Goal: Communication & Community: Participate in discussion

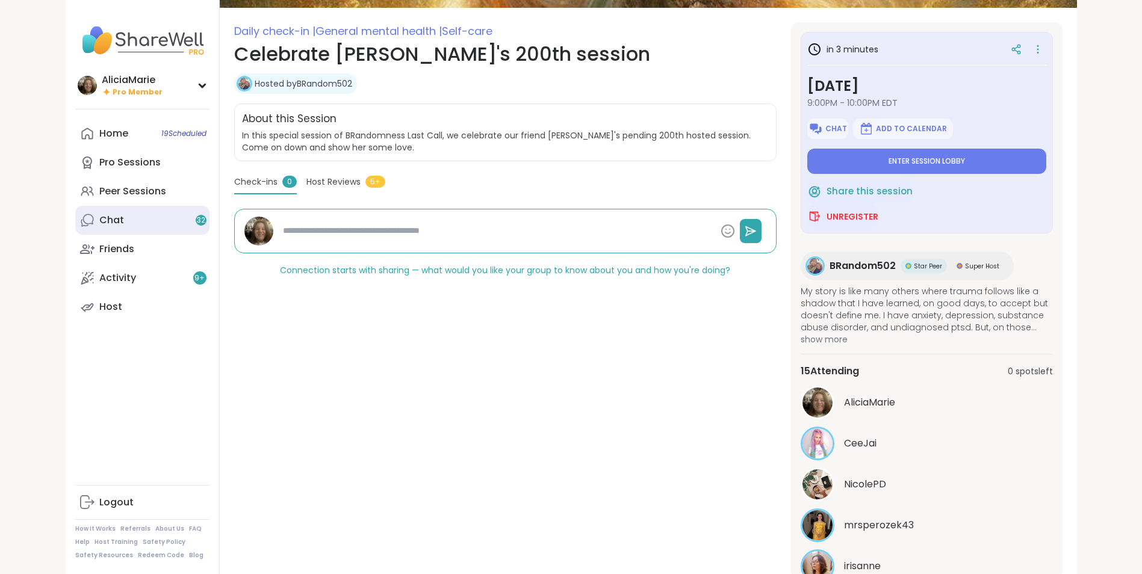
scroll to position [242, 0]
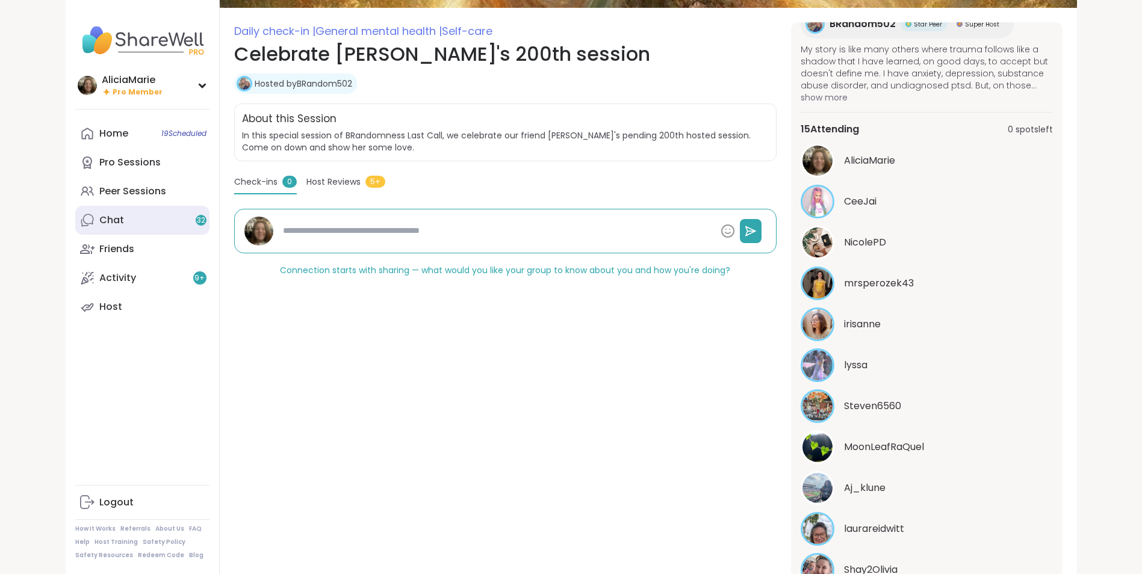
click at [128, 220] on link "Chat 32" at bounding box center [142, 220] width 134 height 29
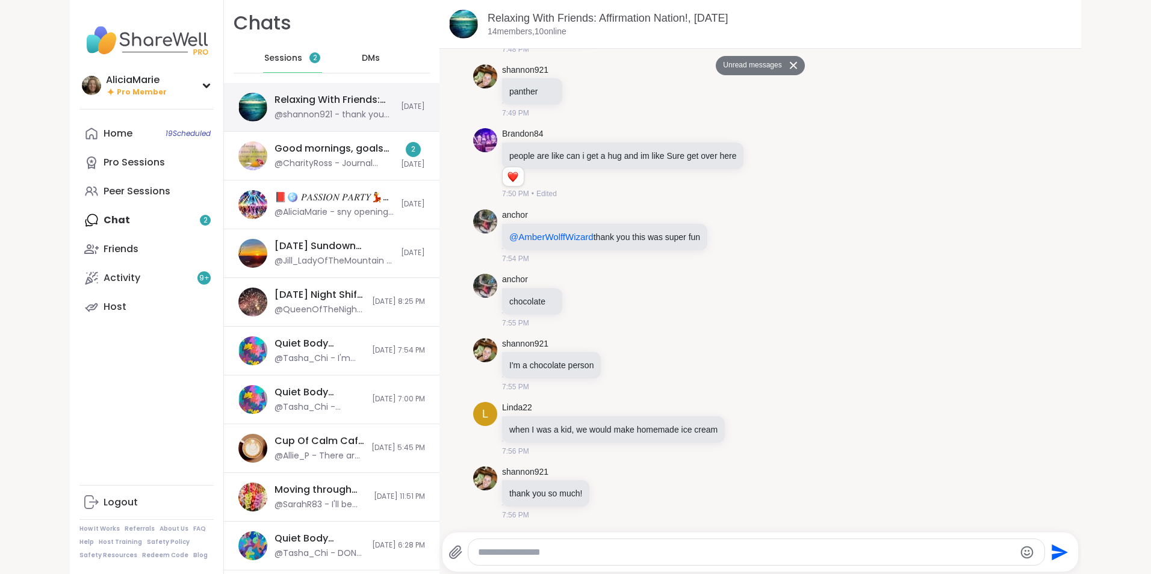
scroll to position [10544, 0]
click at [305, 105] on div "Relaxing With Friends: Affirmation Nation!, [DATE]" at bounding box center [334, 99] width 119 height 13
click at [337, 105] on div "Relaxing With Friends: Affirmation Nation!, [DATE]" at bounding box center [334, 99] width 119 height 13
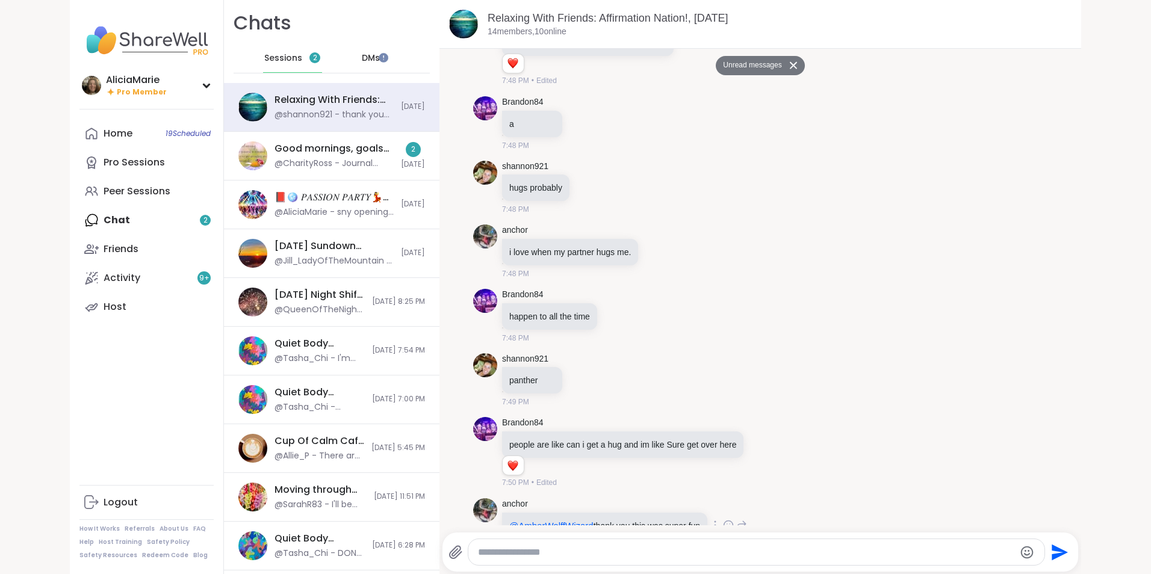
scroll to position [10262, 0]
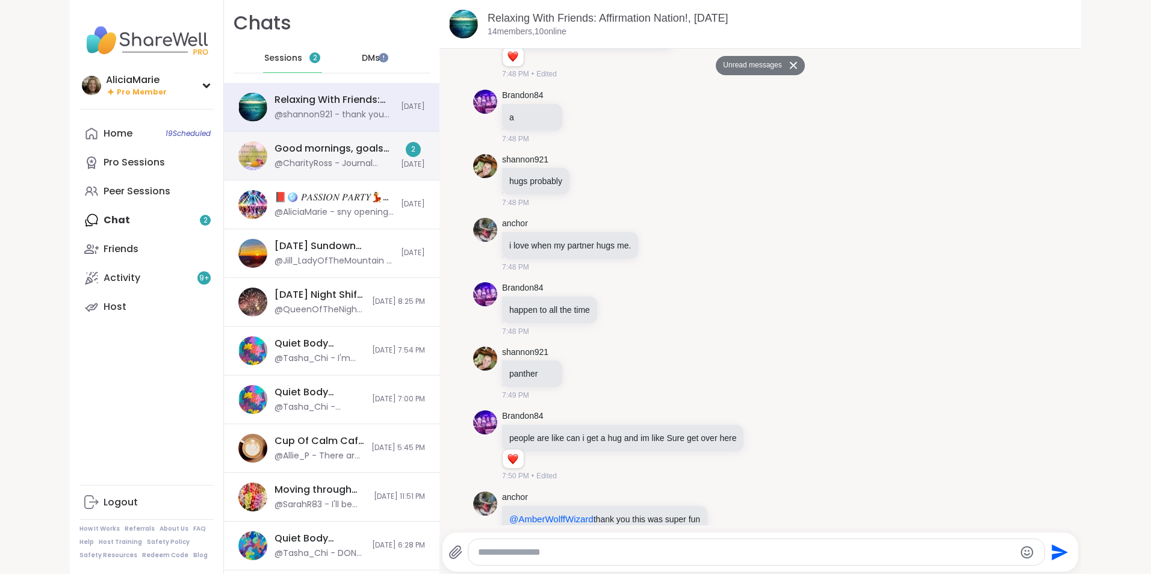
click at [346, 166] on div "@CharityRoss - Journal prompt: What are some lessons on "Getting back up" that …" at bounding box center [334, 164] width 119 height 12
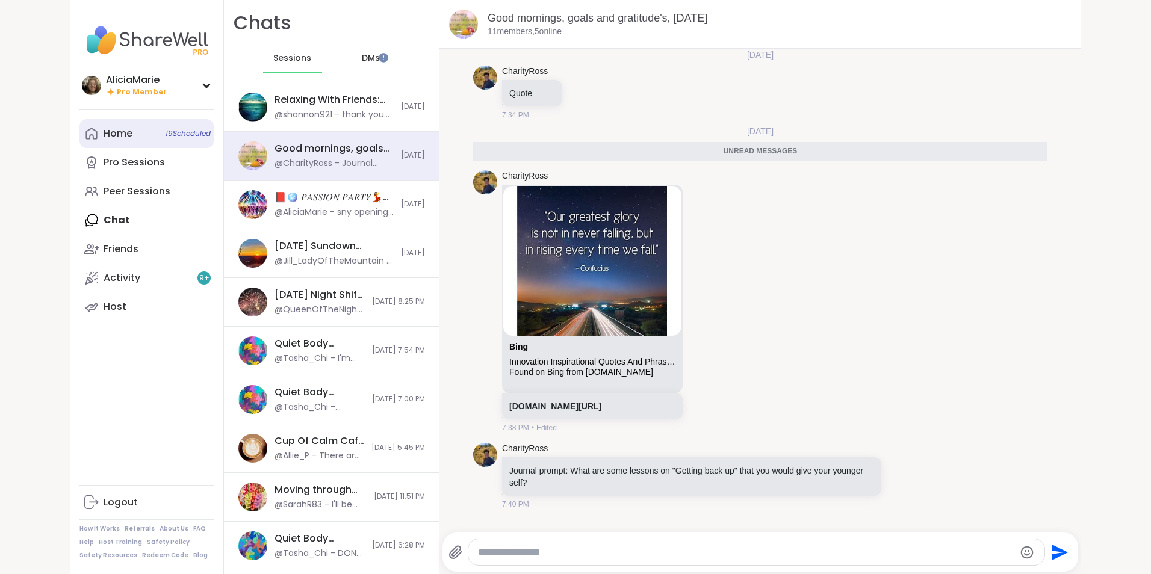
click at [148, 132] on link "Home 19 Scheduled" at bounding box center [146, 133] width 134 height 29
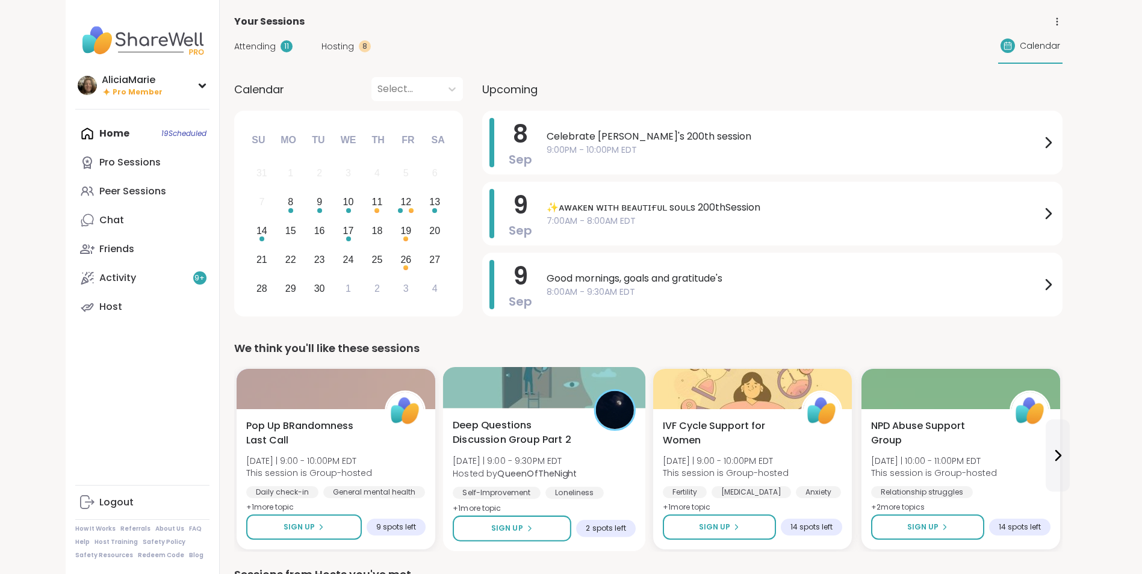
click at [506, 438] on span "Deep Questions Discussion Group Part 2" at bounding box center [517, 433] width 128 height 30
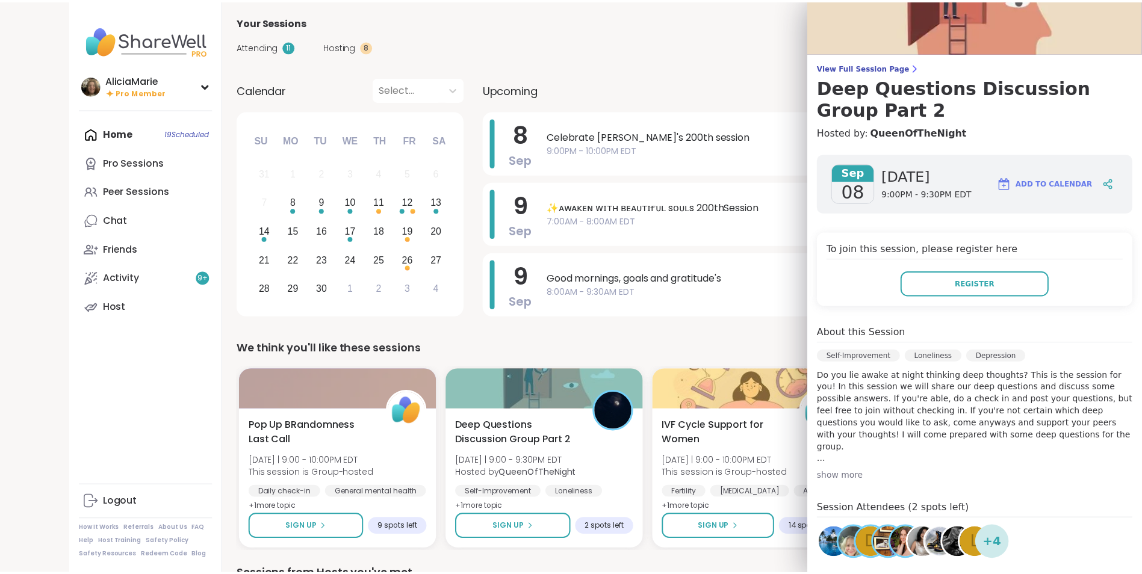
scroll to position [13, 0]
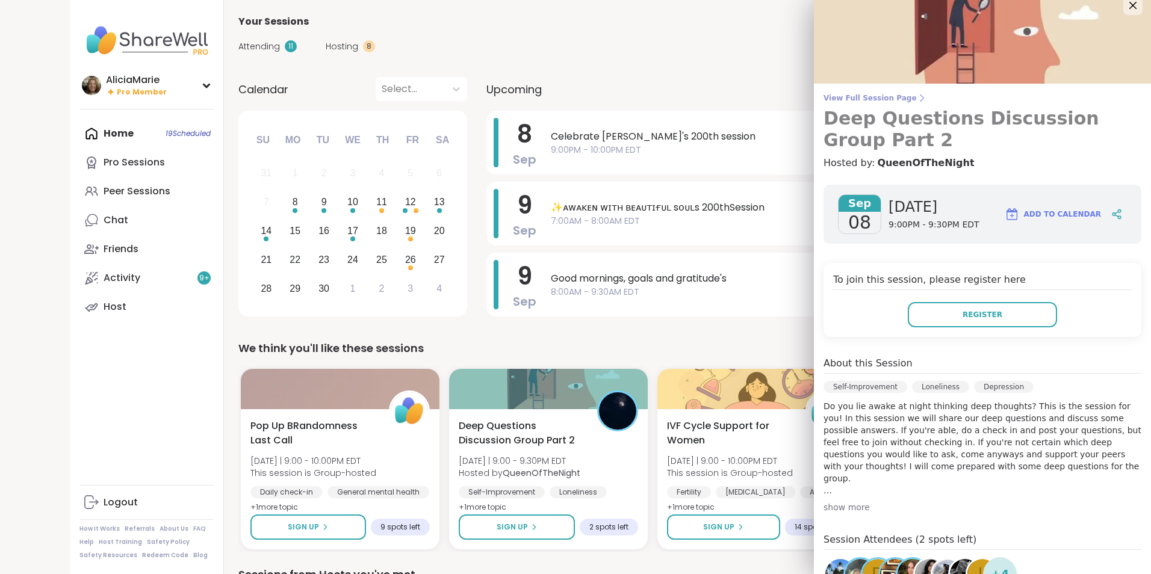
click at [917, 96] on icon at bounding box center [922, 98] width 10 height 10
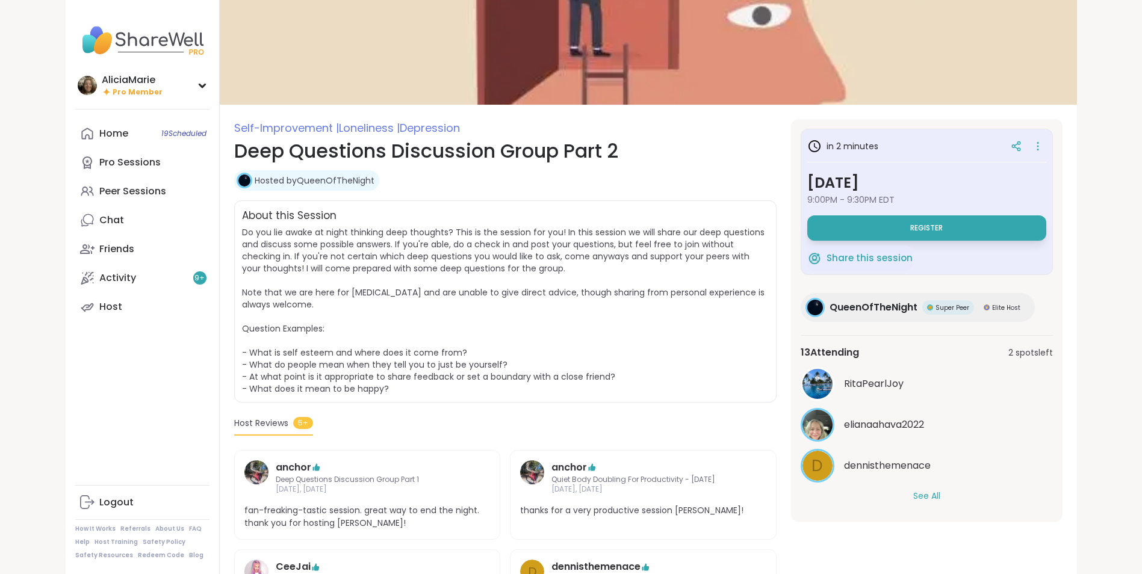
scroll to position [54, 0]
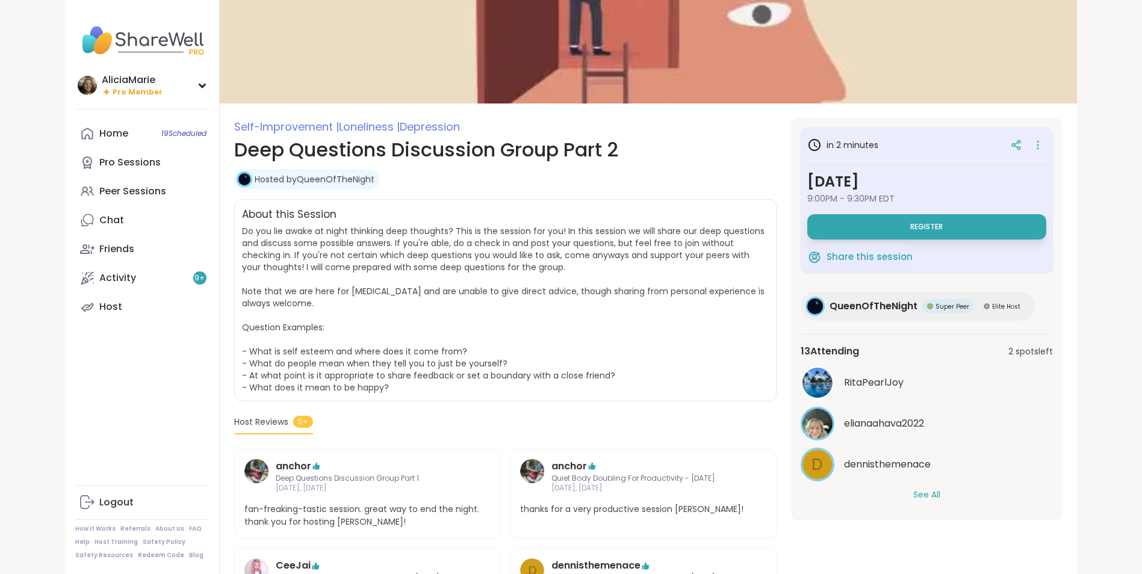
click at [930, 496] on button "See All" at bounding box center [926, 495] width 27 height 13
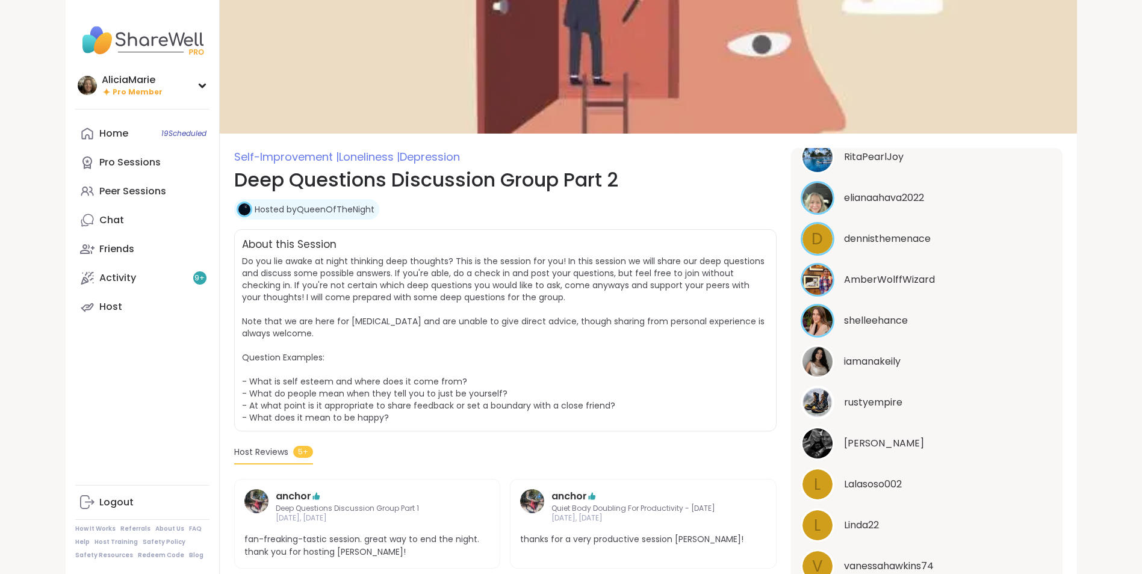
scroll to position [0, 0]
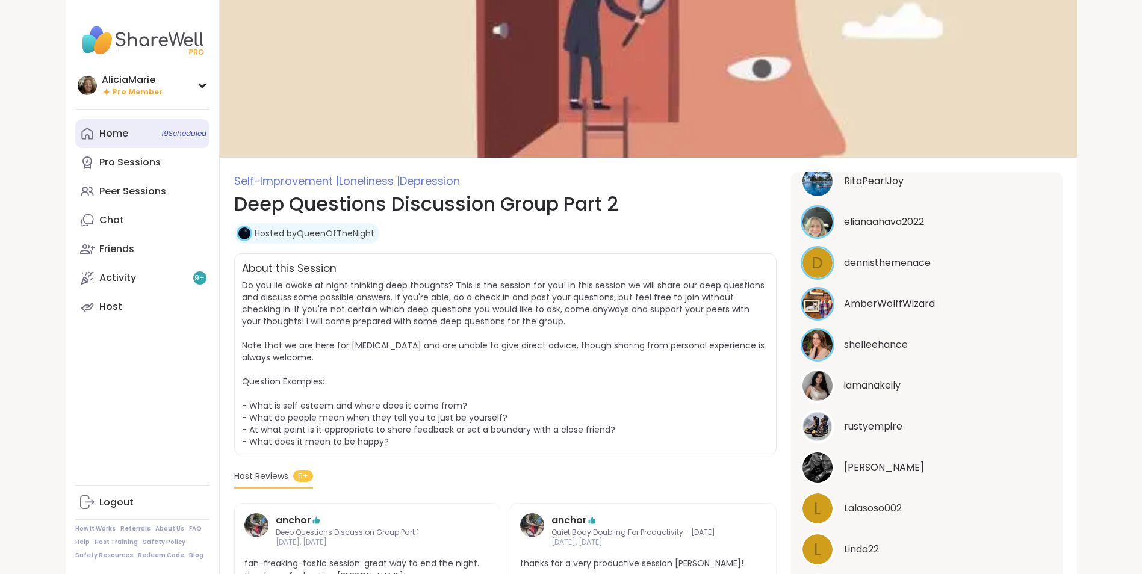
click at [160, 121] on link "Home 19 Scheduled" at bounding box center [142, 133] width 134 height 29
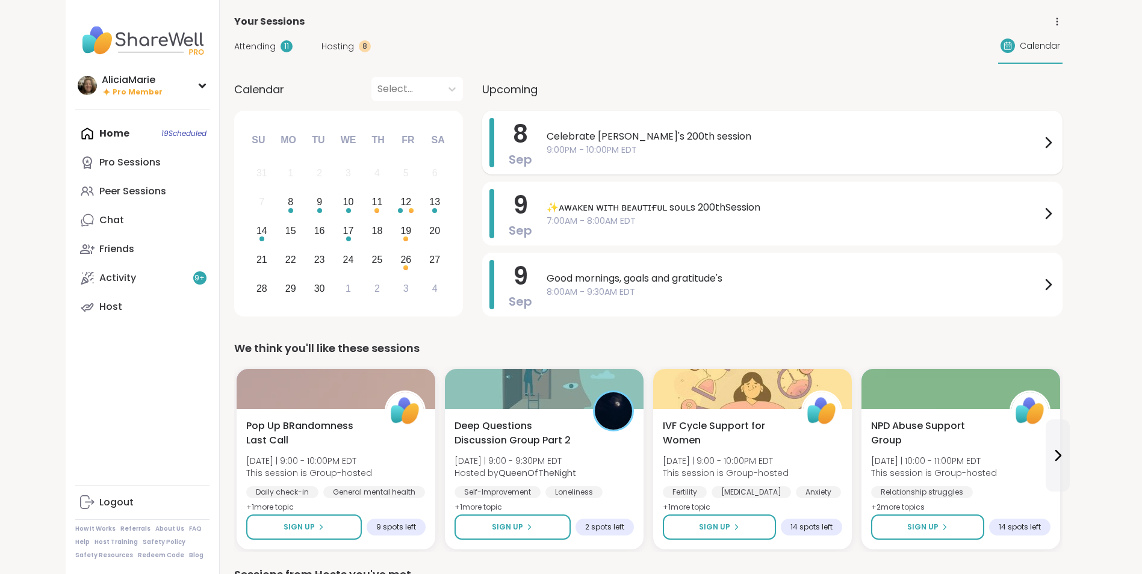
click at [622, 141] on span "Celebrate [PERSON_NAME]'s 200th session" at bounding box center [794, 136] width 494 height 14
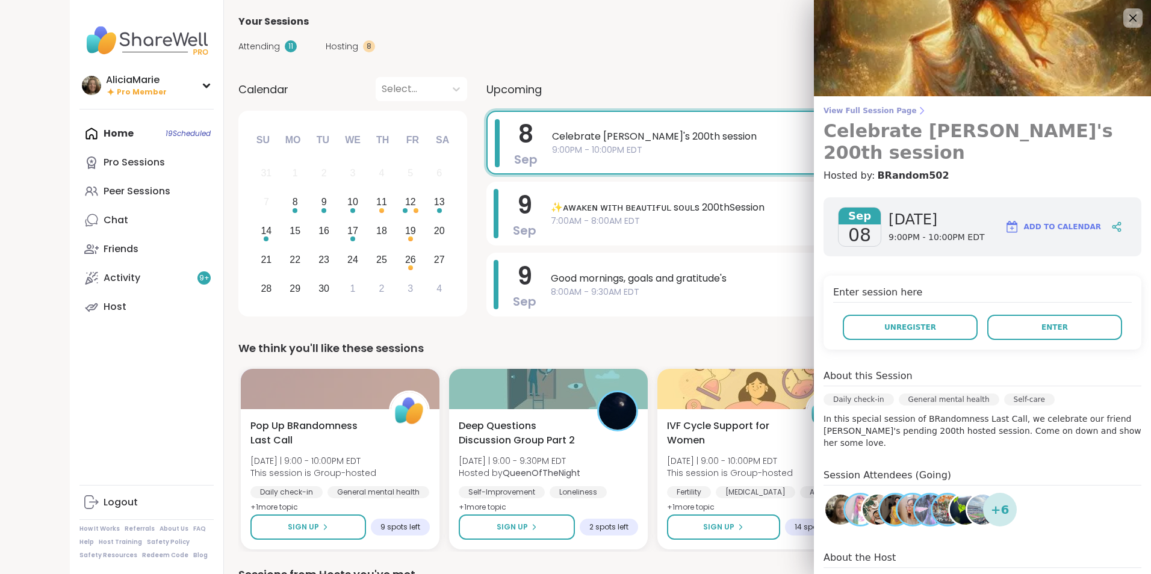
click at [880, 111] on span "View Full Session Page" at bounding box center [983, 111] width 318 height 10
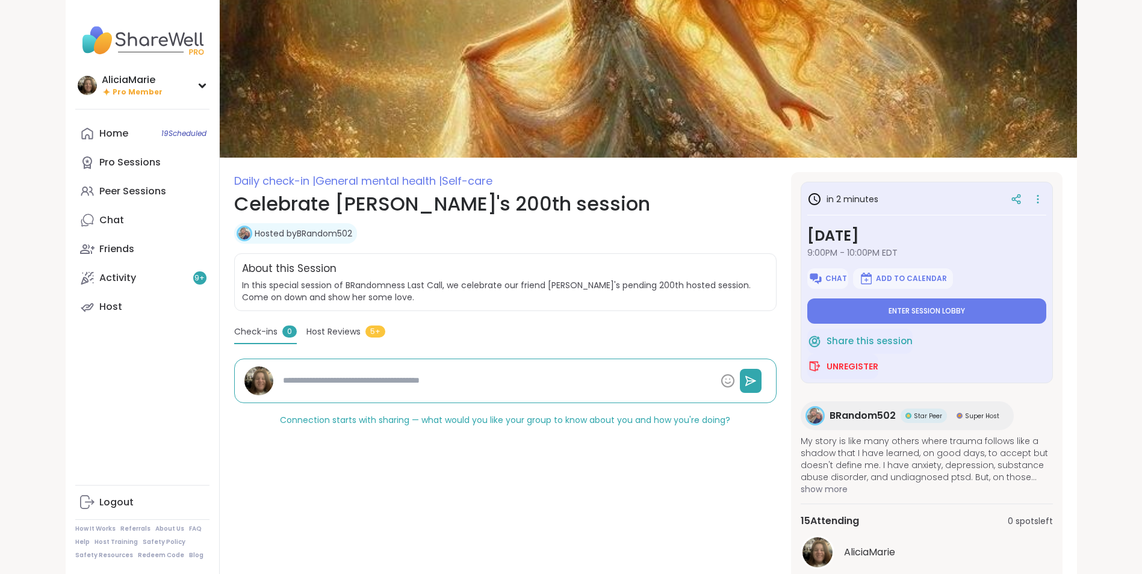
click at [1038, 443] on span "My story is like many others where trauma follows like a shadow that I have lea…" at bounding box center [927, 459] width 252 height 48
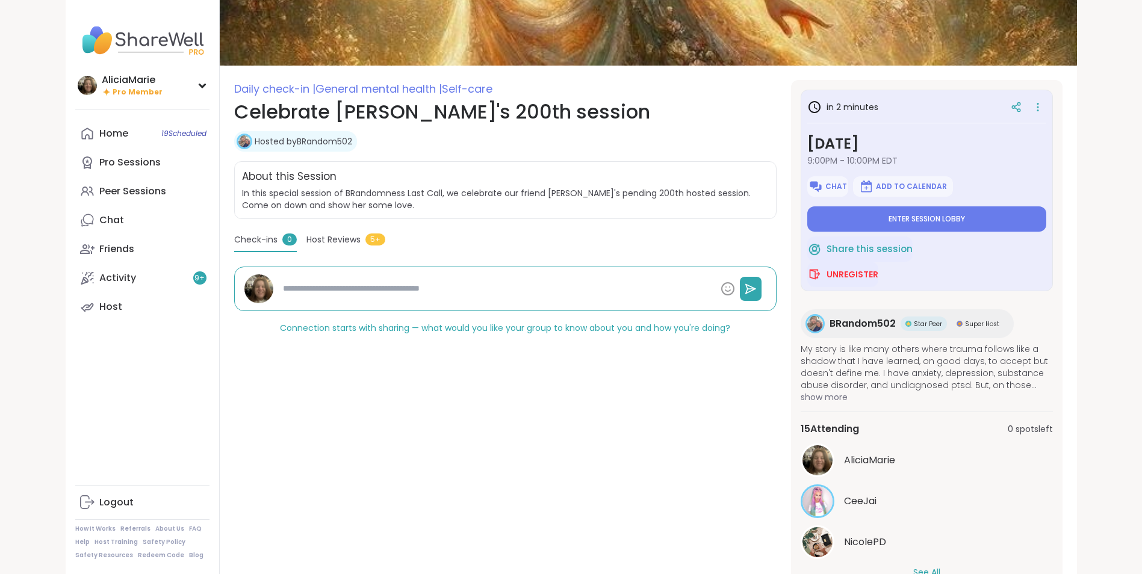
scroll to position [114, 0]
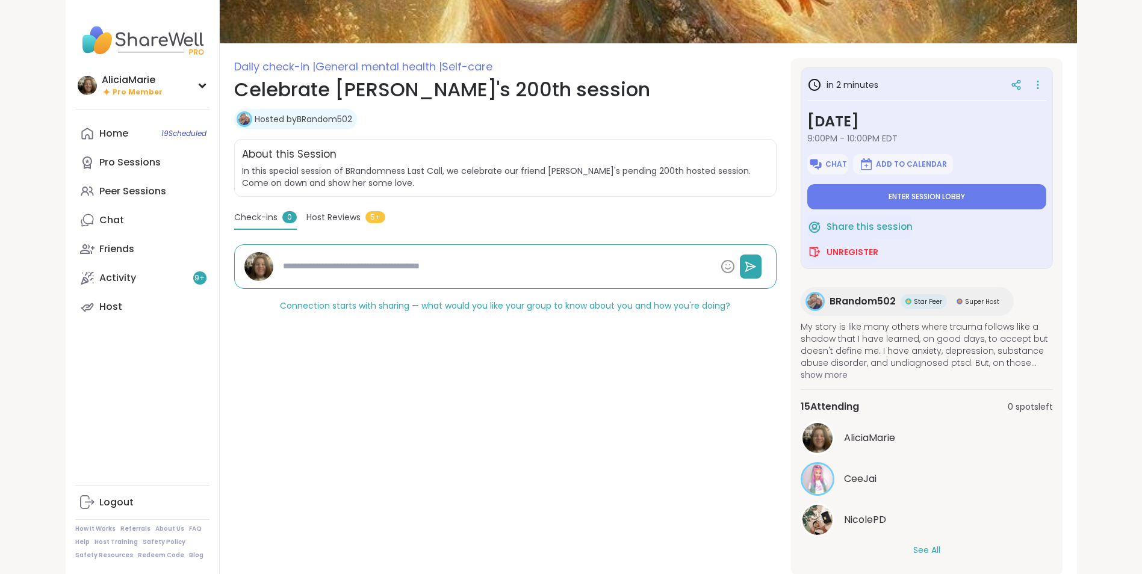
click at [938, 549] on button "See All" at bounding box center [926, 550] width 27 height 13
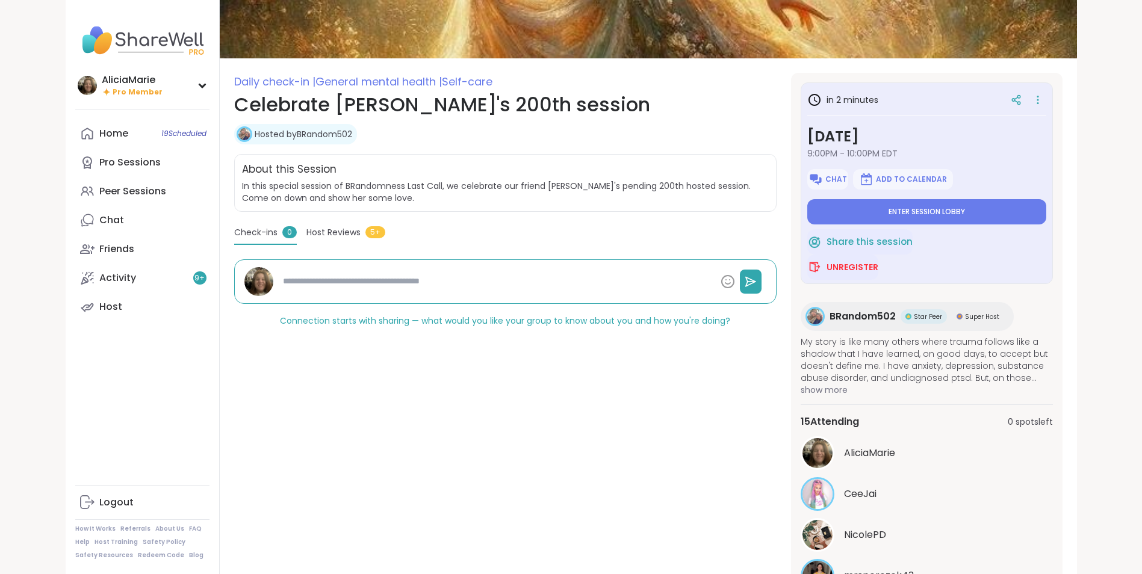
scroll to position [0, 0]
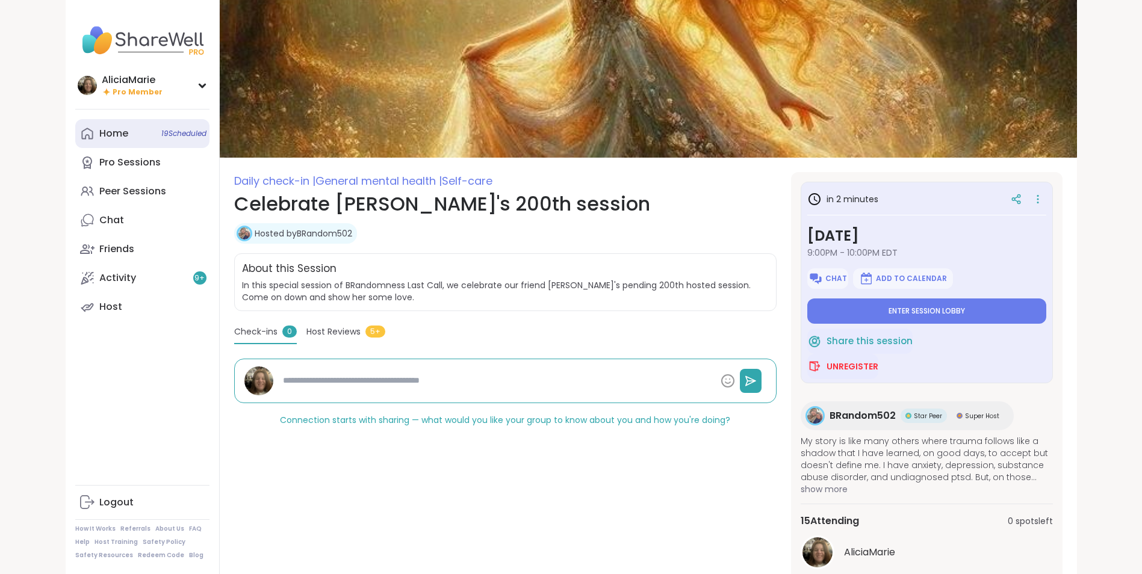
click at [161, 129] on span "19 Scheduled" at bounding box center [183, 134] width 45 height 10
type textarea "*"
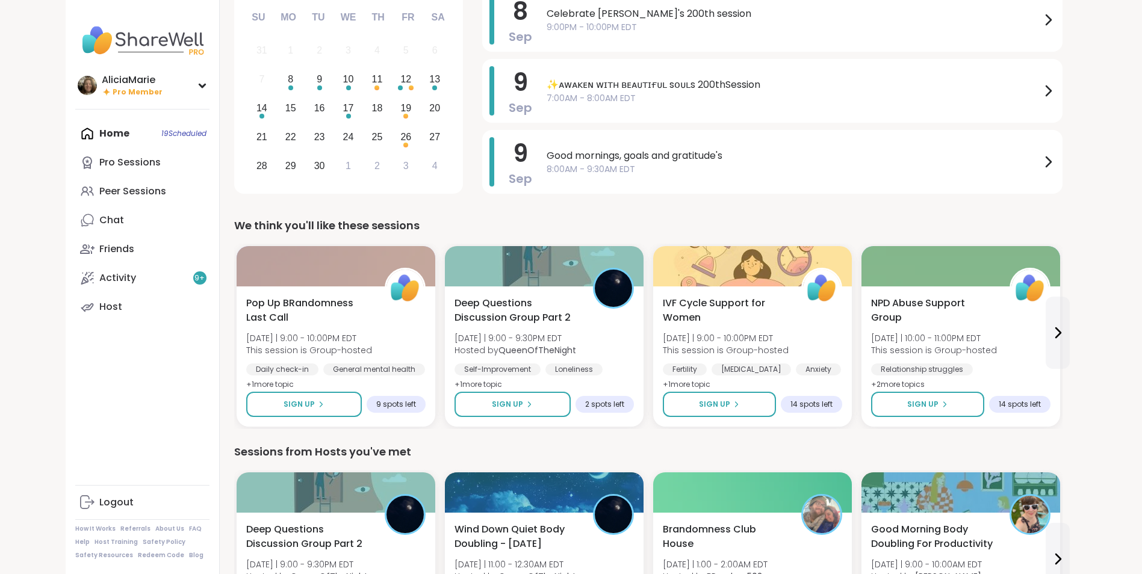
scroll to position [139, 0]
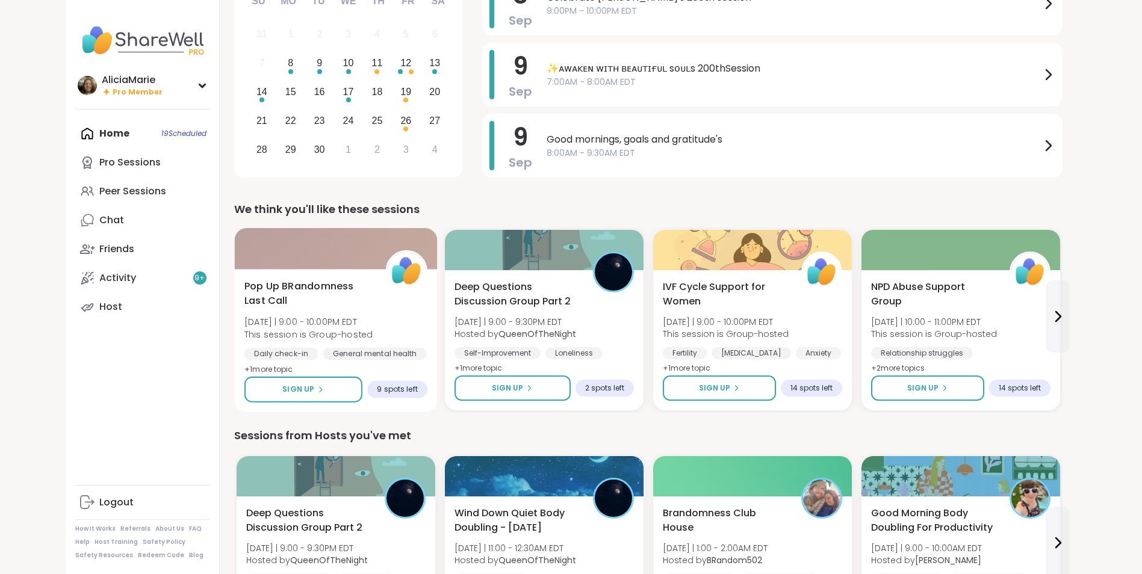
click at [402, 278] on img at bounding box center [406, 271] width 38 height 38
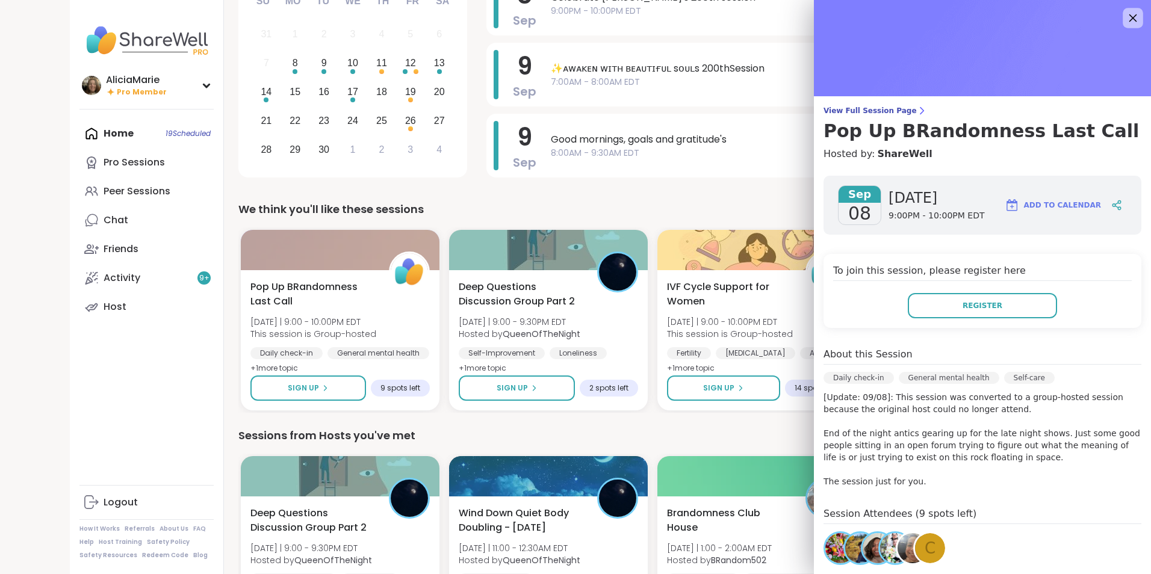
click at [1125, 21] on icon at bounding box center [1132, 17] width 15 height 15
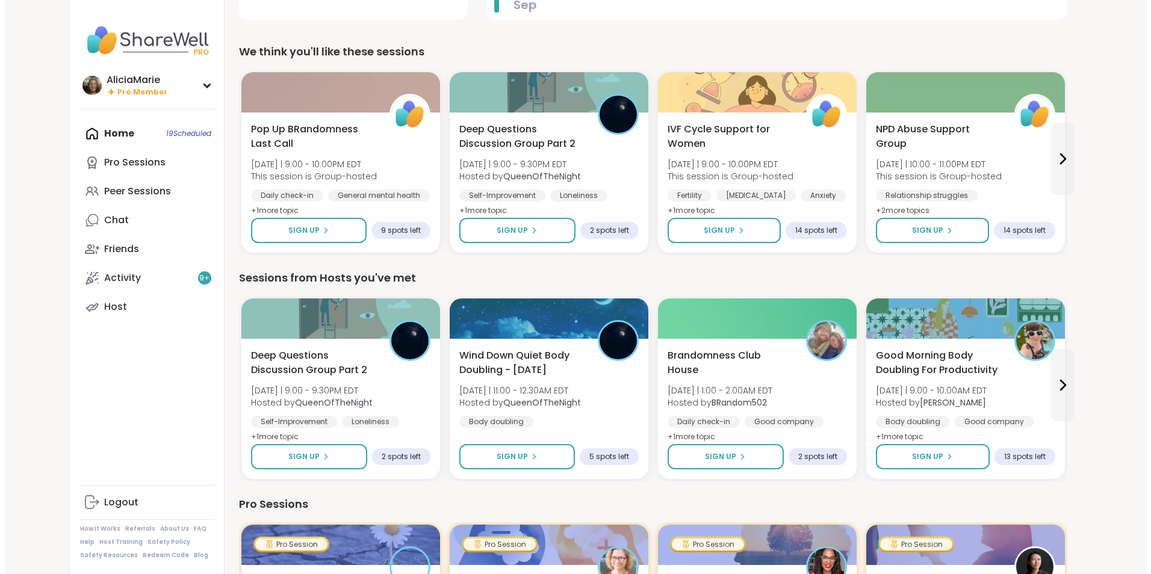
scroll to position [293, 0]
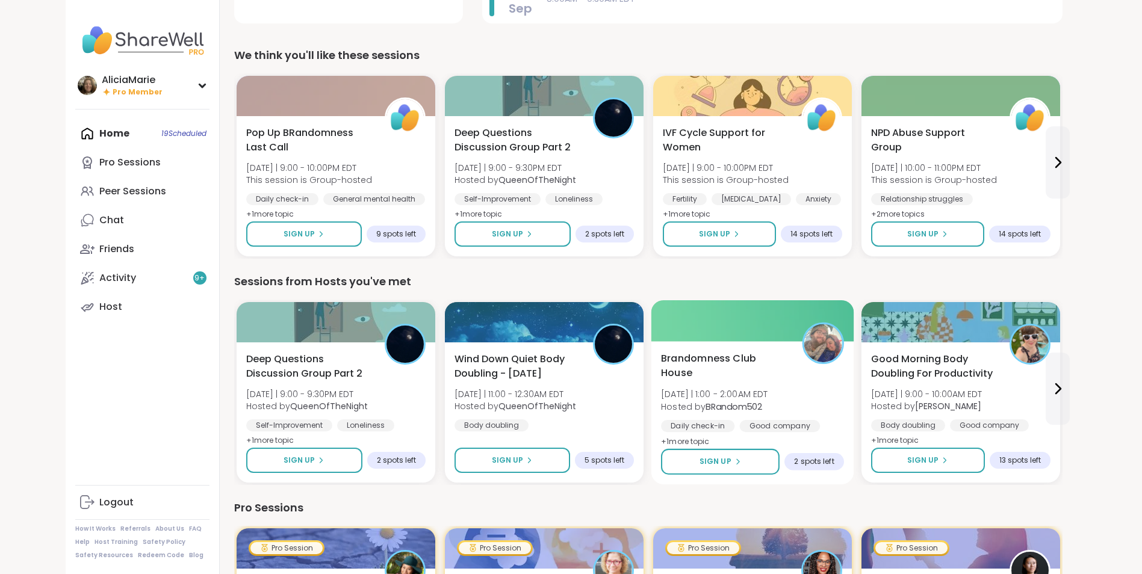
click at [810, 338] on img at bounding box center [823, 344] width 38 height 38
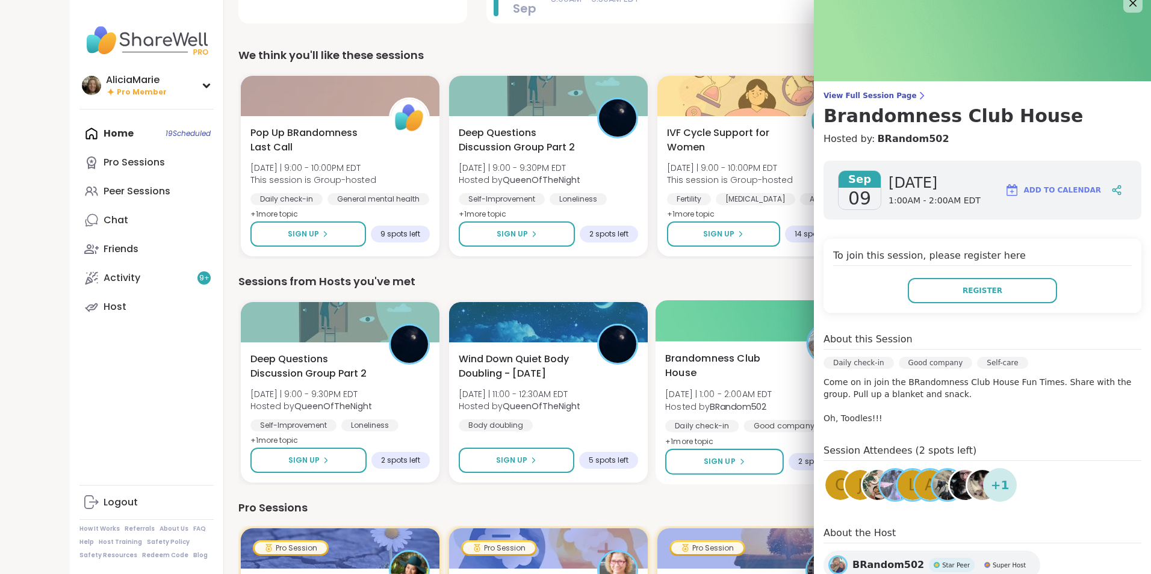
scroll to position [10, 0]
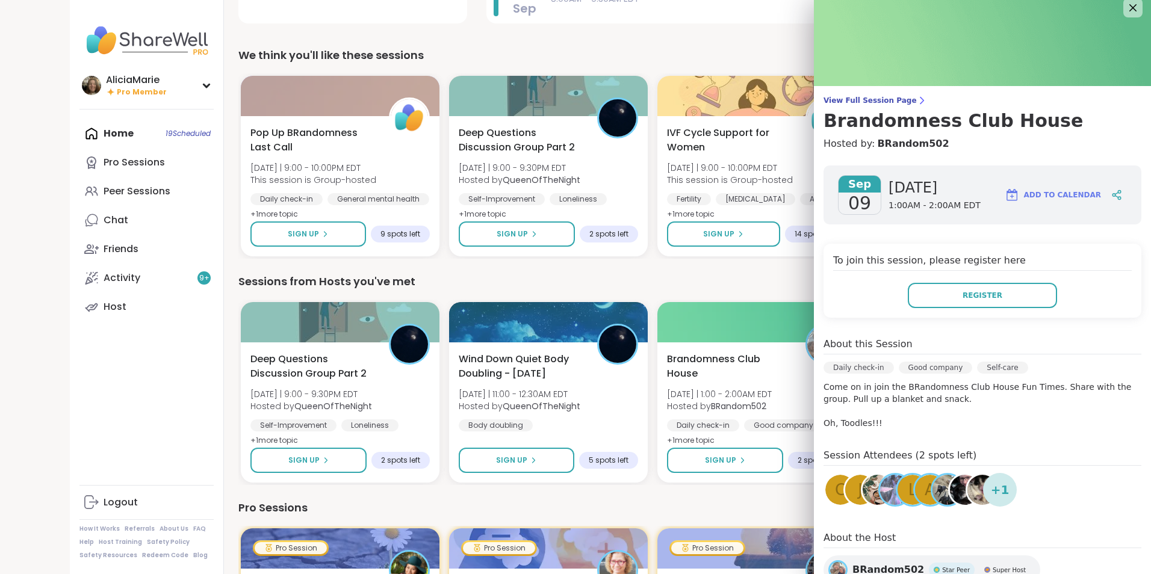
click at [1116, 23] on img at bounding box center [982, 38] width 337 height 96
click at [1120, 31] on img at bounding box center [982, 38] width 337 height 96
click at [1125, 14] on icon at bounding box center [1132, 7] width 15 height 15
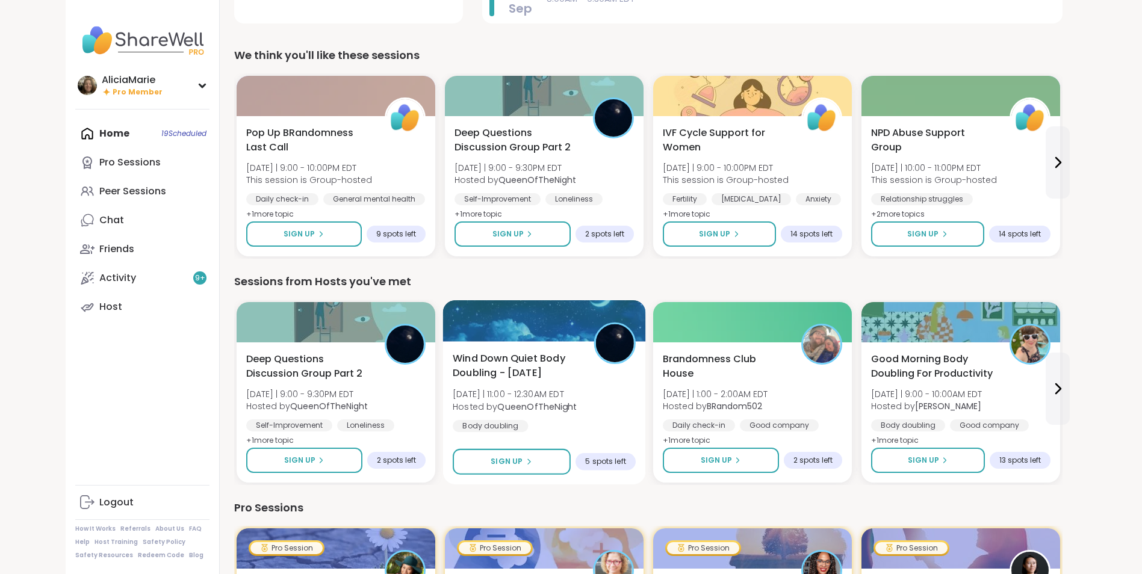
click at [618, 357] on img at bounding box center [614, 344] width 38 height 38
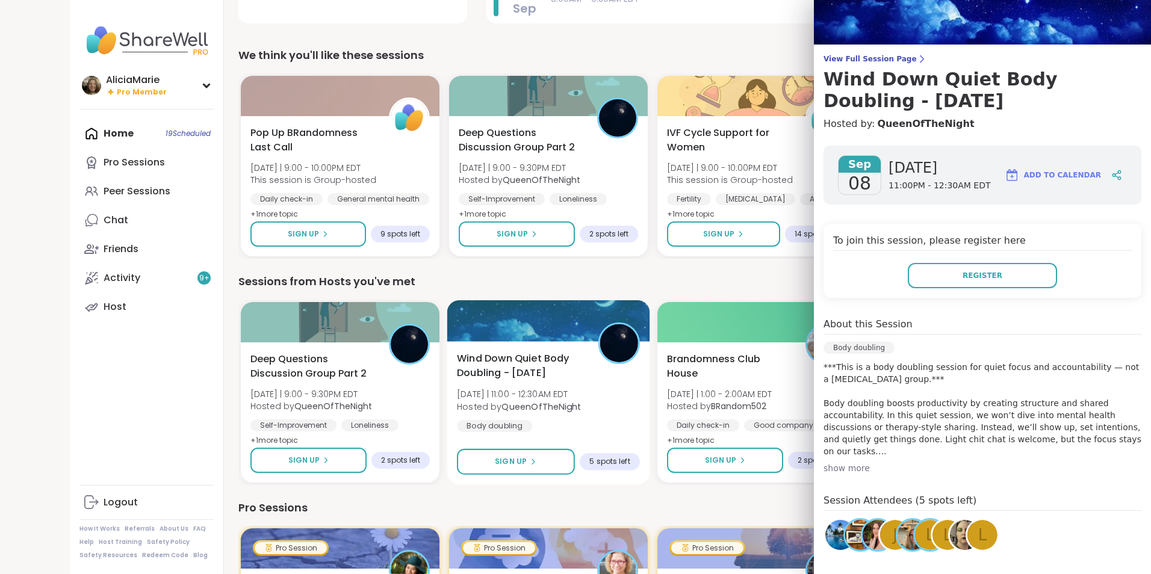
scroll to position [0, 0]
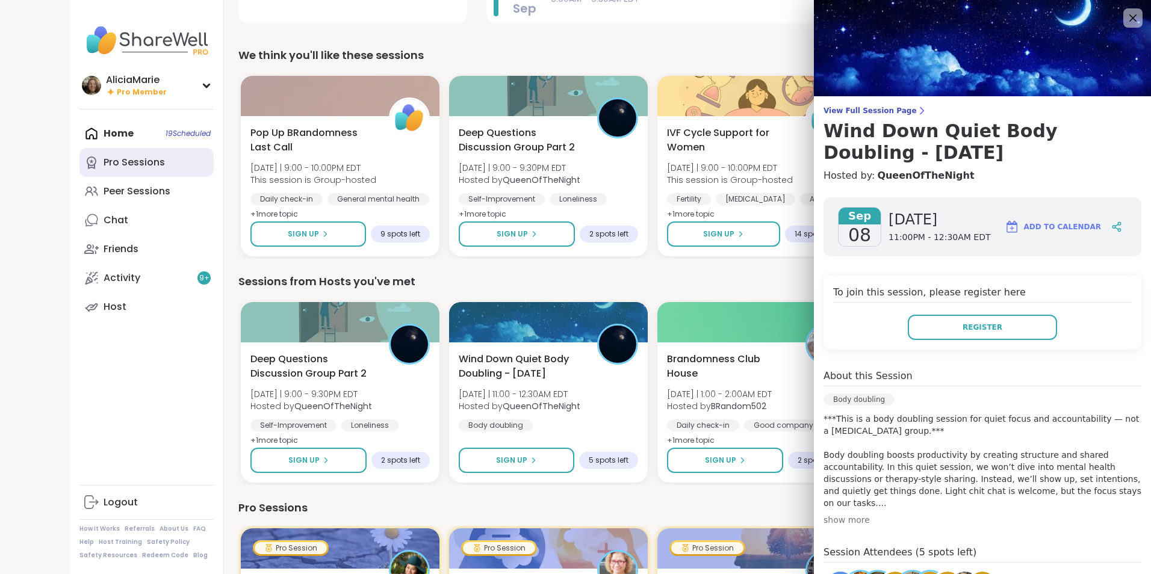
click at [178, 149] on link "Pro Sessions" at bounding box center [146, 162] width 134 height 29
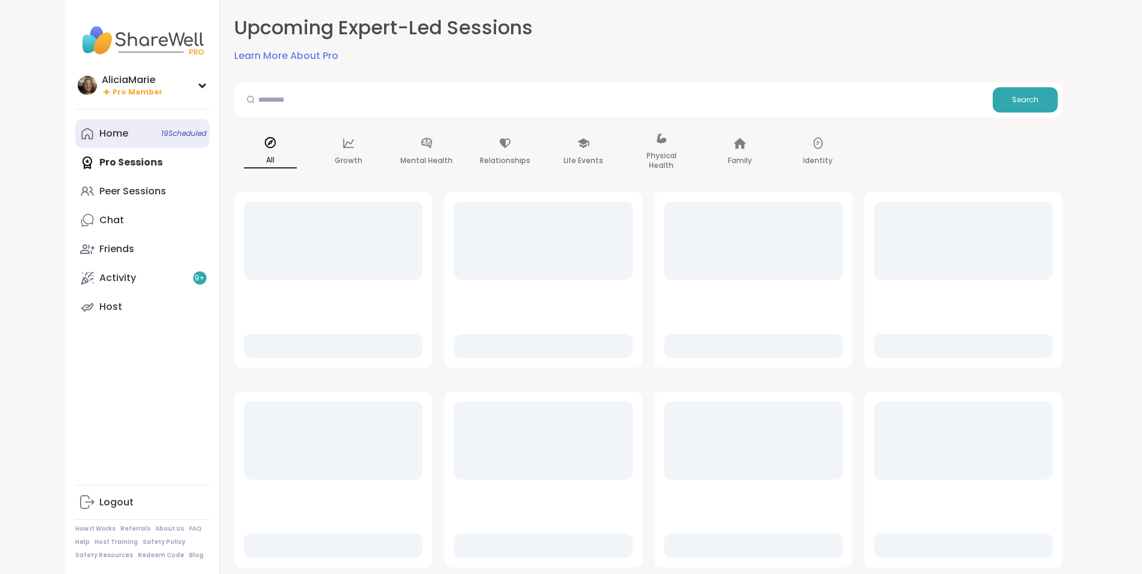
click at [165, 144] on link "Home 19 Scheduled" at bounding box center [142, 133] width 134 height 29
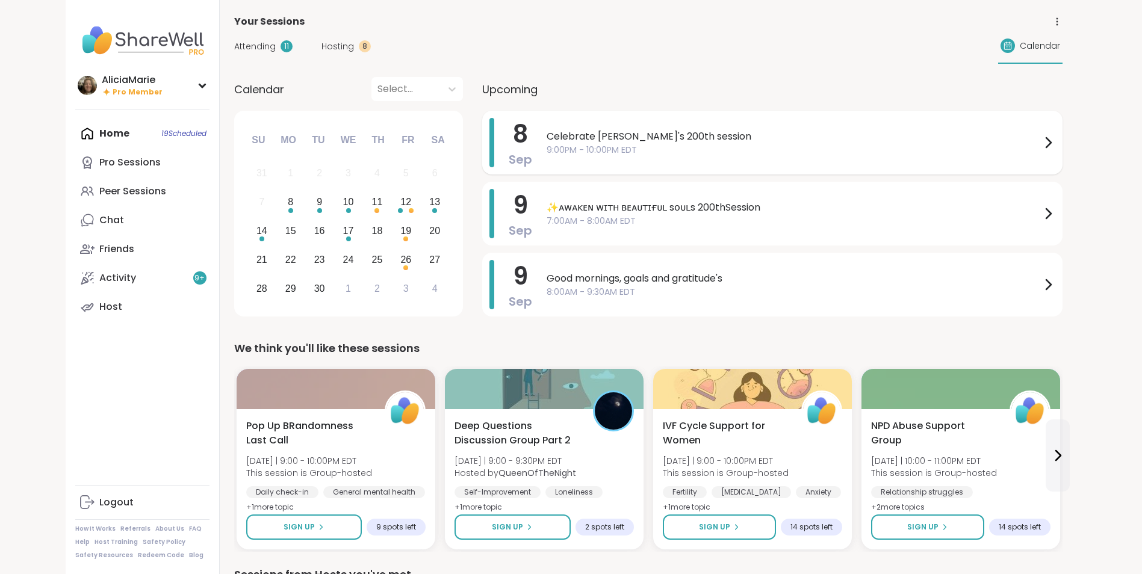
click at [695, 159] on div "Celebrate [PERSON_NAME]'s 200th session 9:00PM - 10:00PM EDT" at bounding box center [801, 142] width 509 height 49
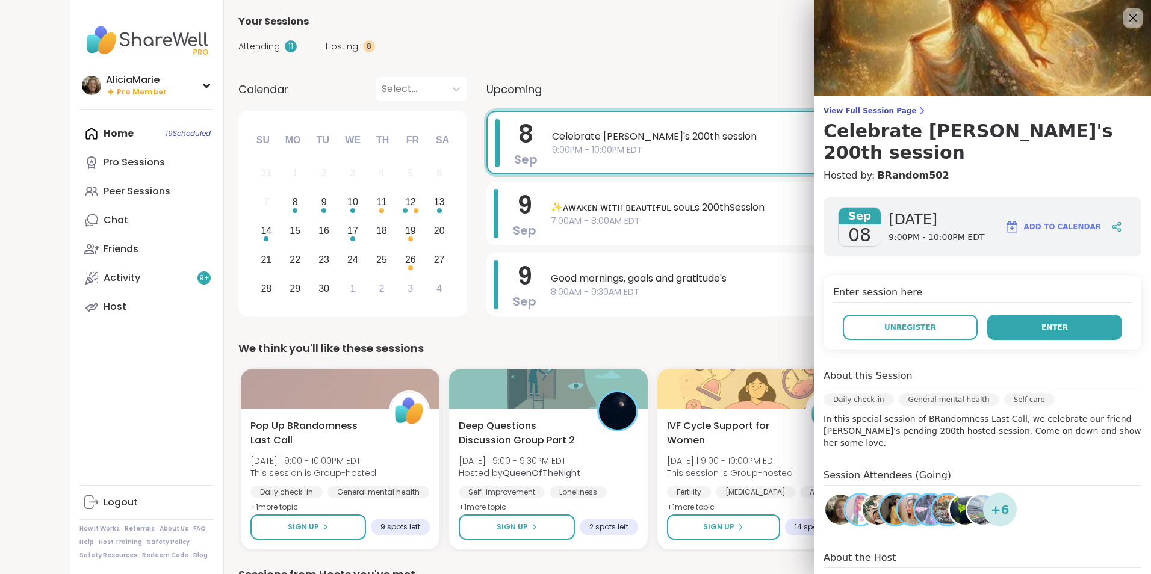
click at [1026, 315] on button "Enter" at bounding box center [1054, 327] width 135 height 25
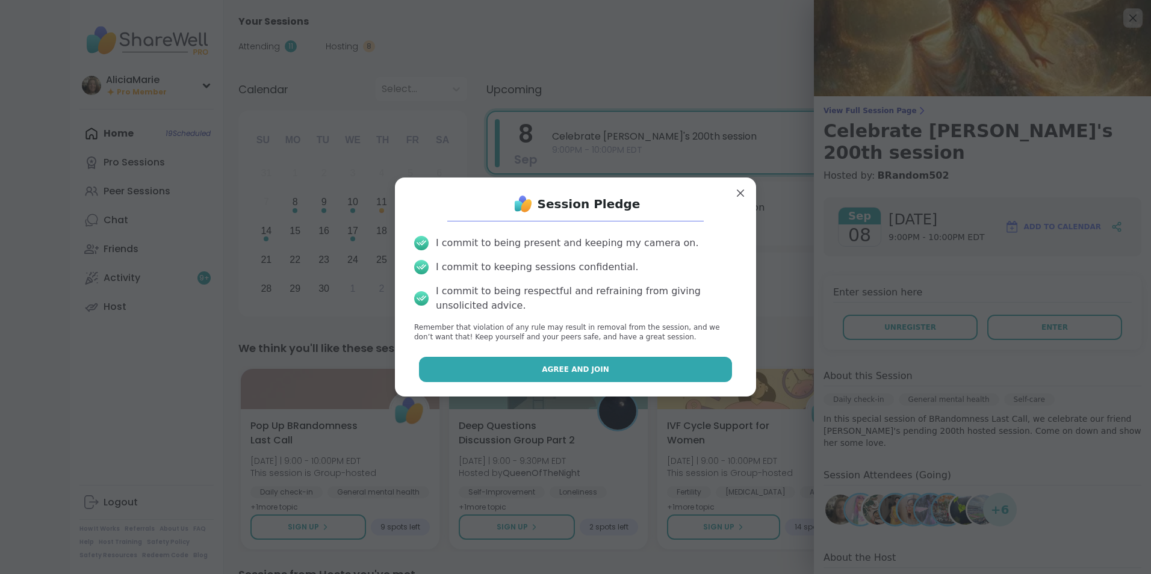
click at [653, 367] on button "Agree and Join" at bounding box center [576, 369] width 314 height 25
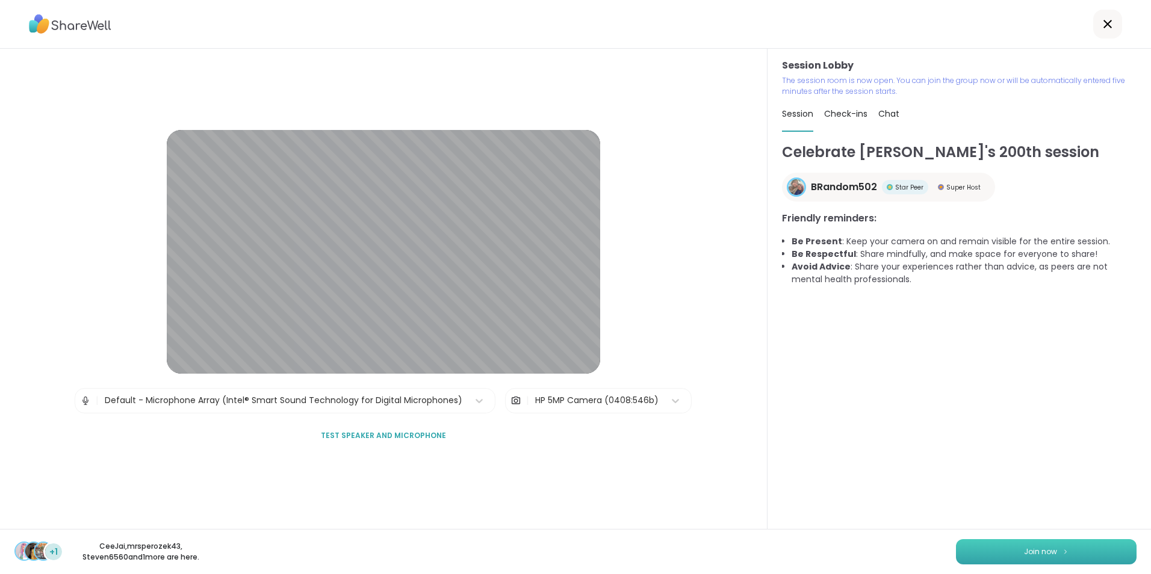
click at [1024, 544] on button "Join now" at bounding box center [1046, 551] width 181 height 25
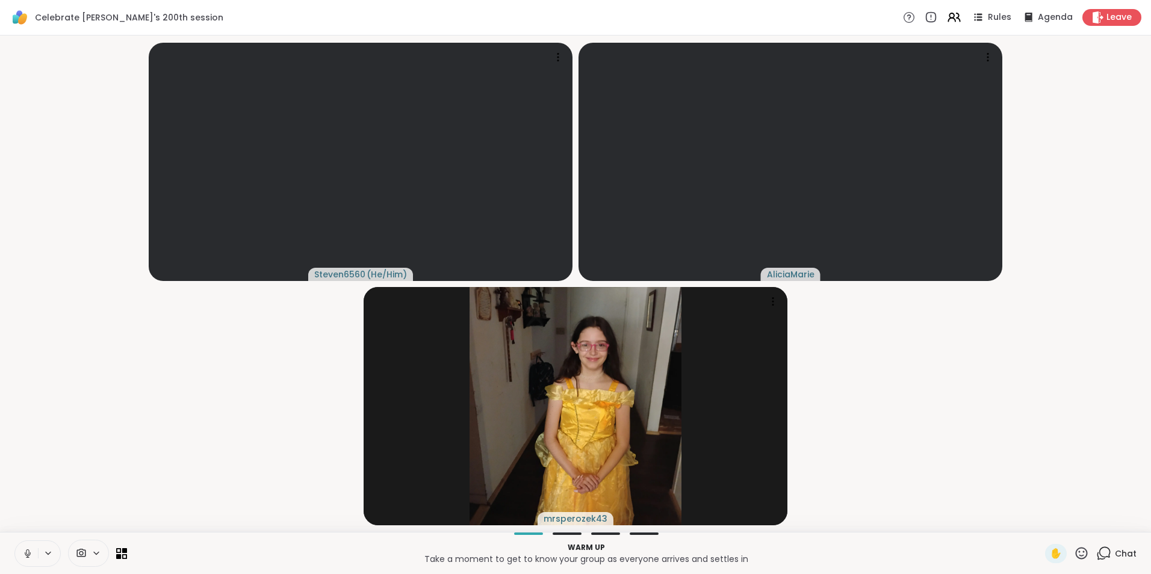
click at [30, 553] on icon at bounding box center [28, 554] width 6 height 4
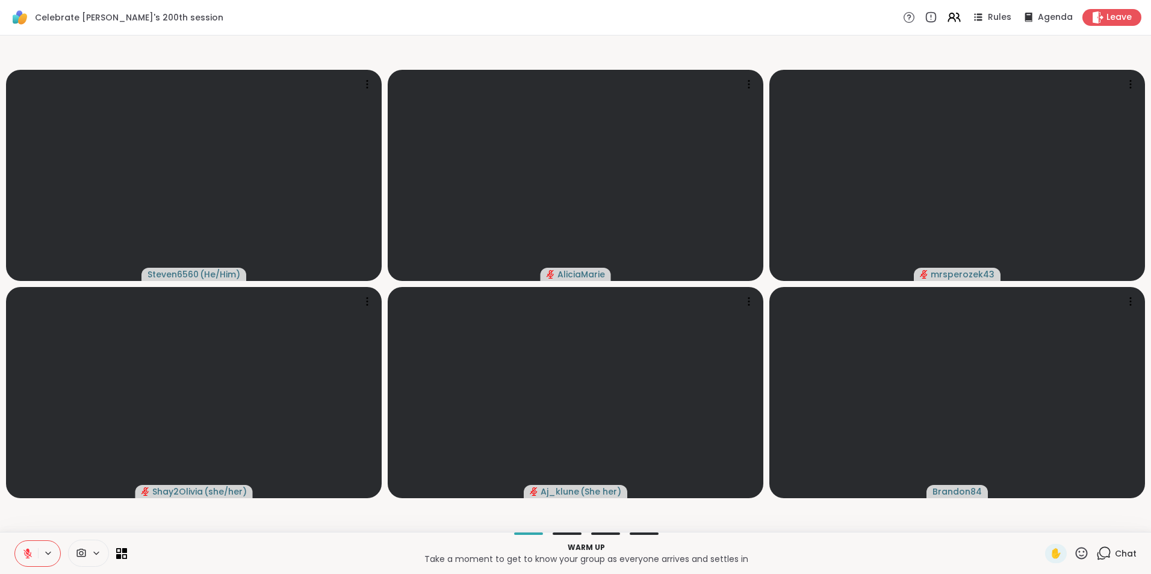
click at [27, 549] on icon at bounding box center [27, 554] width 11 height 11
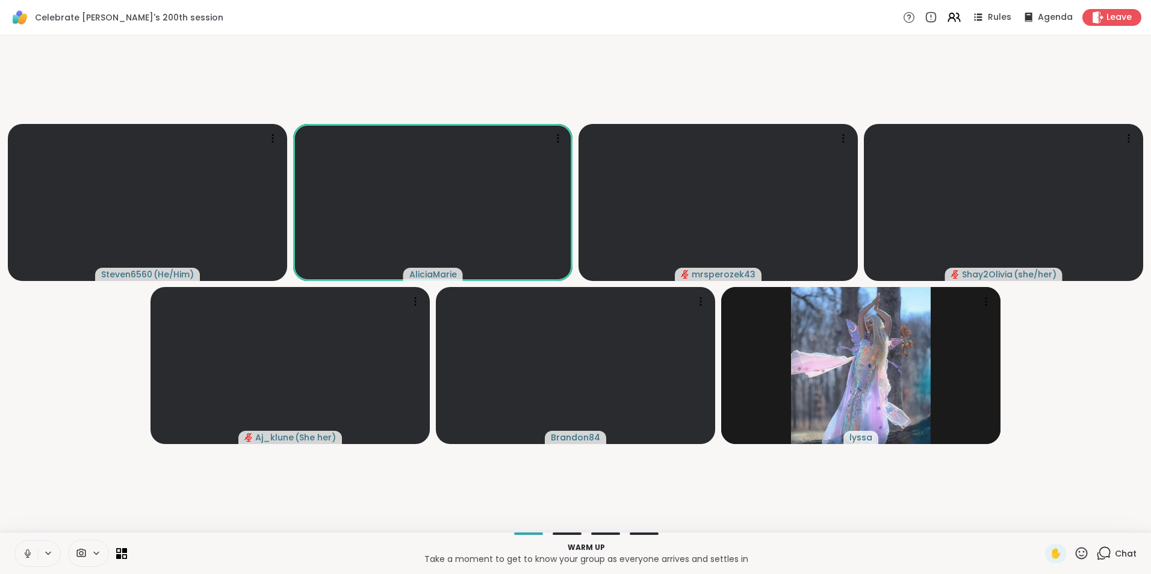
click at [27, 549] on icon at bounding box center [27, 554] width 11 height 11
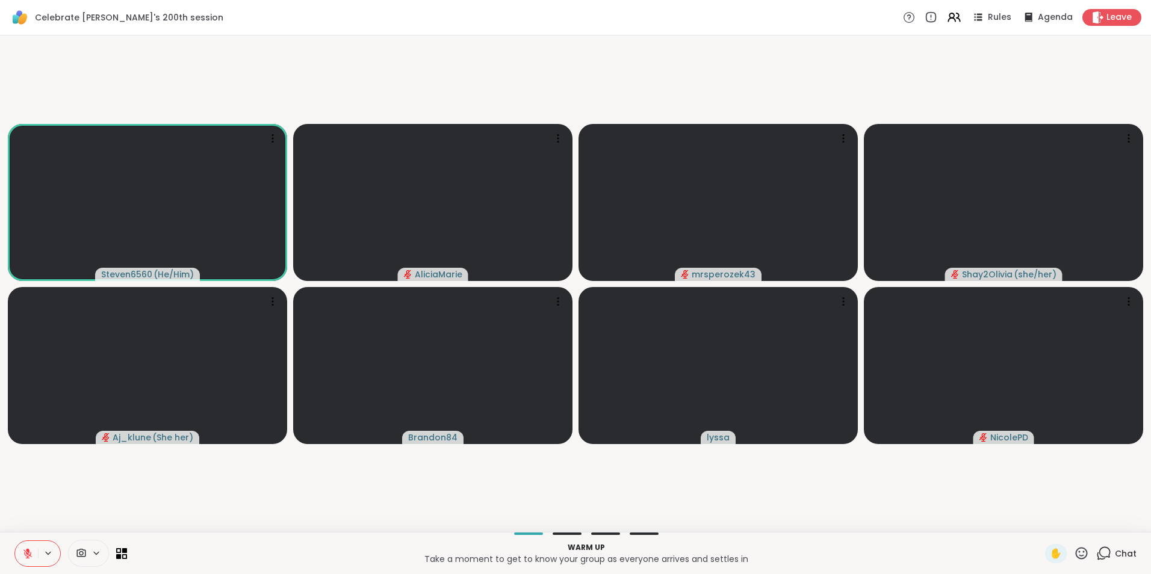
click at [27, 549] on icon at bounding box center [27, 554] width 11 height 11
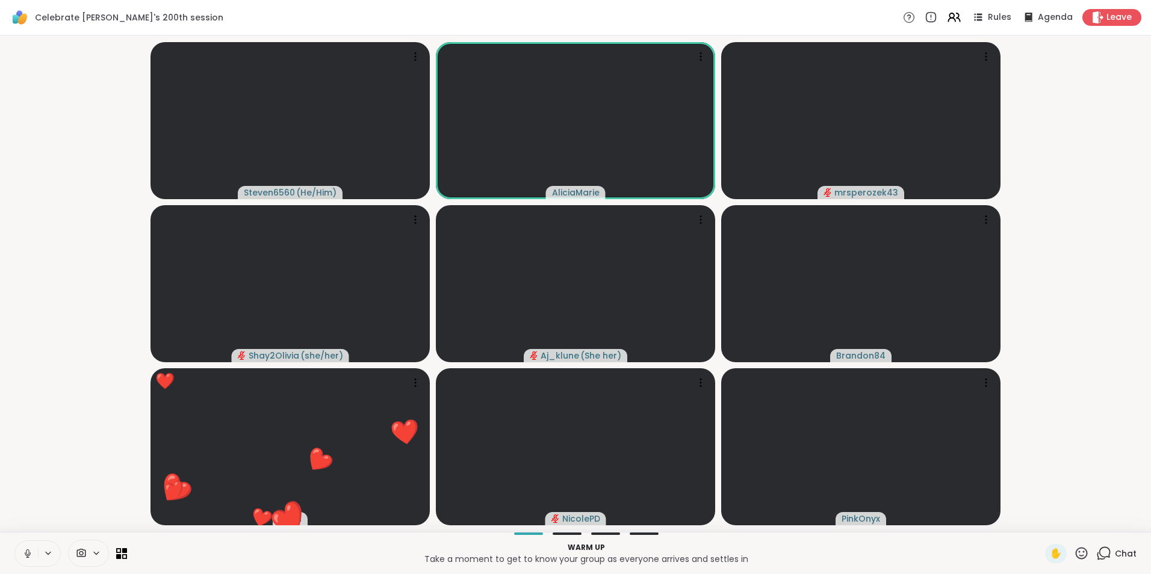
click at [27, 549] on icon at bounding box center [27, 554] width 11 height 11
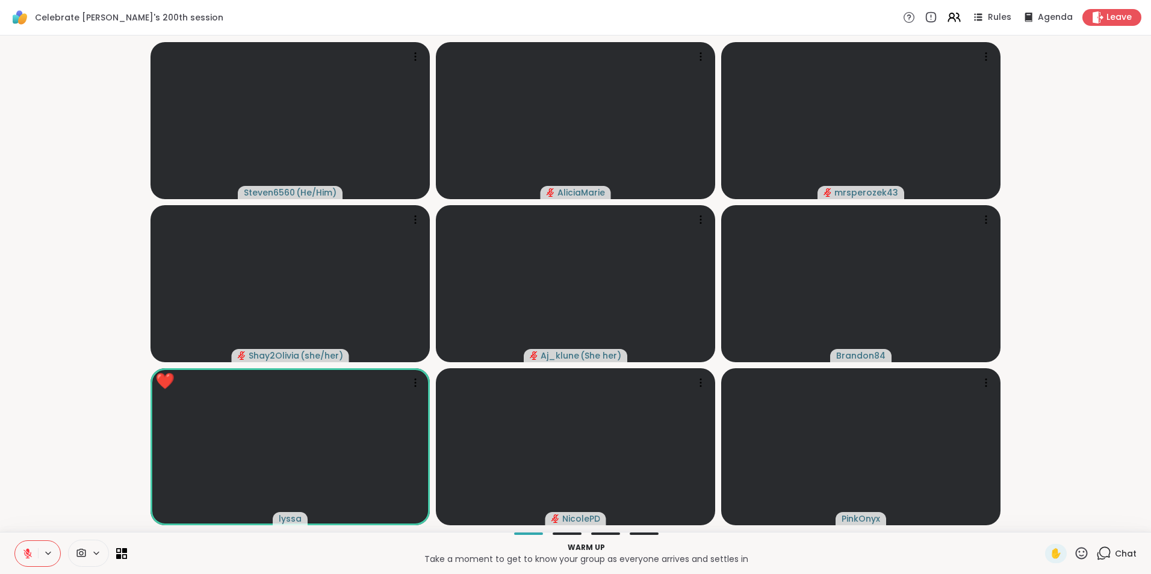
click at [27, 549] on icon at bounding box center [27, 554] width 11 height 11
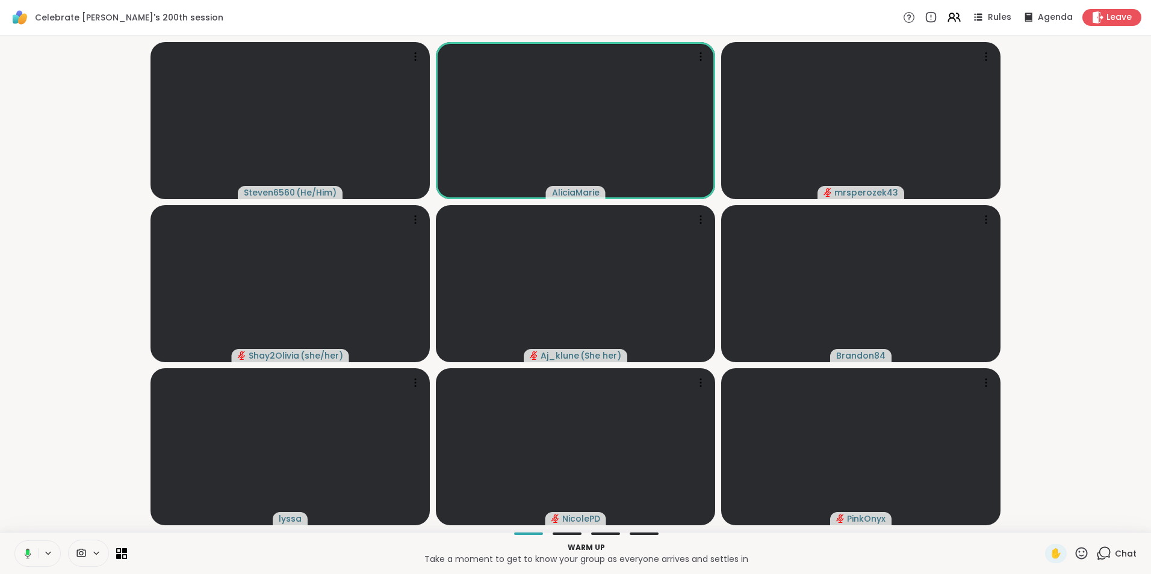
click at [27, 549] on icon at bounding box center [25, 554] width 11 height 11
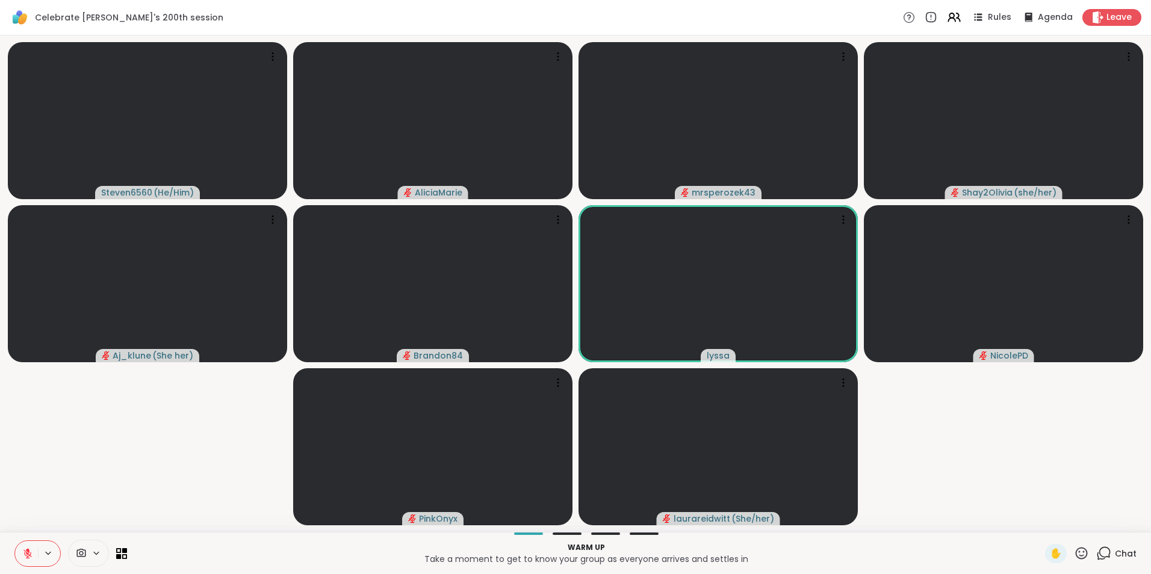
click at [27, 549] on icon at bounding box center [27, 554] width 11 height 11
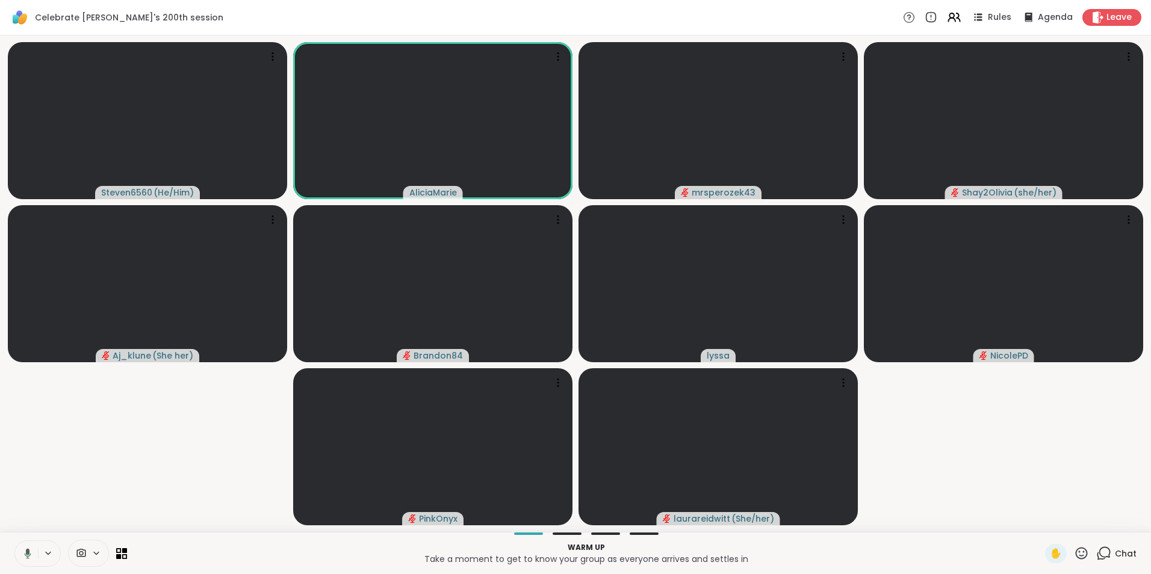
click at [27, 549] on icon at bounding box center [25, 554] width 11 height 11
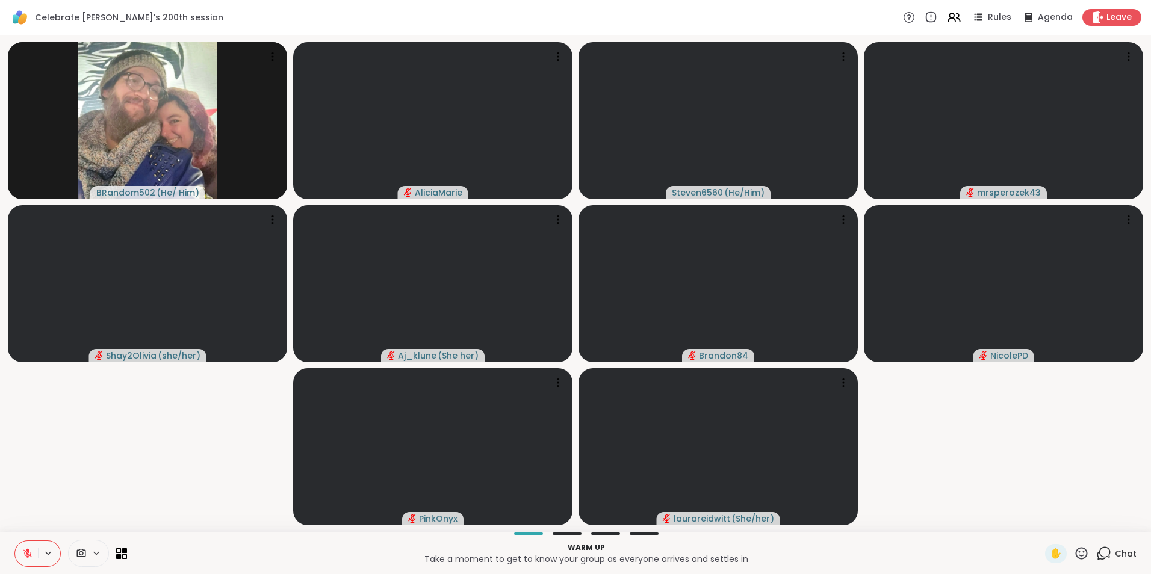
click at [27, 549] on icon at bounding box center [27, 554] width 11 height 11
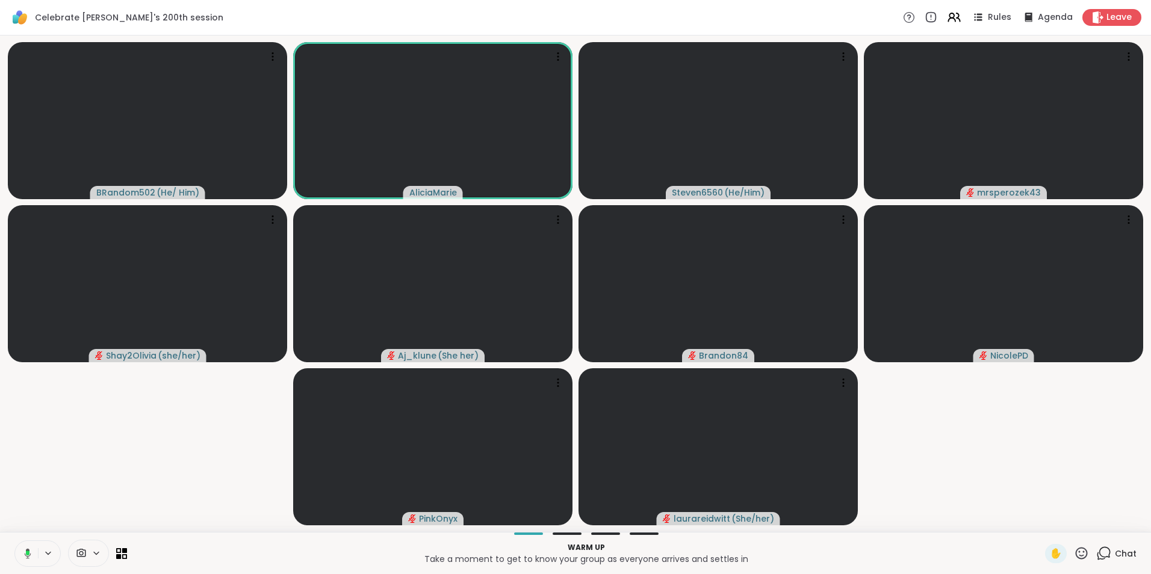
click at [27, 549] on icon at bounding box center [25, 554] width 11 height 11
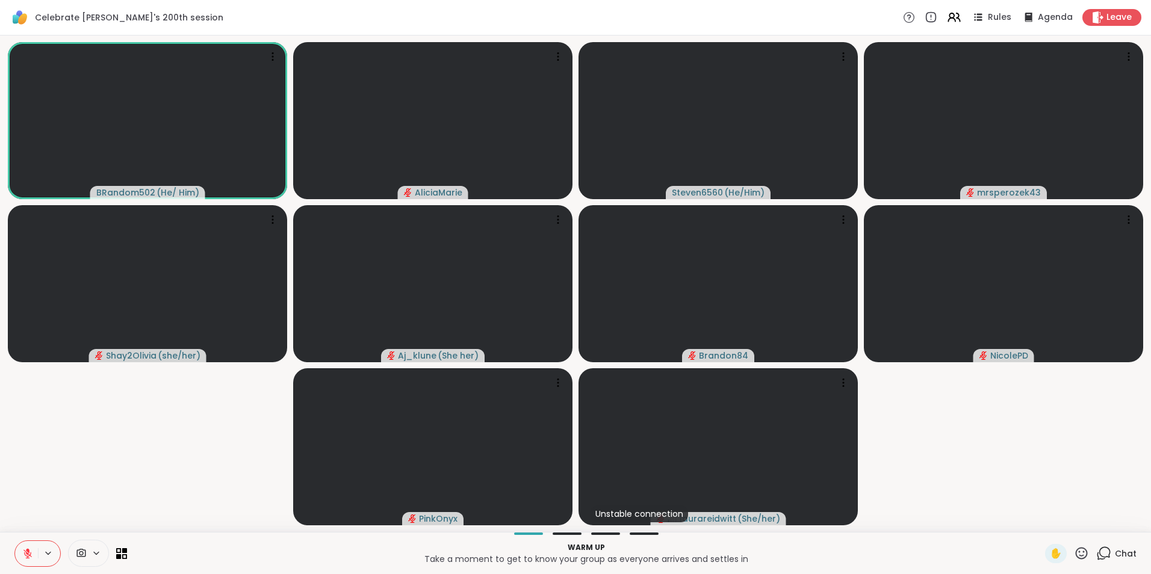
click at [27, 549] on icon at bounding box center [27, 554] width 11 height 11
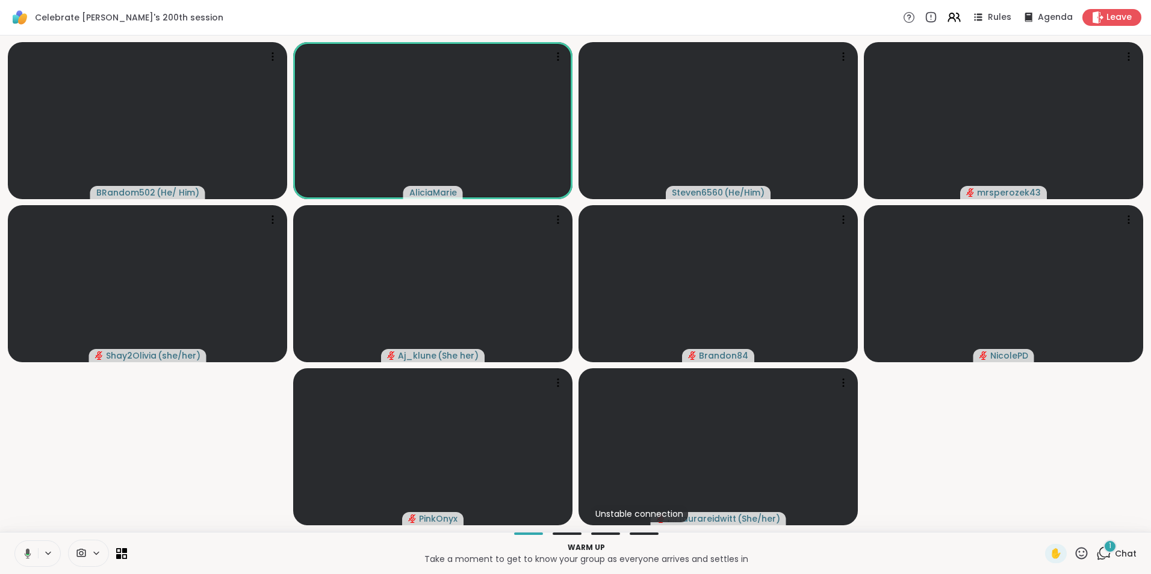
click at [27, 549] on icon at bounding box center [25, 554] width 11 height 11
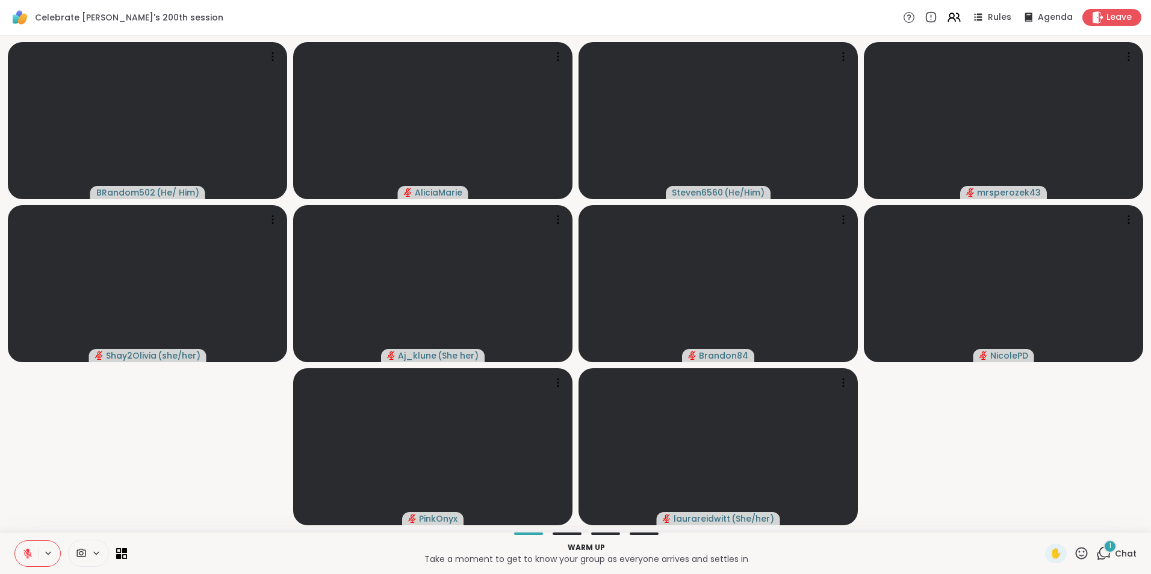
click at [1104, 552] on div "1" at bounding box center [1110, 546] width 13 height 13
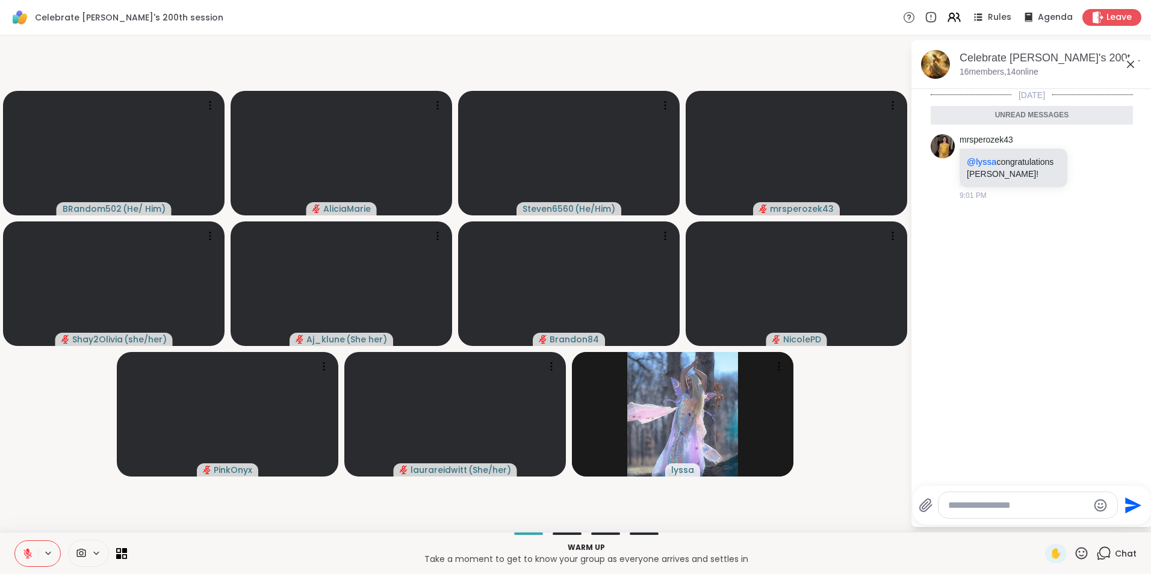
click at [1137, 77] on div "Celebrate [PERSON_NAME]'s 200th session , [DATE] members, 14 online" at bounding box center [1051, 64] width 183 height 27
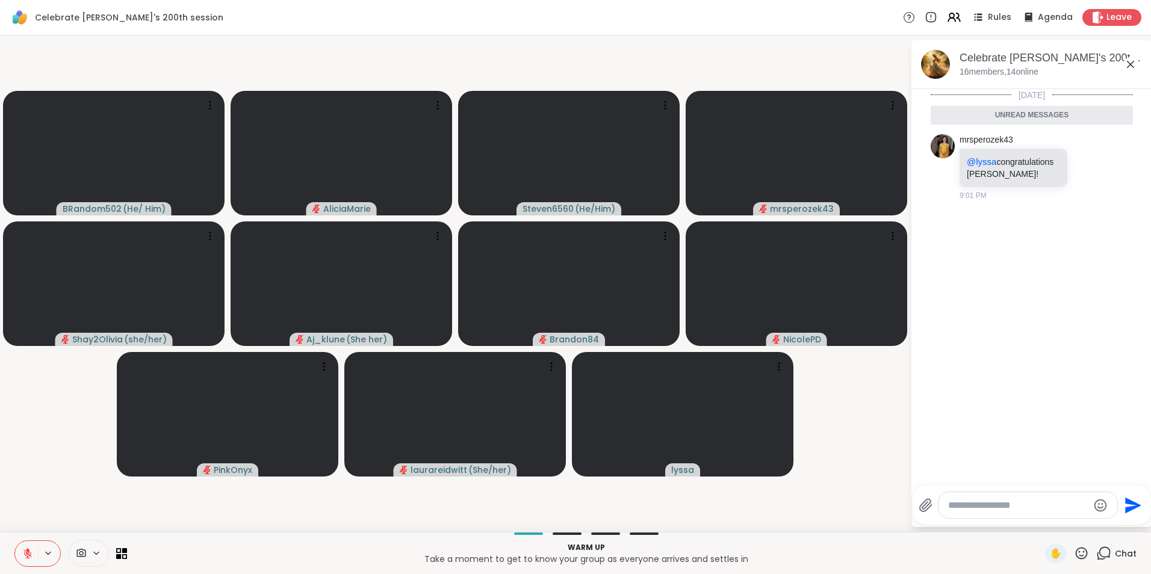
click at [1136, 82] on div "Celebrate [PERSON_NAME]'s 200th session , [DATE] members, 14 online" at bounding box center [1032, 64] width 241 height 49
click at [1127, 66] on icon at bounding box center [1131, 64] width 14 height 14
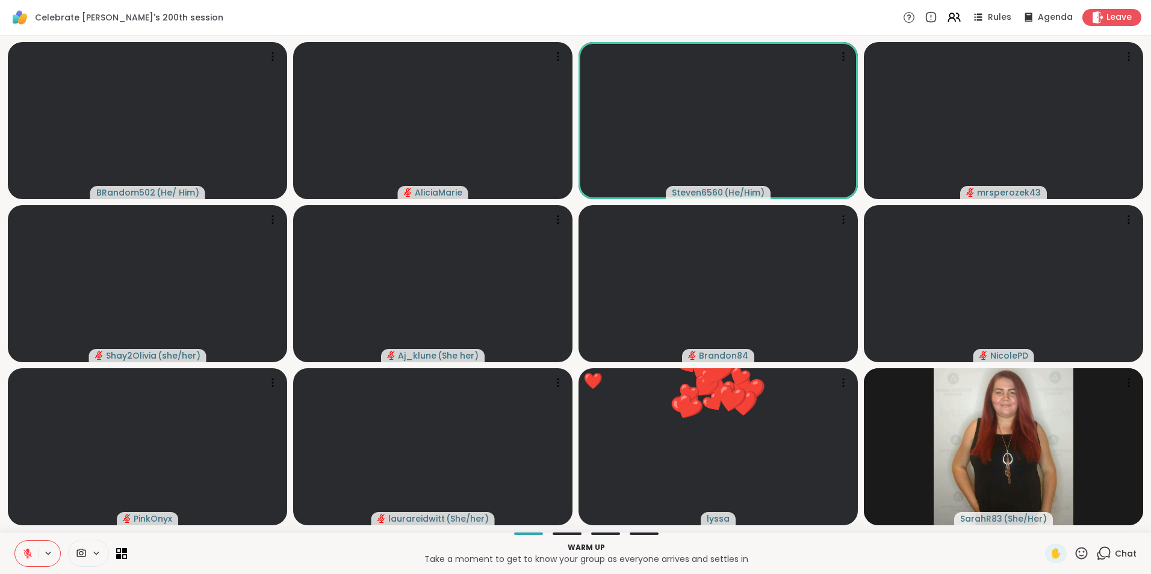
click at [23, 551] on icon at bounding box center [27, 554] width 11 height 11
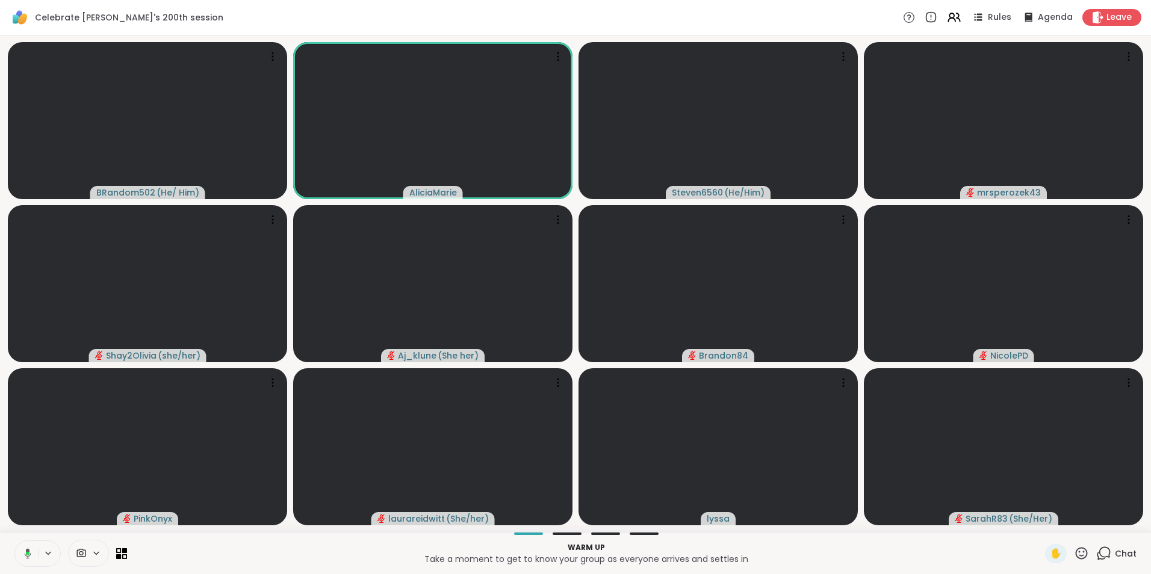
click at [23, 551] on icon at bounding box center [25, 554] width 11 height 11
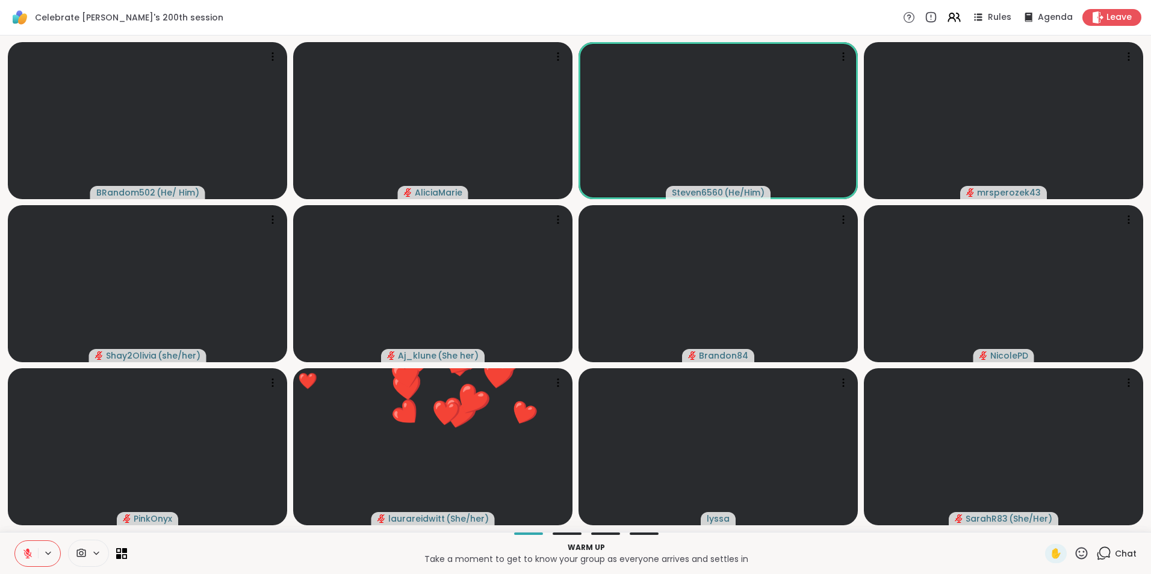
click at [23, 551] on icon at bounding box center [27, 554] width 11 height 11
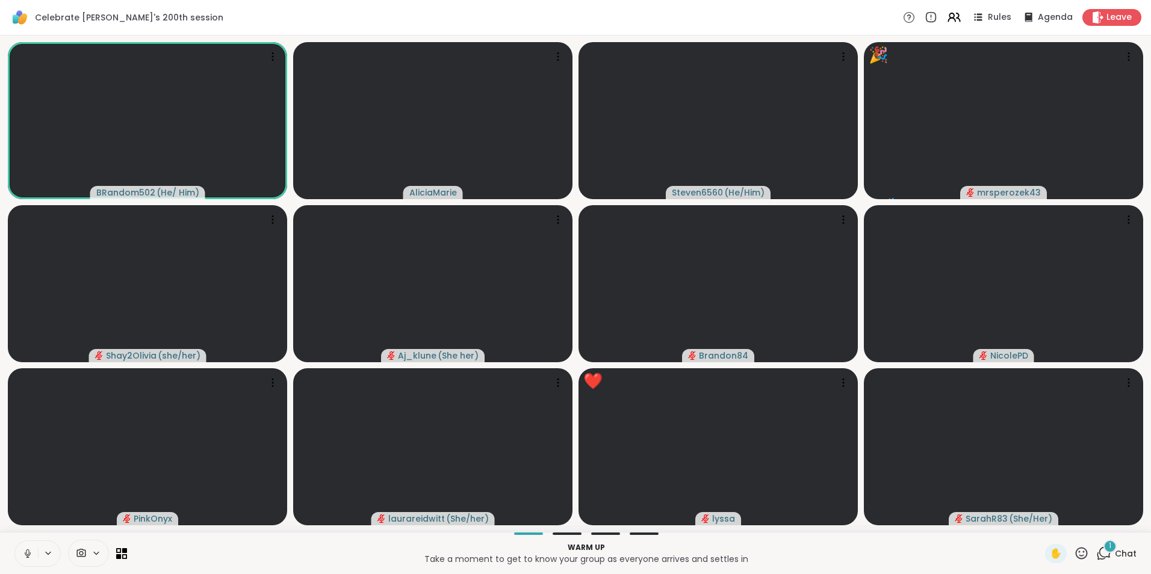
click at [22, 547] on button at bounding box center [26, 553] width 23 height 25
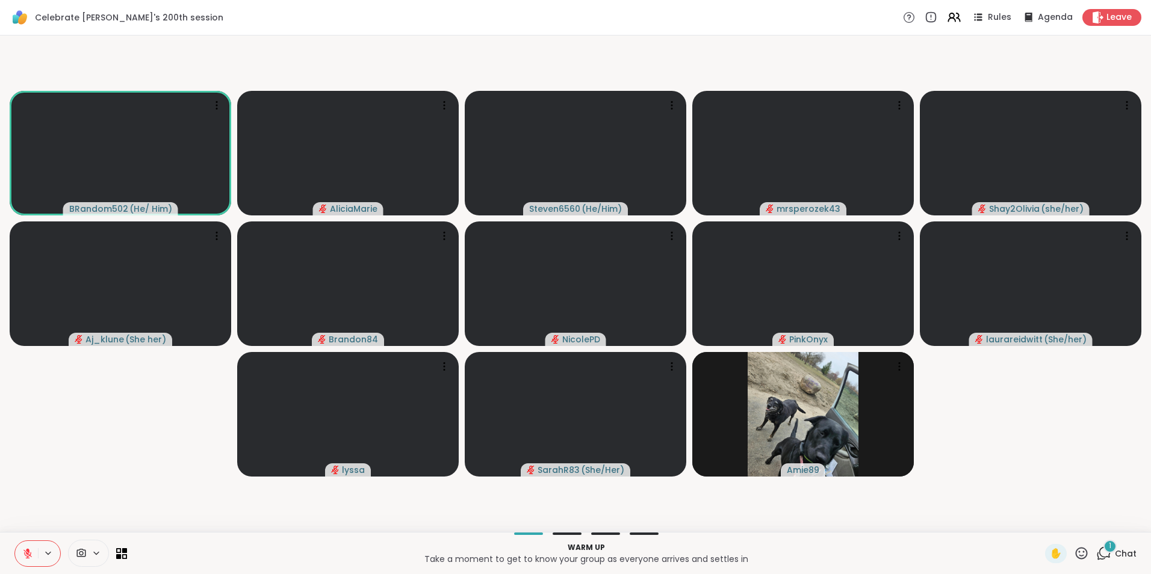
click at [25, 551] on icon at bounding box center [27, 554] width 8 height 8
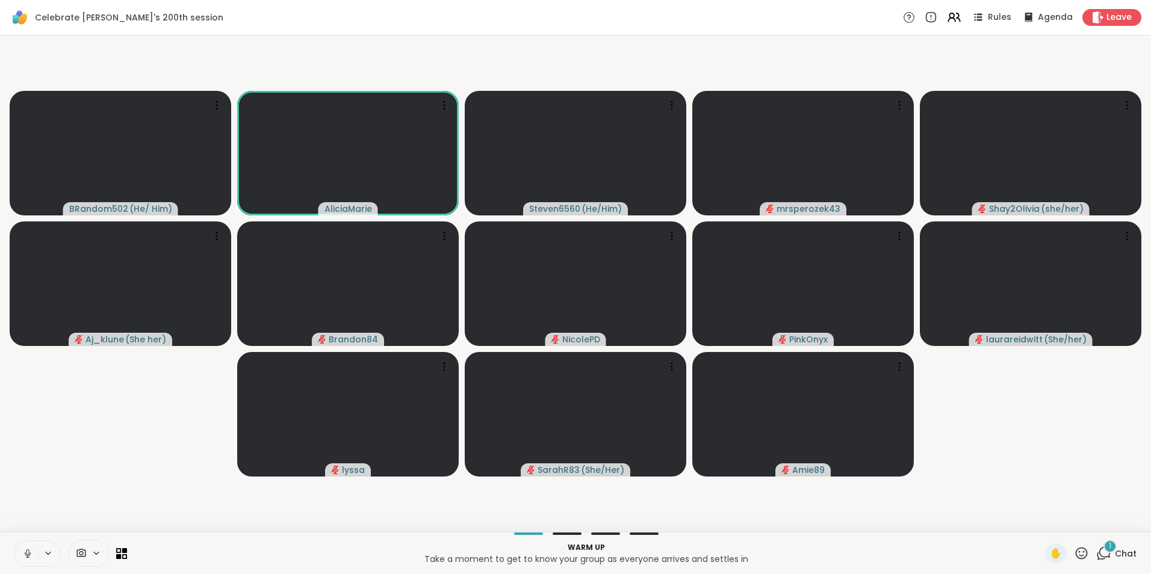
click at [25, 551] on icon at bounding box center [27, 554] width 11 height 11
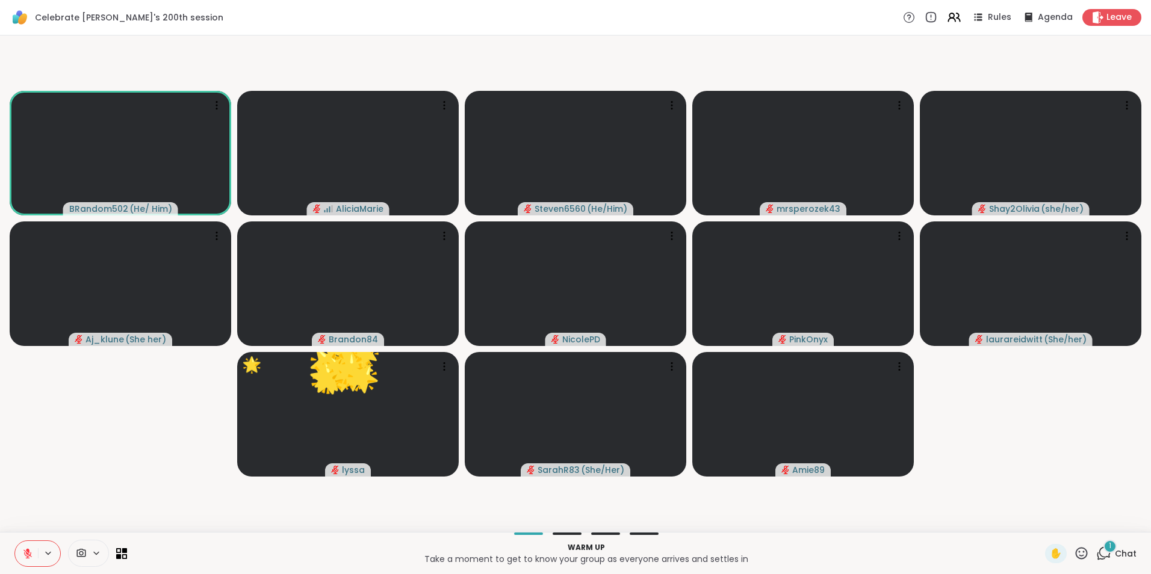
click at [25, 554] on icon at bounding box center [27, 554] width 11 height 11
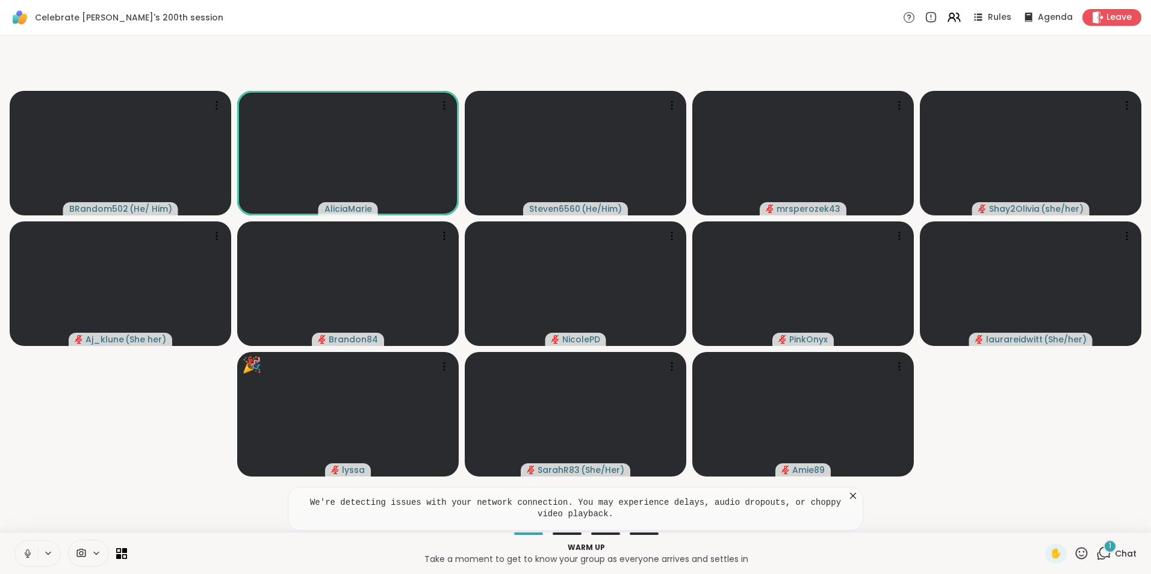
click at [25, 555] on icon at bounding box center [27, 554] width 11 height 11
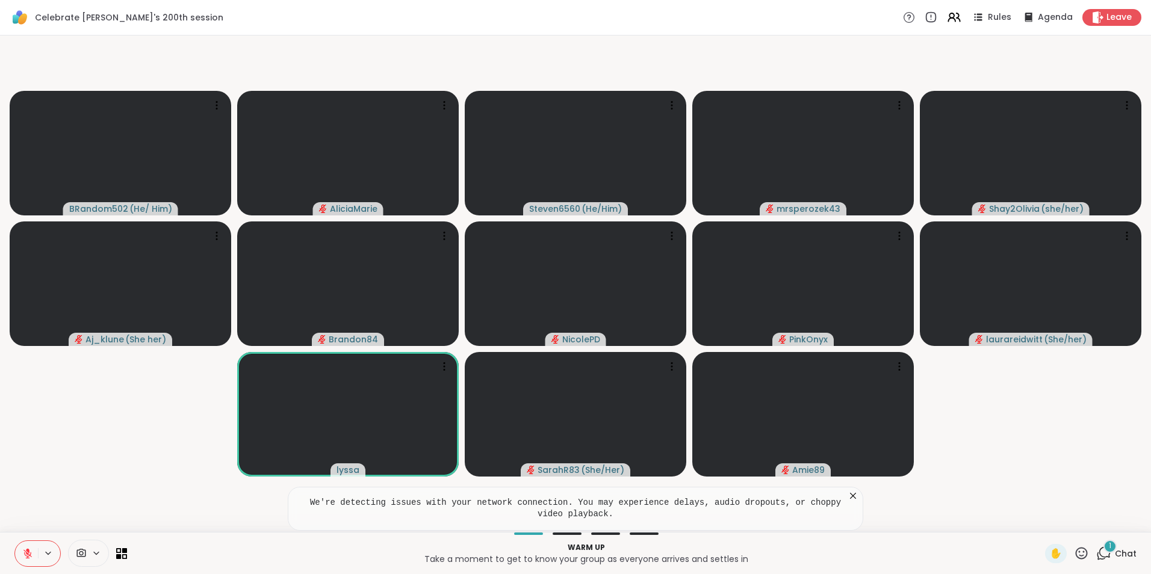
click at [31, 549] on icon at bounding box center [27, 554] width 11 height 11
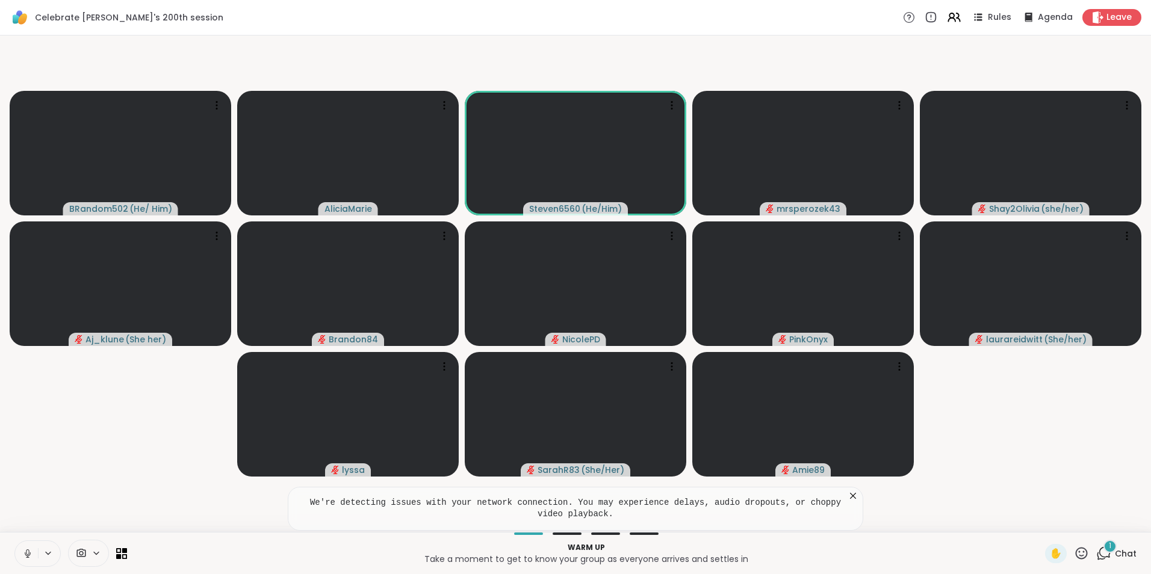
click at [31, 549] on icon at bounding box center [27, 554] width 11 height 11
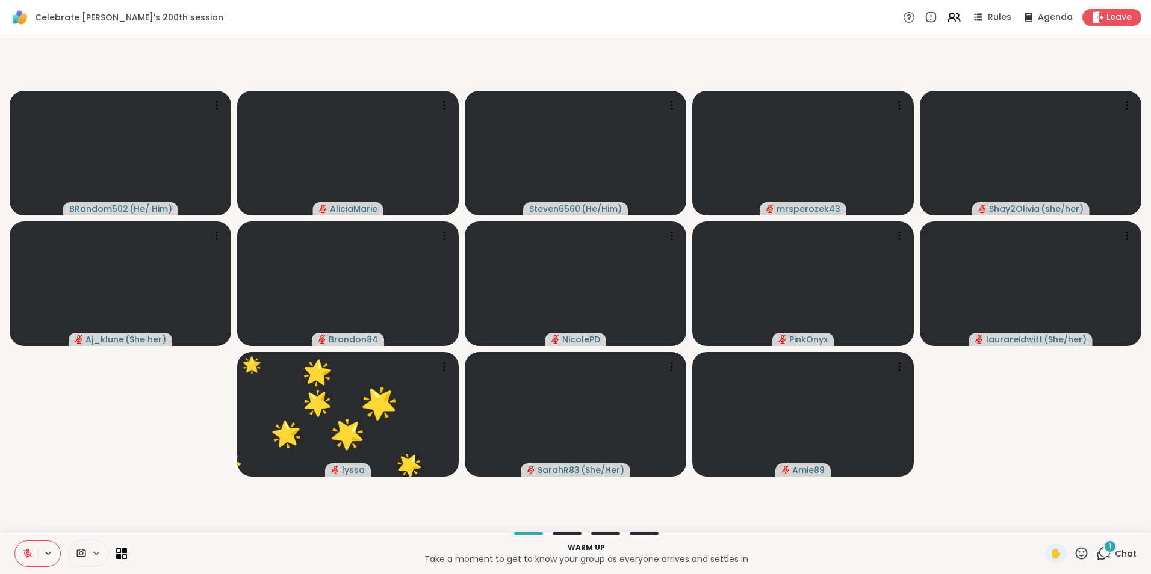
click at [30, 553] on icon at bounding box center [27, 554] width 11 height 11
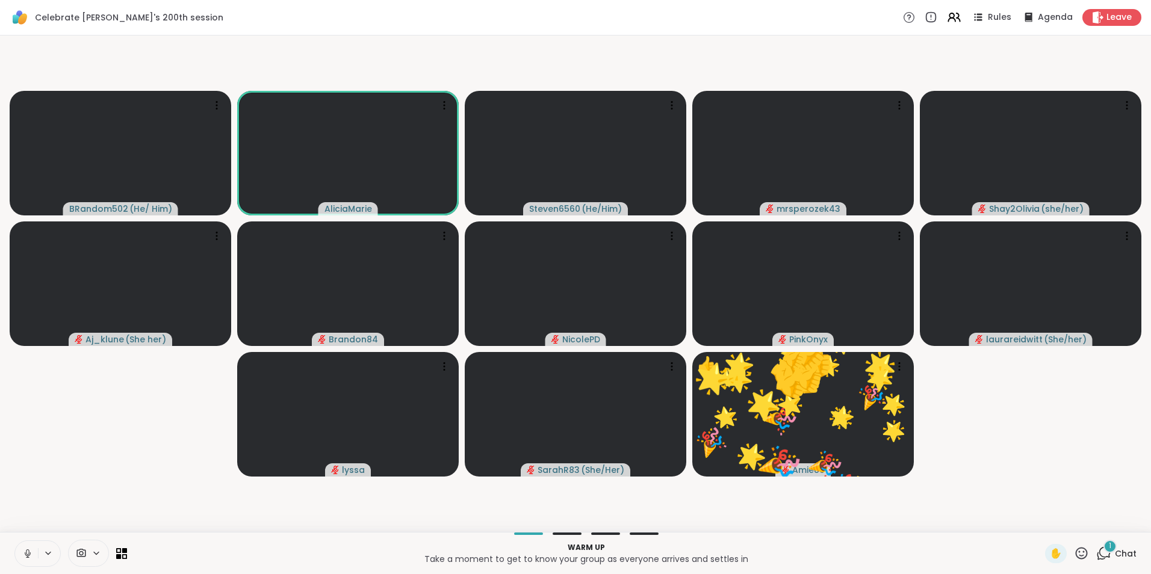
click at [30, 547] on button at bounding box center [26, 553] width 23 height 25
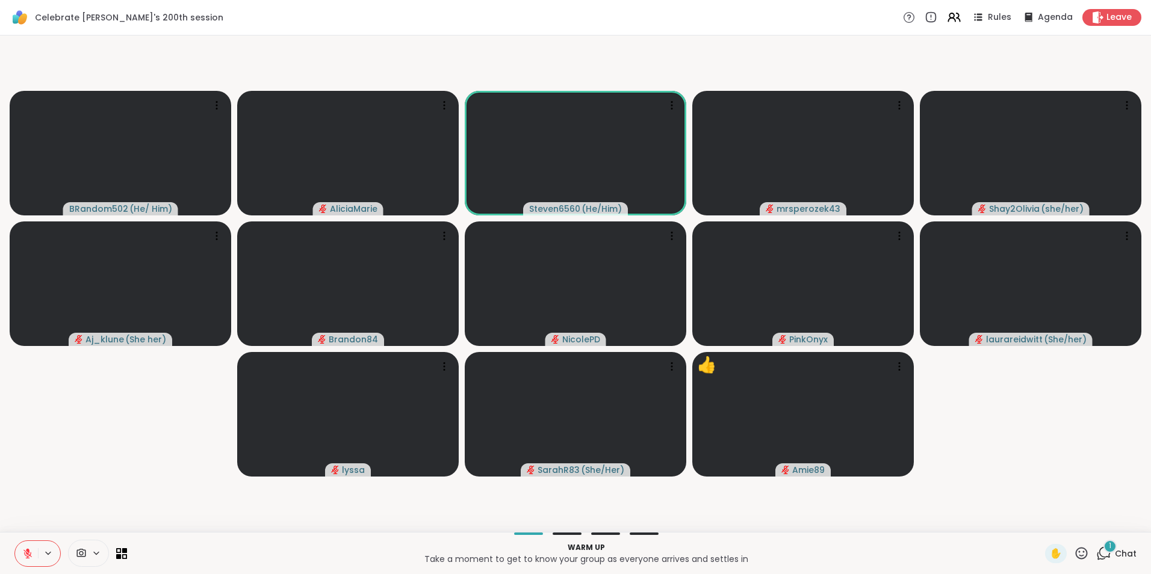
click at [30, 547] on button at bounding box center [26, 553] width 23 height 25
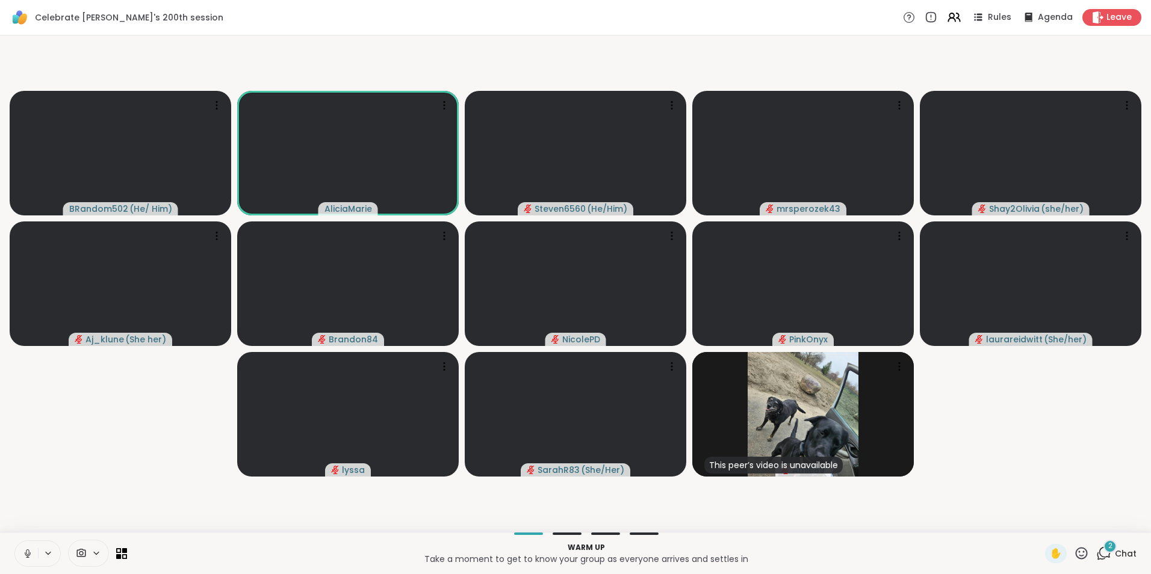
click at [25, 547] on button at bounding box center [26, 553] width 23 height 25
click at [25, 547] on button at bounding box center [25, 553] width 25 height 25
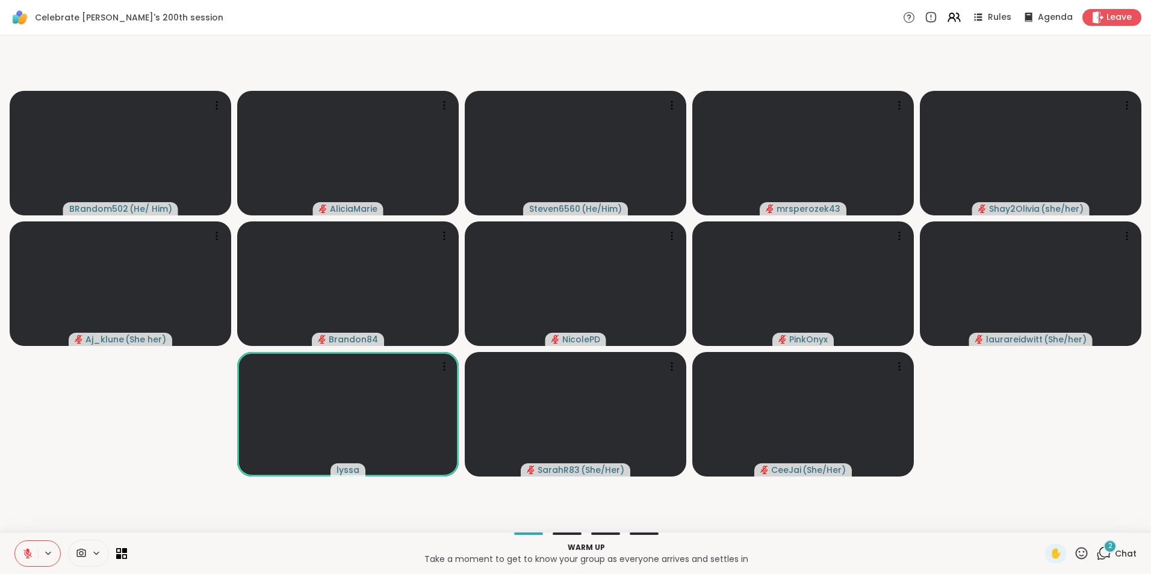
click at [23, 546] on button at bounding box center [26, 553] width 23 height 25
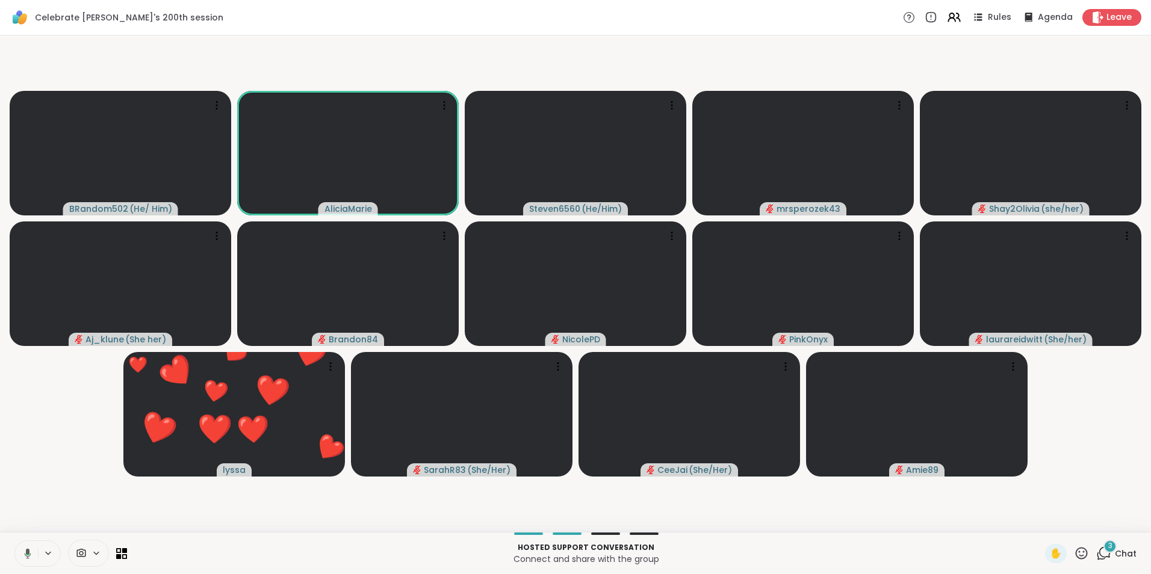
click at [33, 494] on video-player-container "BRandom502 ( He/ Him ) AliciaMarie Steven6560 ( He/Him ) mrsperozek43 Shay2Oliv…" at bounding box center [575, 283] width 1137 height 487
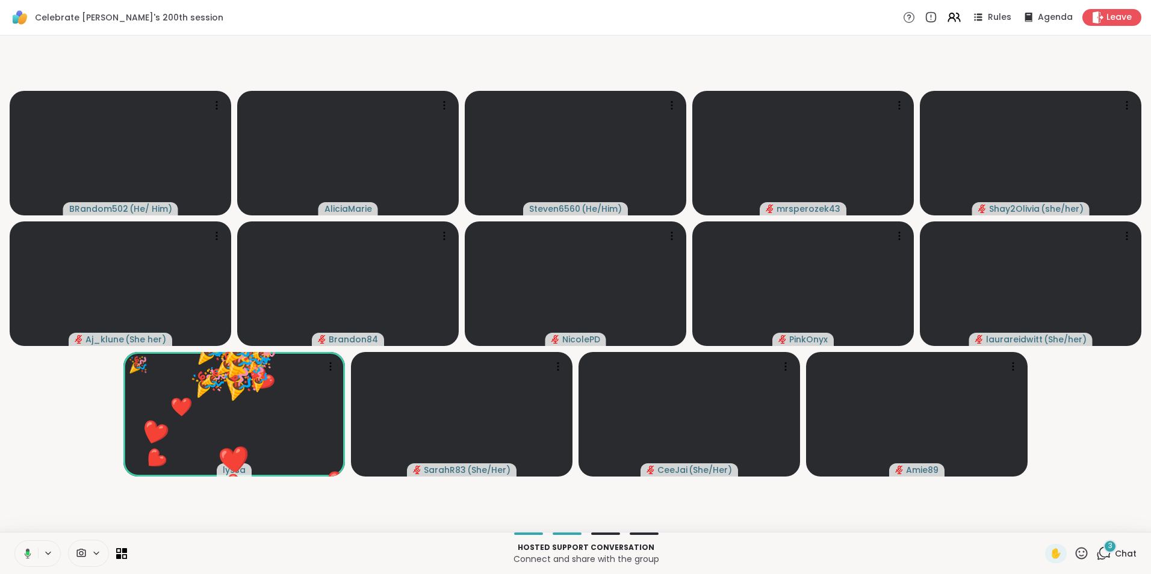
click at [26, 546] on button at bounding box center [25, 553] width 25 height 25
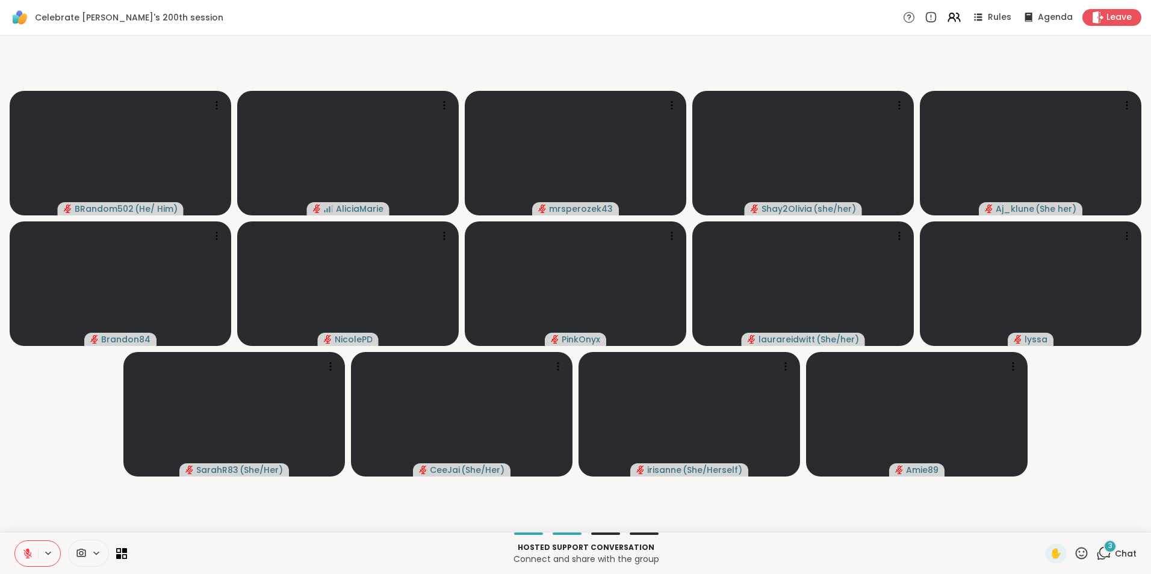
click at [23, 555] on icon at bounding box center [27, 554] width 11 height 11
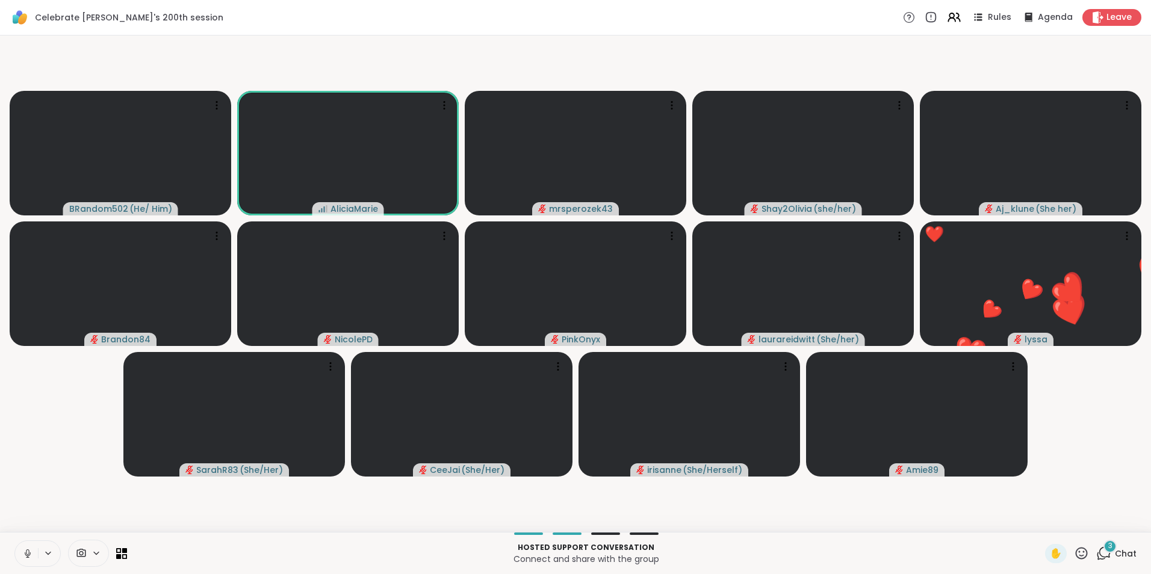
click at [21, 552] on button at bounding box center [26, 553] width 23 height 25
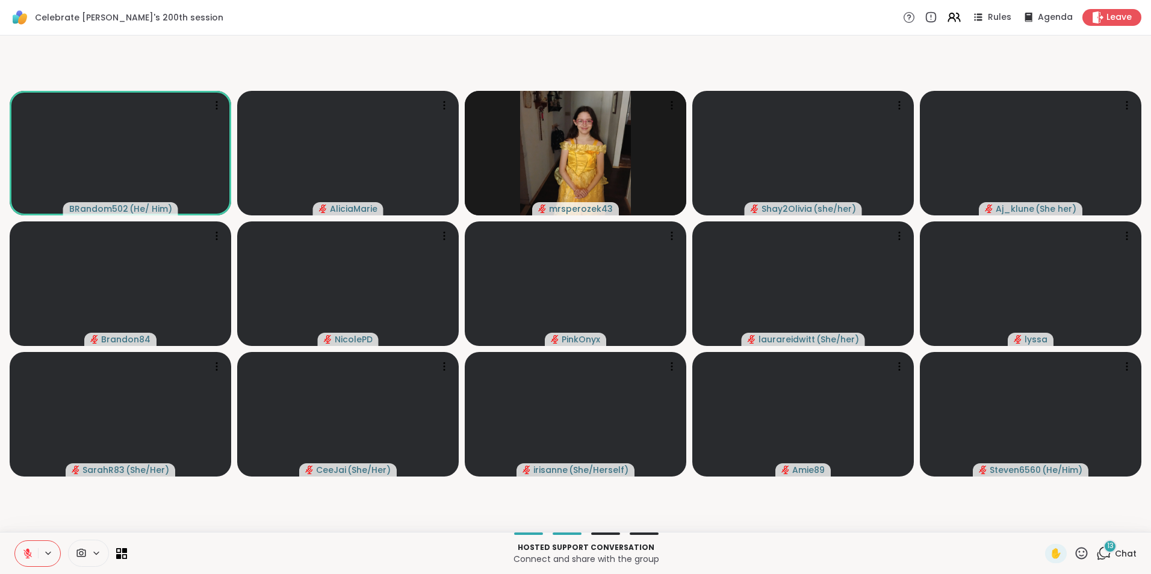
click at [26, 549] on icon at bounding box center [27, 554] width 11 height 11
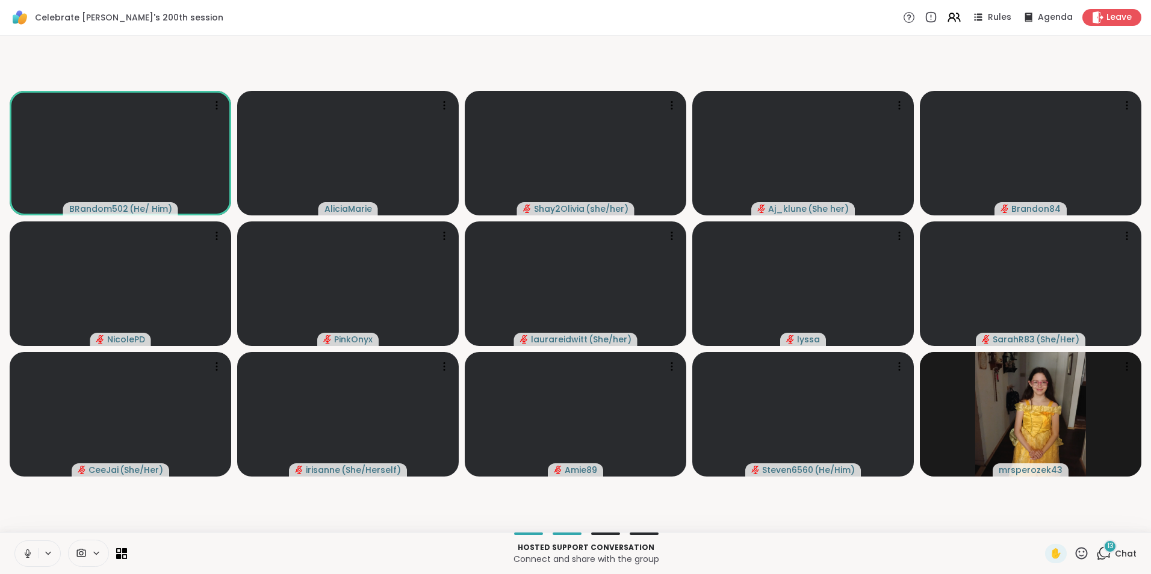
click at [26, 549] on icon at bounding box center [27, 554] width 11 height 11
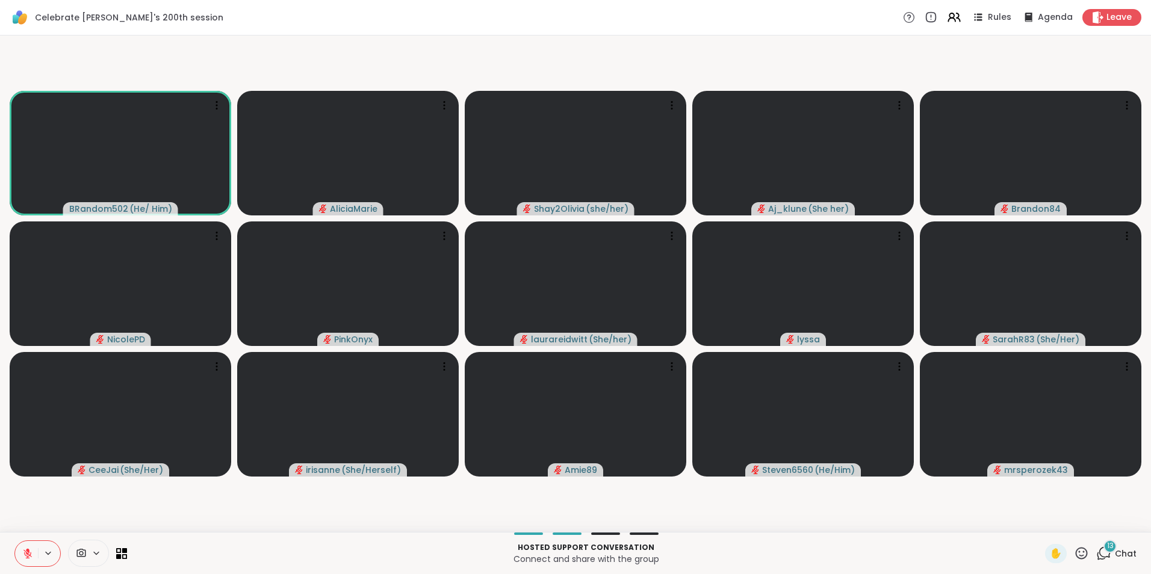
click at [33, 547] on button at bounding box center [26, 553] width 23 height 25
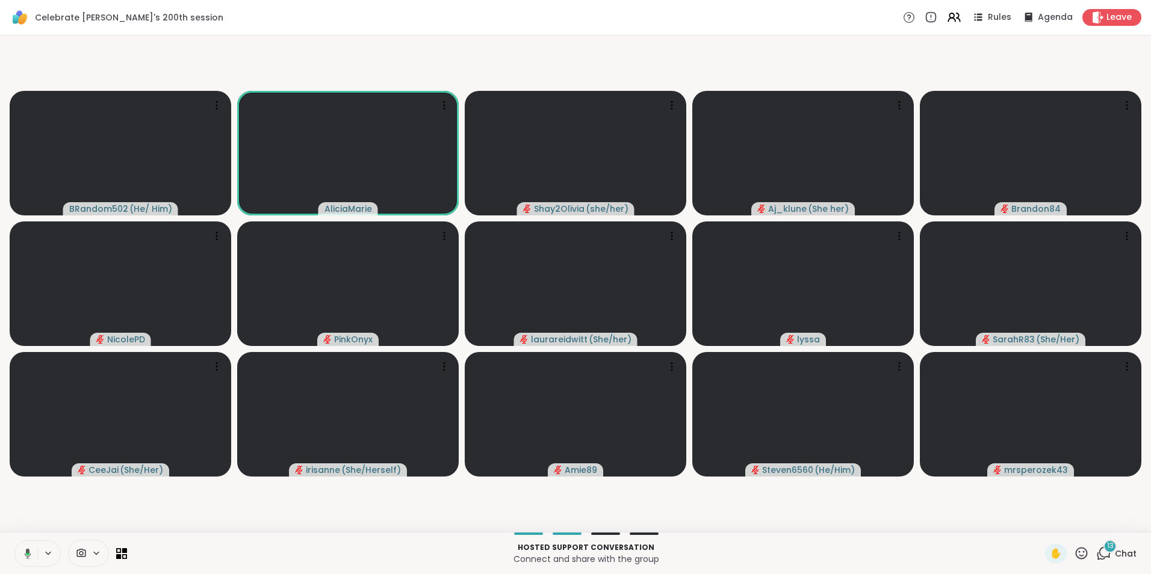
click at [33, 547] on button at bounding box center [25, 553] width 25 height 25
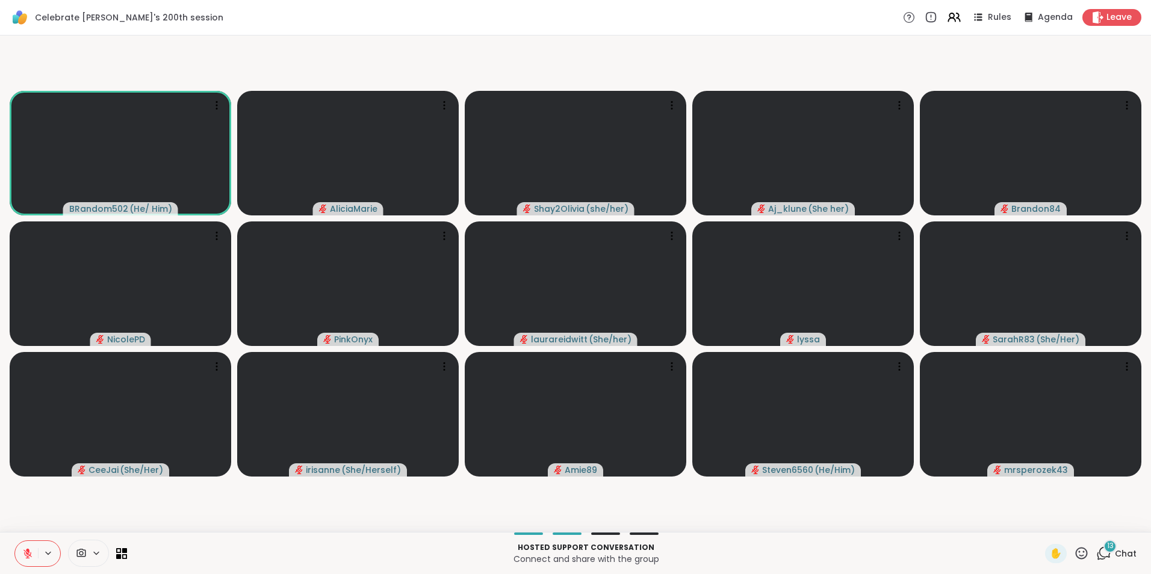
click at [33, 547] on button at bounding box center [26, 553] width 23 height 25
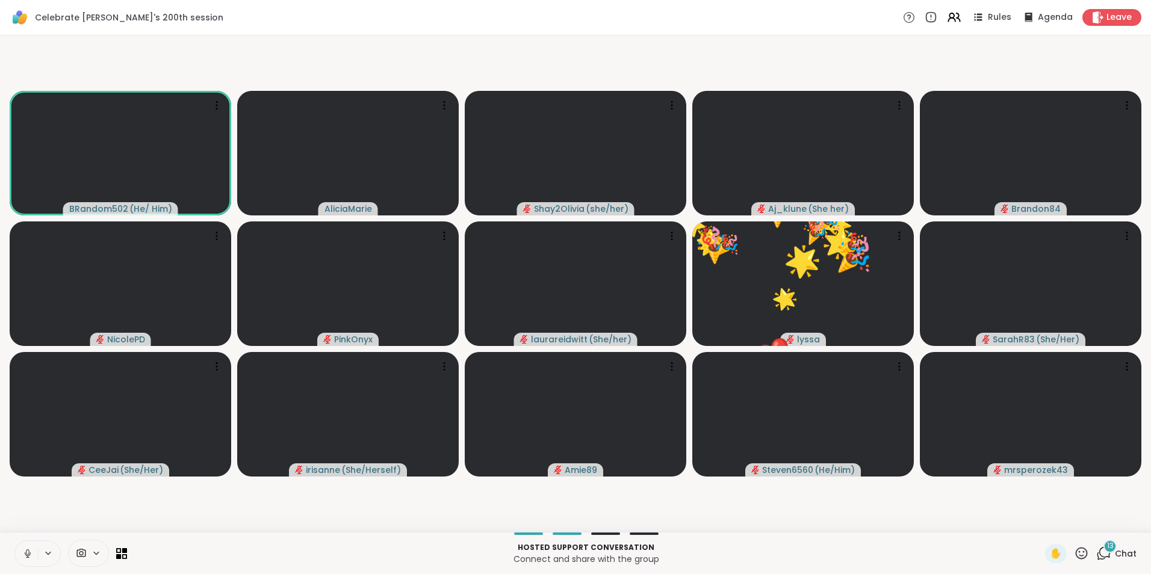
click at [33, 547] on button at bounding box center [26, 553] width 23 height 25
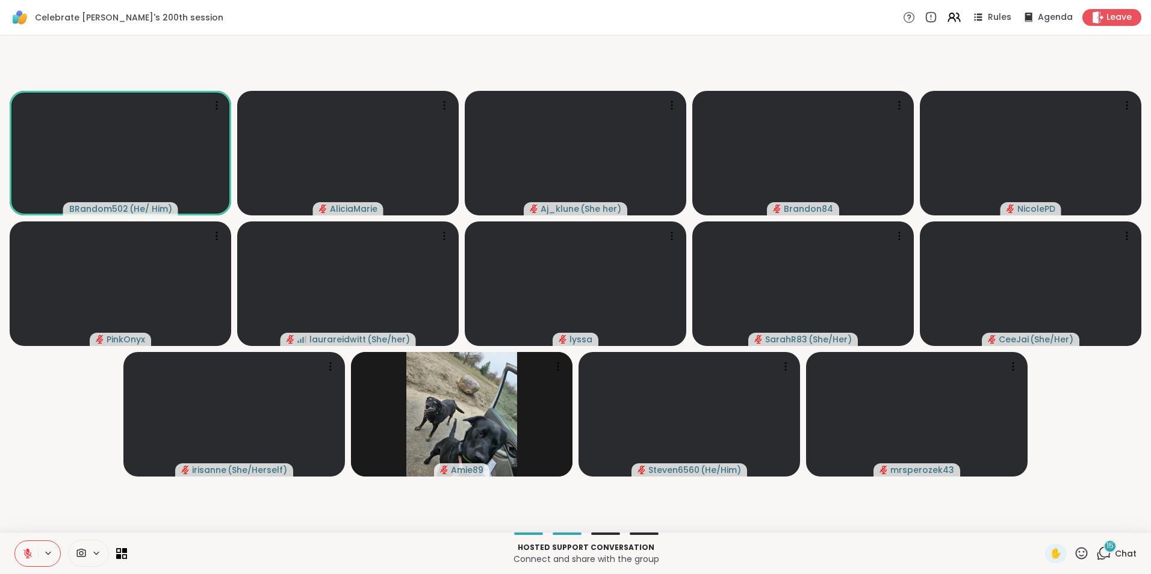
click at [33, 547] on button at bounding box center [26, 553] width 23 height 25
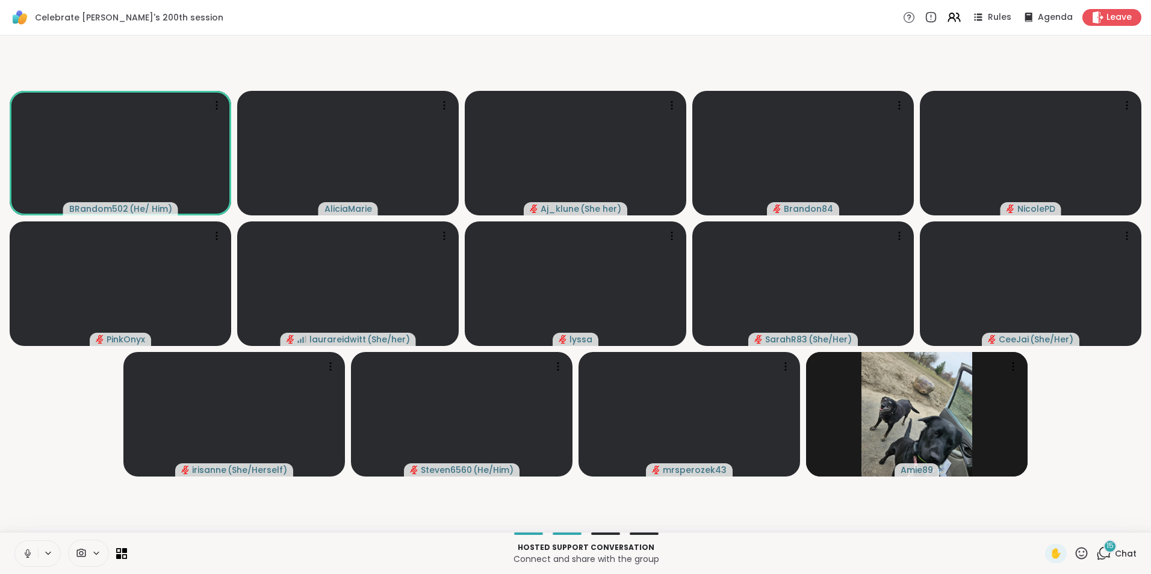
click at [33, 547] on button at bounding box center [26, 553] width 23 height 25
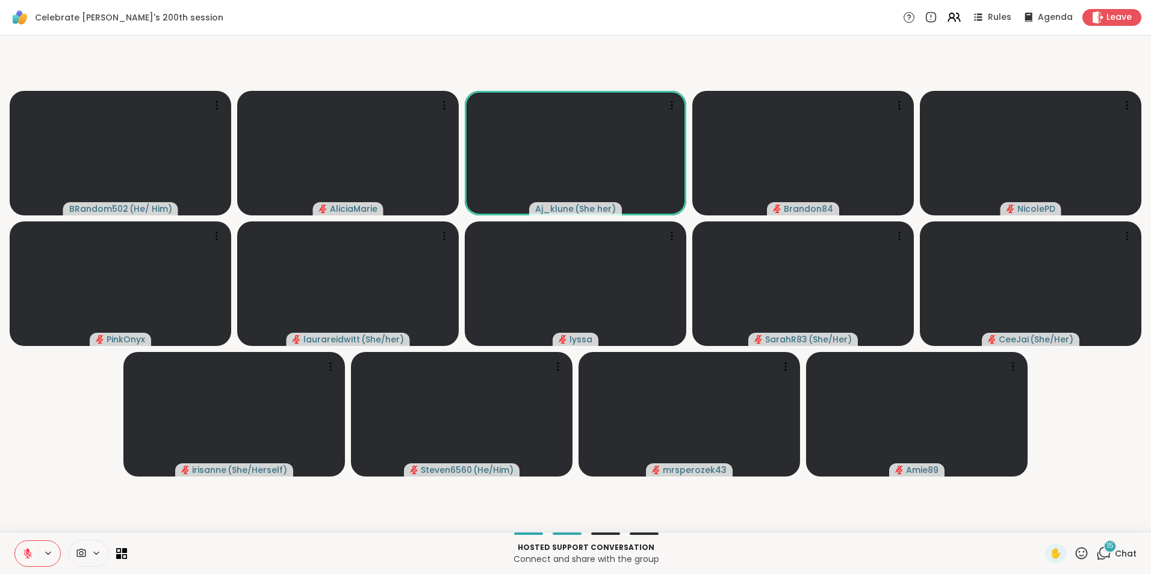
click at [1100, 555] on icon at bounding box center [1103, 553] width 15 height 15
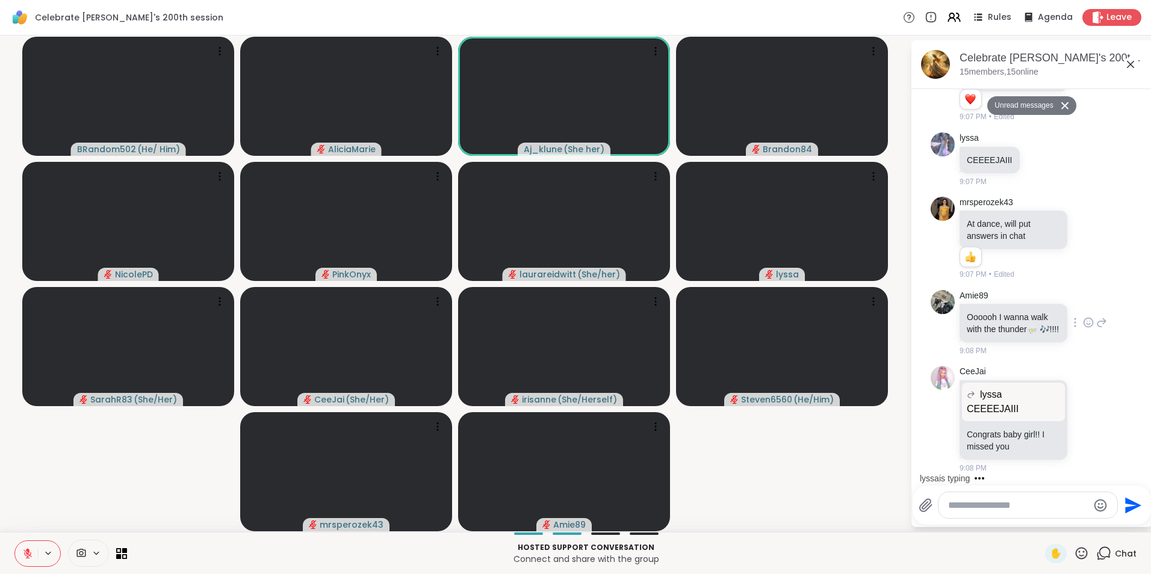
scroll to position [1091, 0]
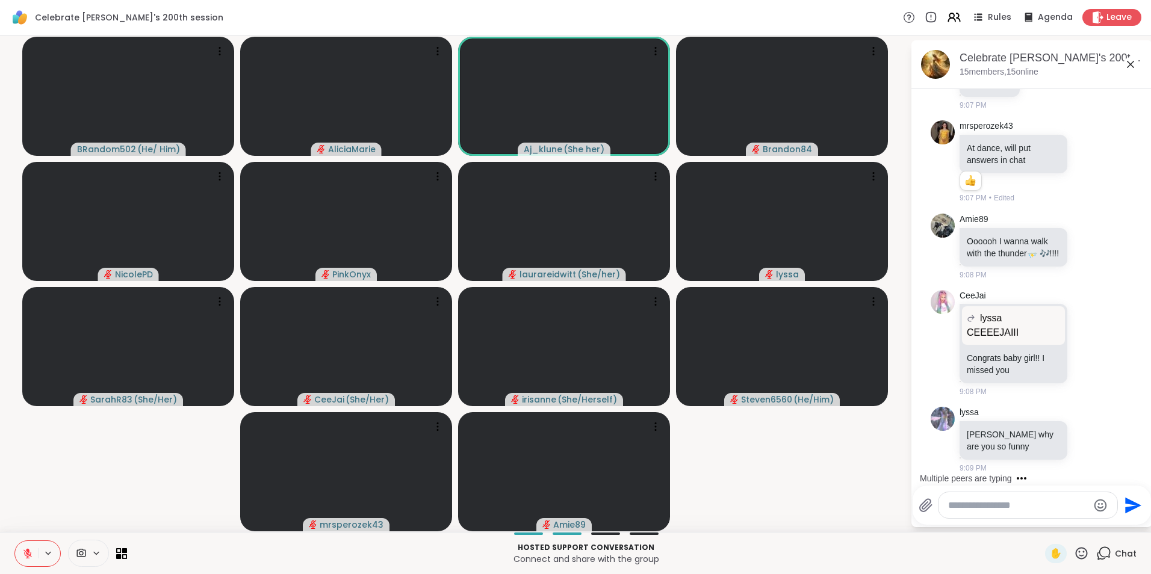
click at [25, 562] on button at bounding box center [26, 553] width 23 height 25
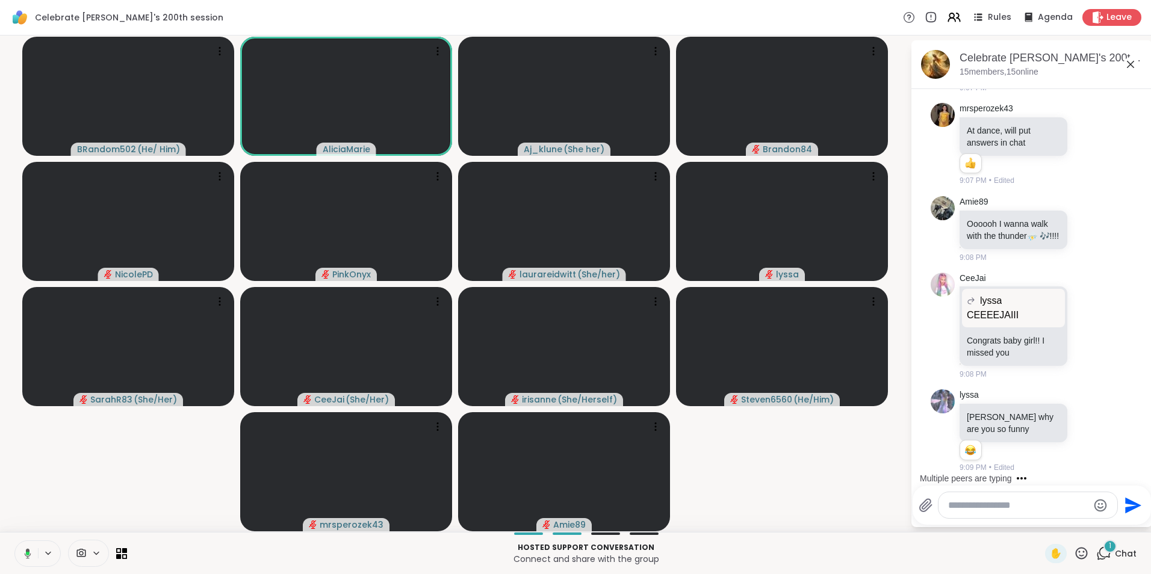
scroll to position [1172, 0]
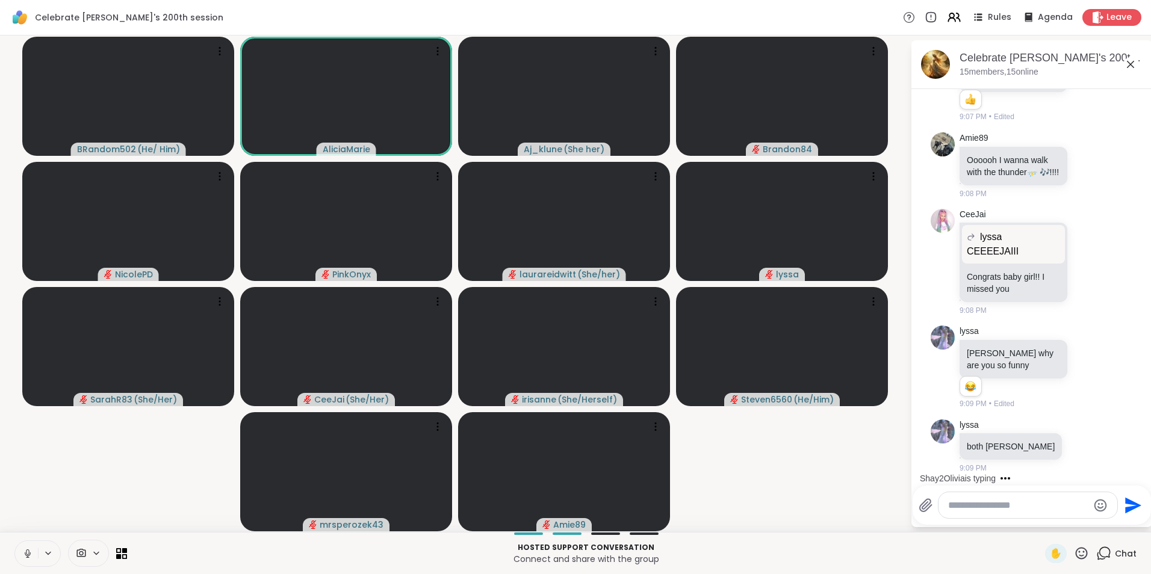
click at [25, 562] on button at bounding box center [26, 553] width 23 height 25
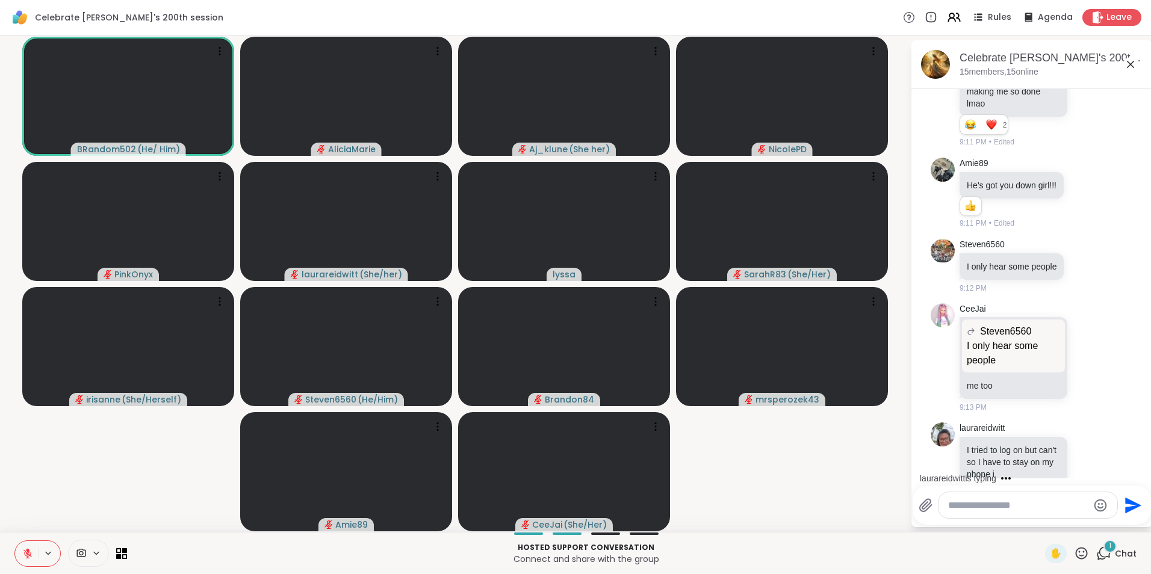
scroll to position [2017, 0]
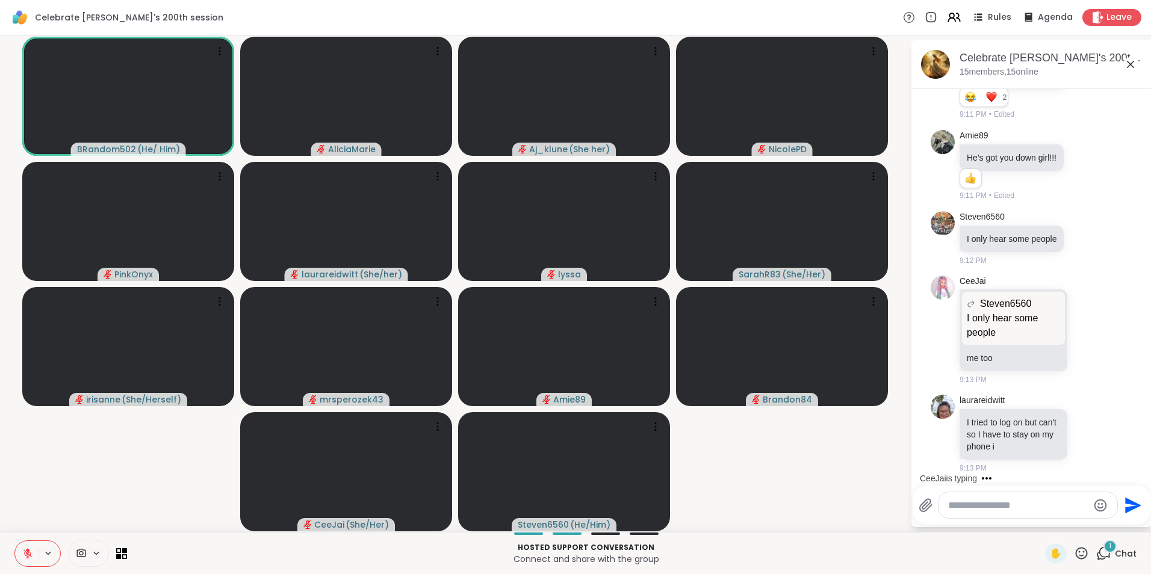
click at [23, 554] on icon at bounding box center [27, 554] width 11 height 11
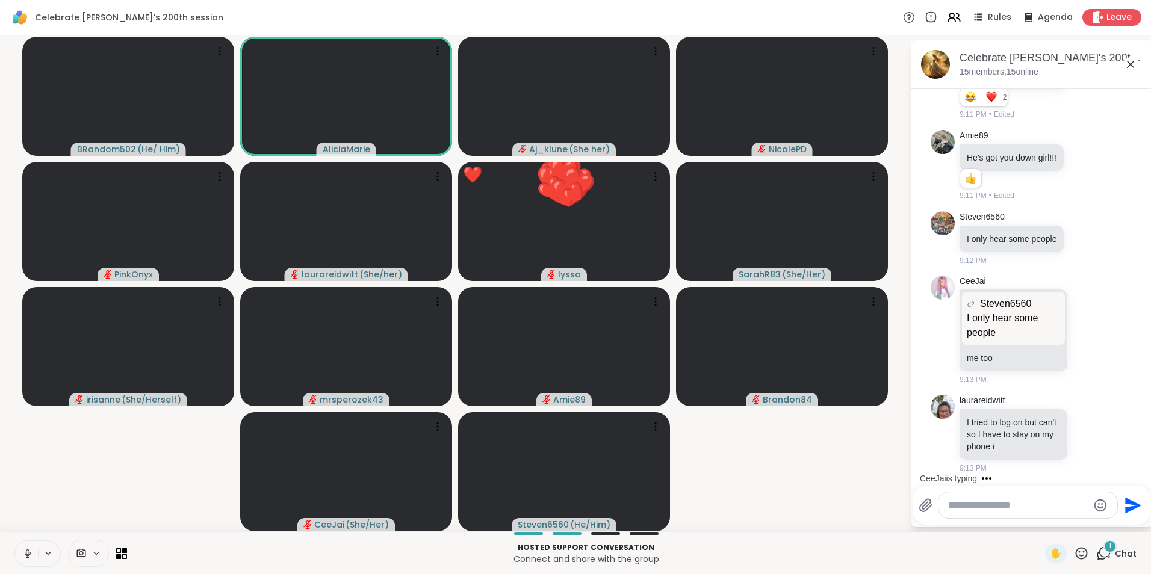
click at [13, 550] on div "Hosted support conversation Connect and share with the group ✋ 1 Chat" at bounding box center [575, 553] width 1151 height 42
click at [26, 551] on icon at bounding box center [27, 552] width 3 height 5
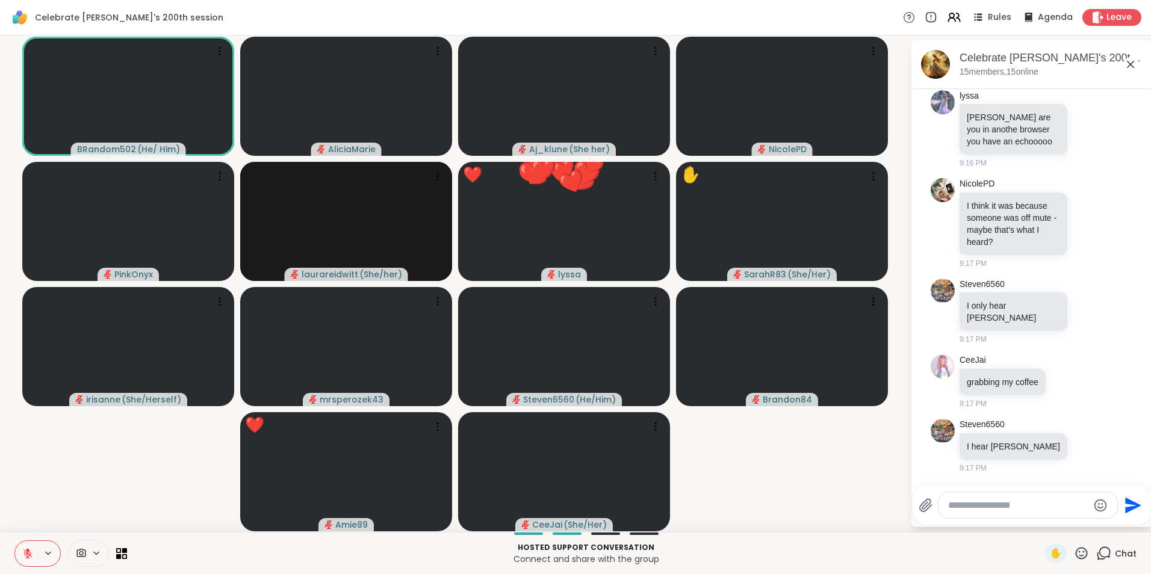
scroll to position [2849, 0]
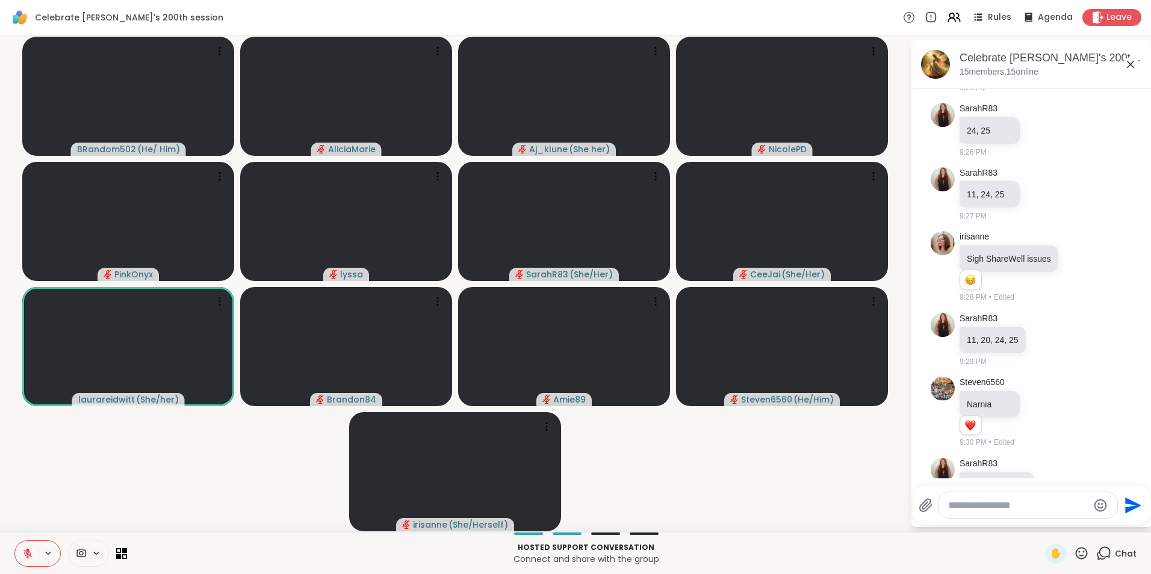
scroll to position [3947, 0]
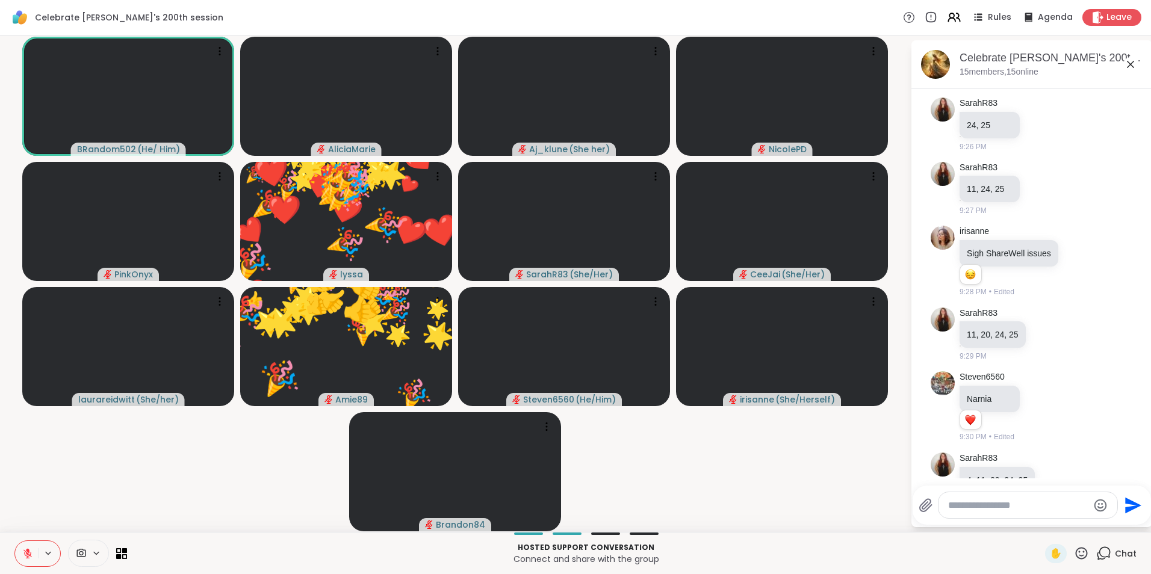
drag, startPoint x: 33, startPoint y: 549, endPoint x: 238, endPoint y: 541, distance: 205.4
click at [238, 541] on div "Hosted support conversation Connect and share with the group" at bounding box center [586, 553] width 904 height 27
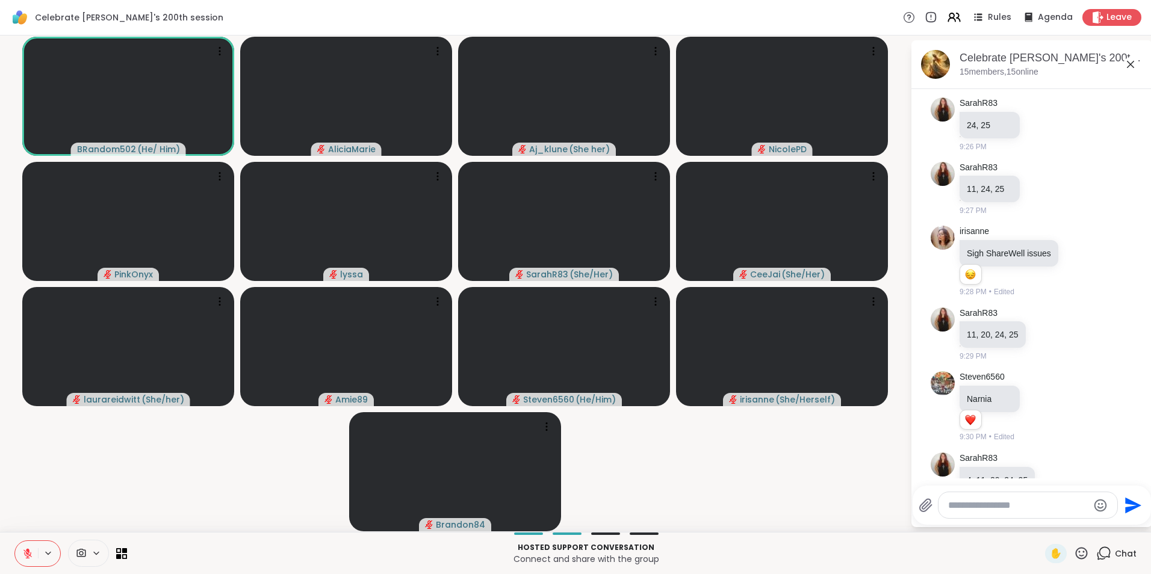
click at [36, 553] on button at bounding box center [26, 553] width 23 height 25
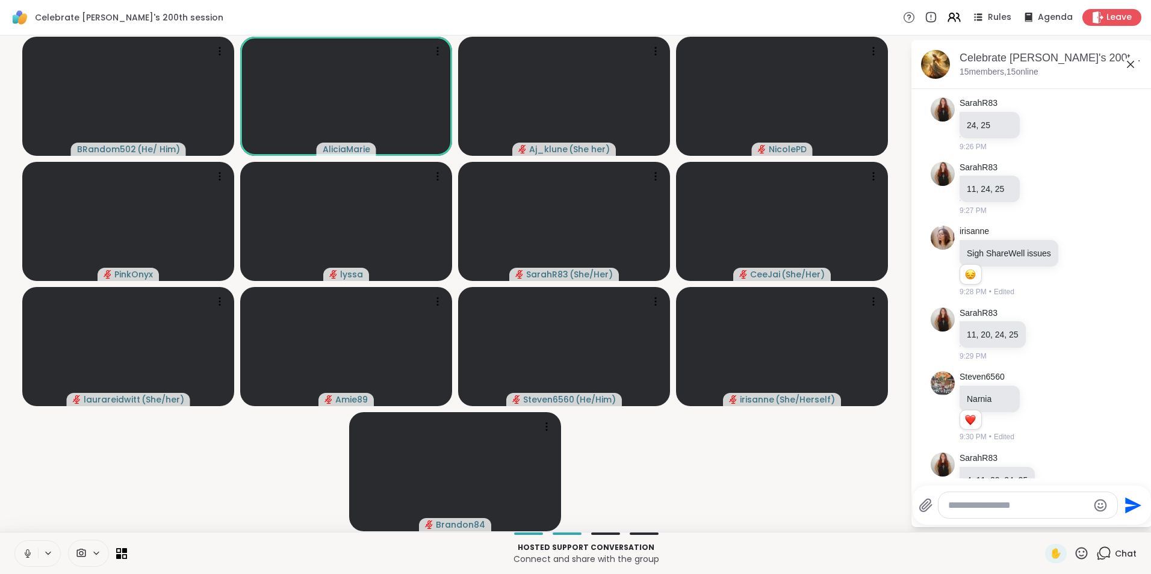
click at [36, 552] on button at bounding box center [26, 553] width 23 height 25
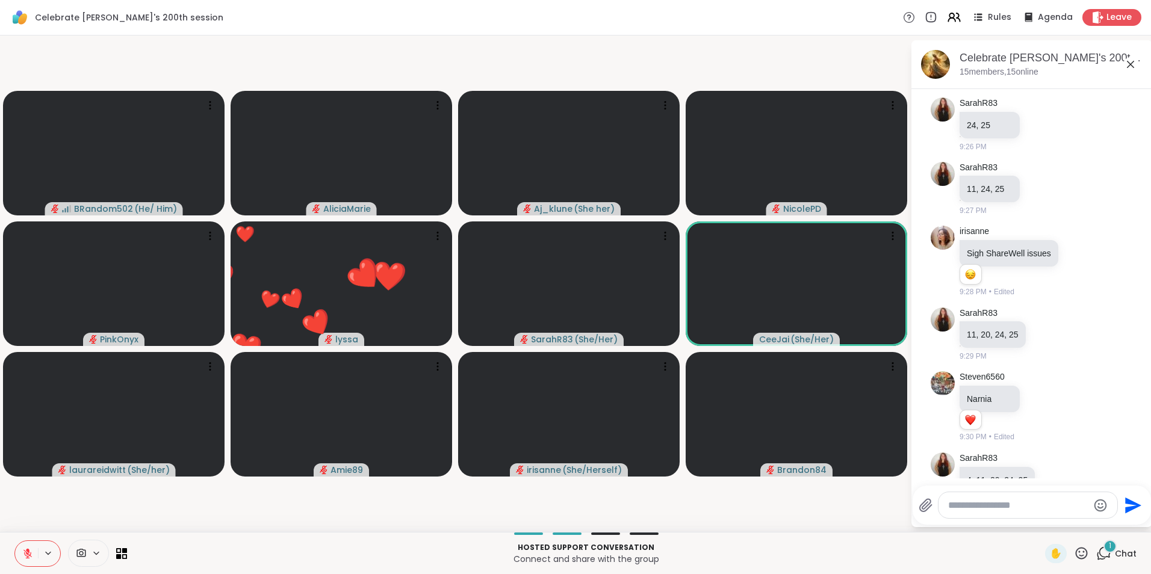
scroll to position [4105, 0]
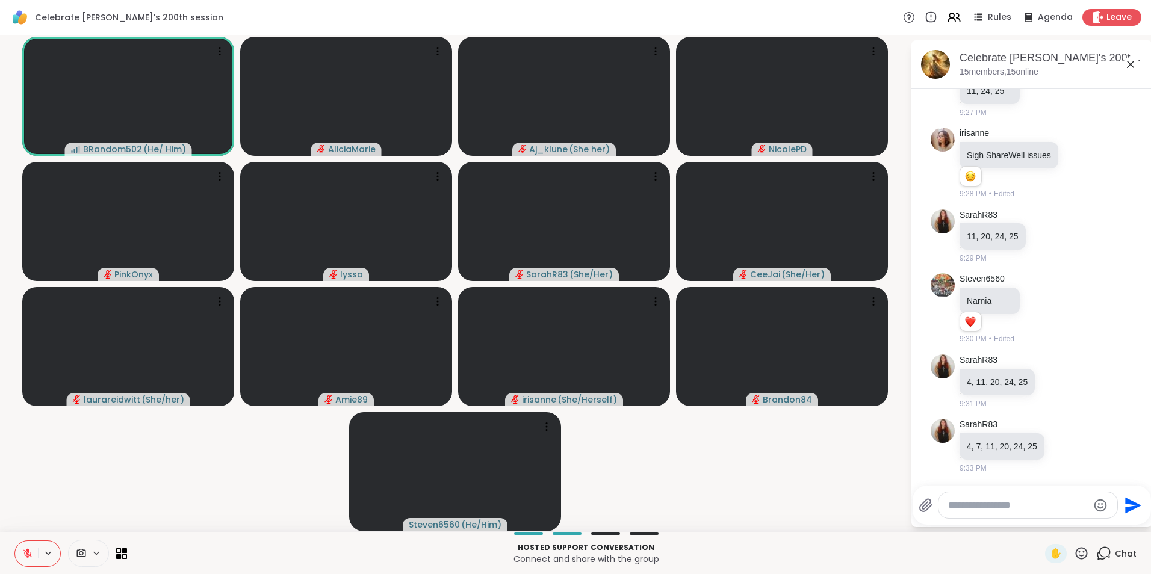
click at [33, 552] on button at bounding box center [26, 553] width 23 height 25
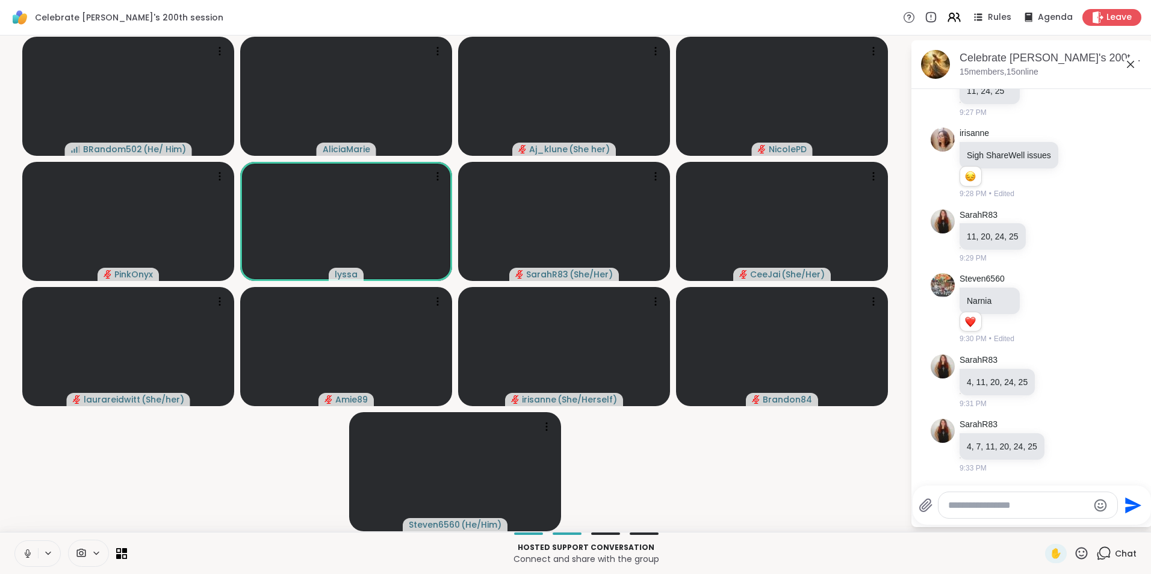
click at [27, 554] on icon at bounding box center [27, 554] width 11 height 11
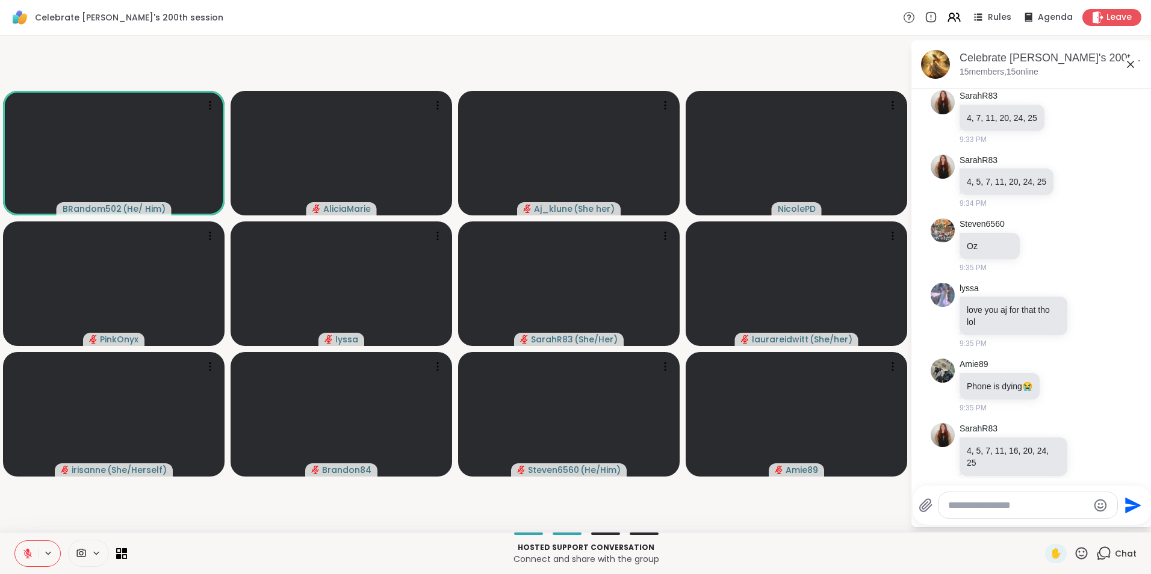
scroll to position [4450, 0]
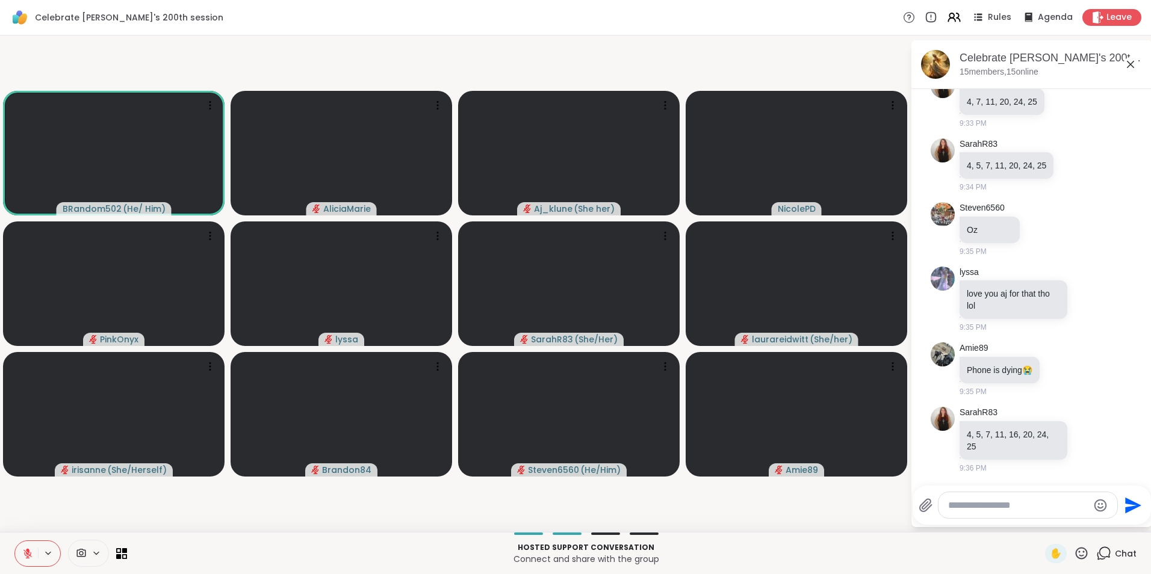
click at [34, 555] on button at bounding box center [26, 553] width 23 height 25
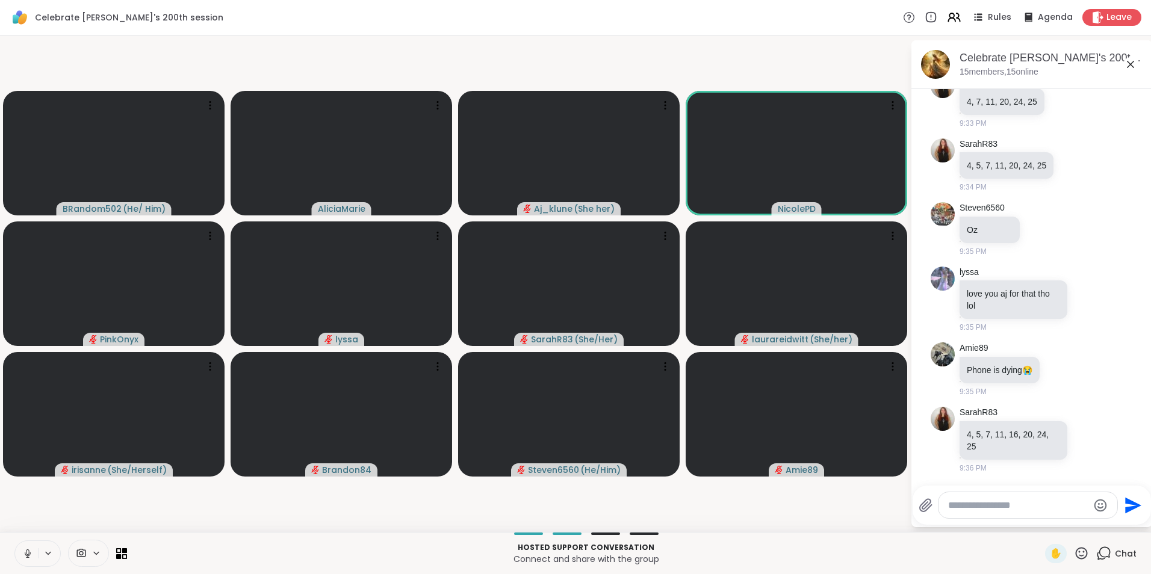
click at [34, 555] on button at bounding box center [26, 553] width 23 height 25
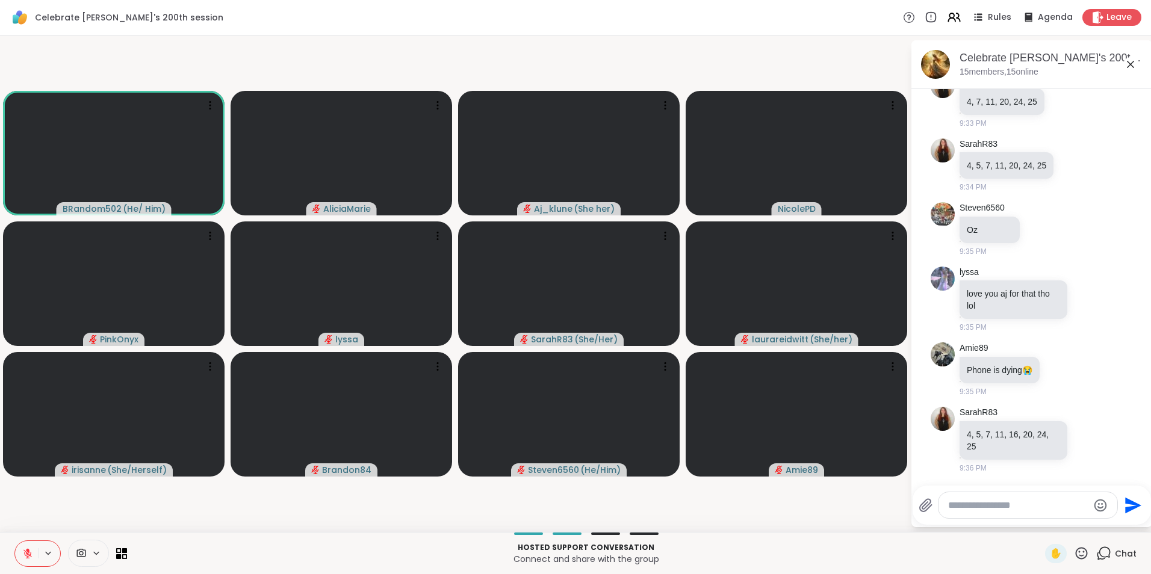
click at [34, 555] on button at bounding box center [26, 553] width 23 height 25
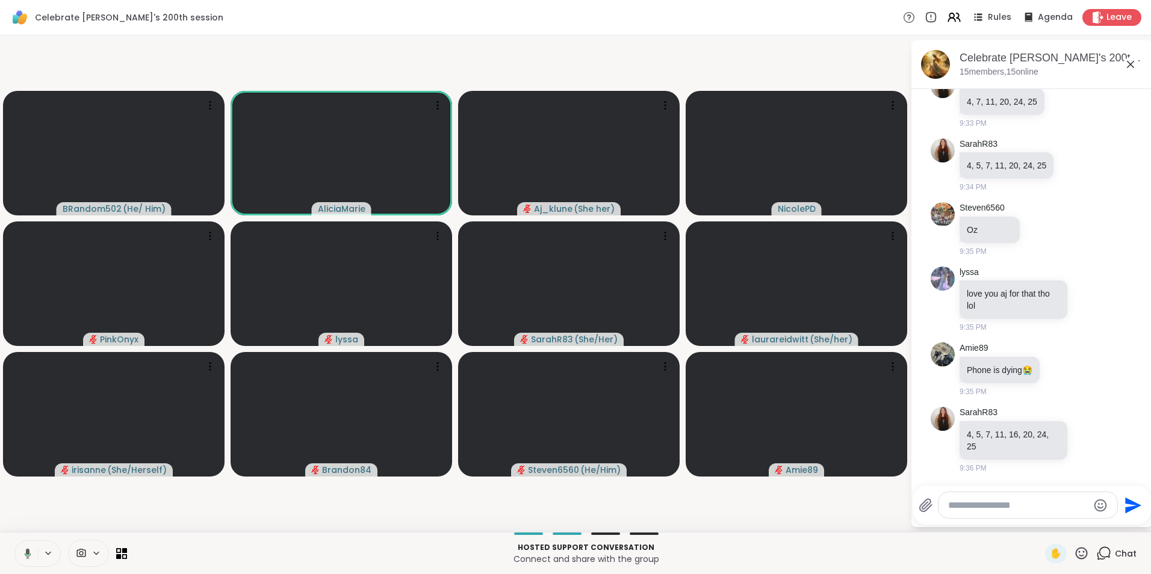
click at [34, 555] on button at bounding box center [25, 553] width 25 height 25
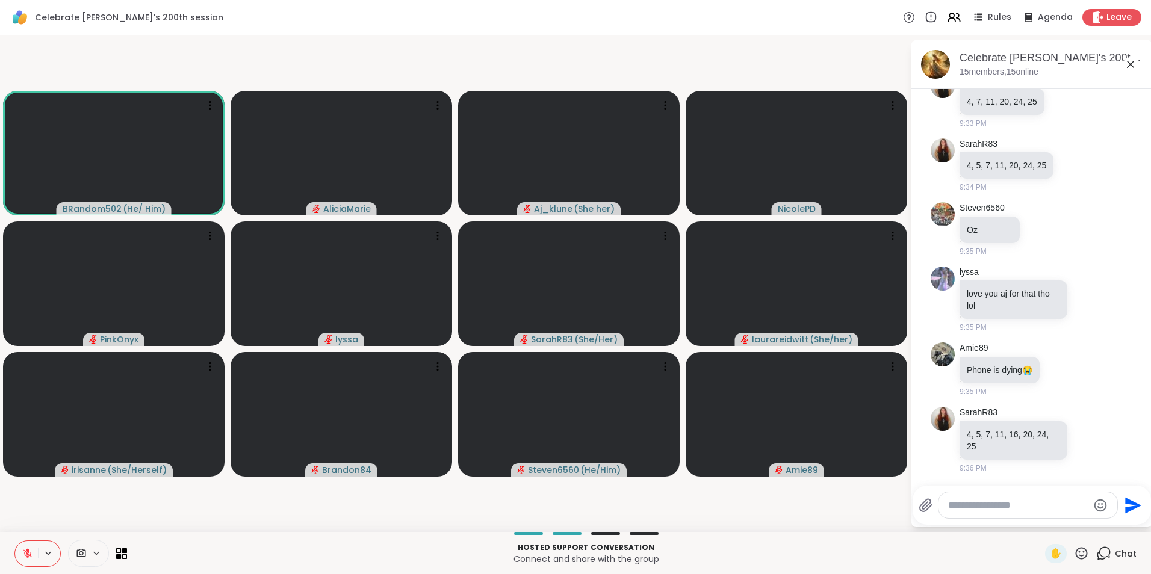
click at [34, 555] on button at bounding box center [26, 553] width 23 height 25
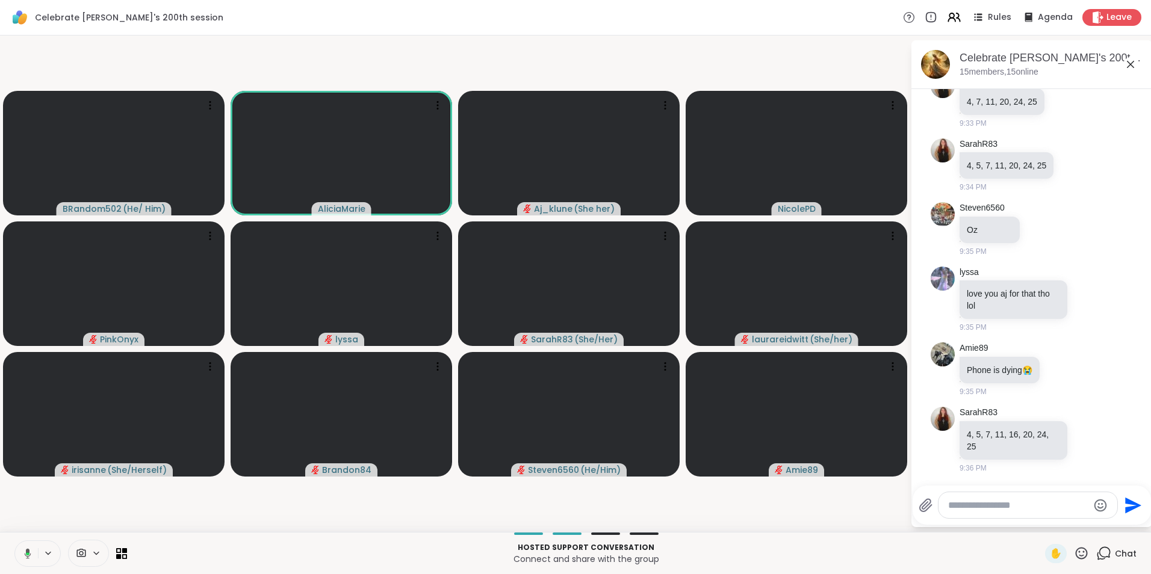
click at [34, 555] on button at bounding box center [25, 553] width 25 height 25
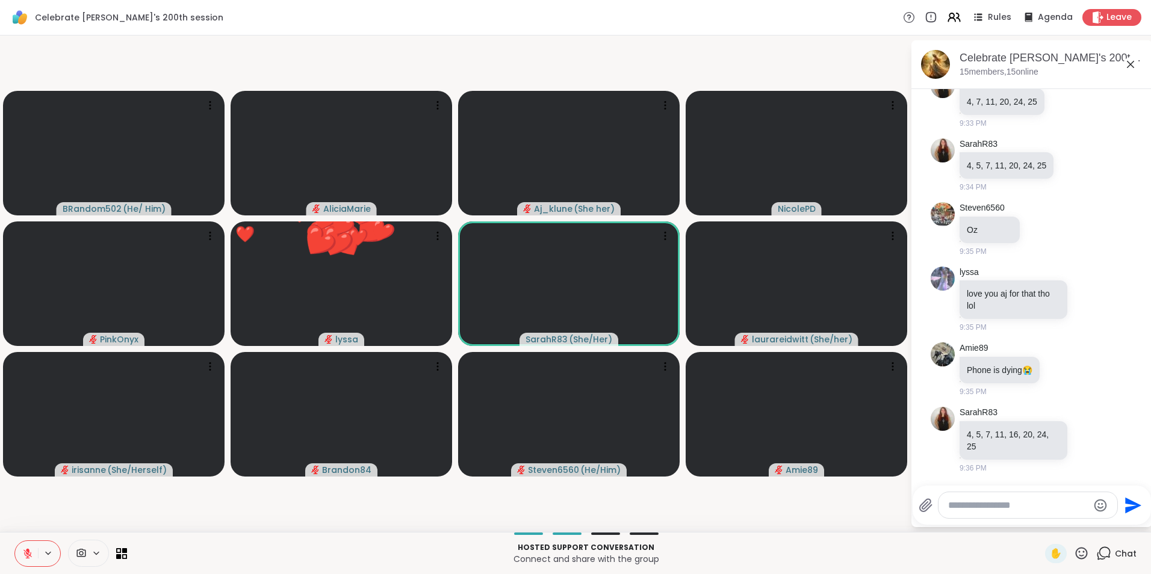
click at [34, 555] on button at bounding box center [26, 553] width 23 height 25
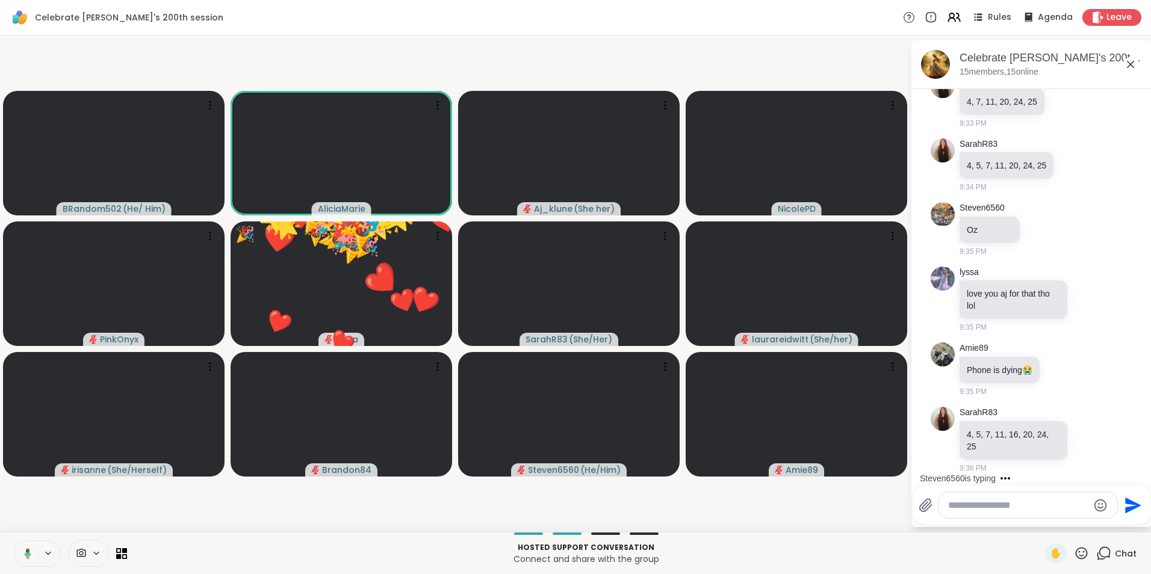
click at [34, 555] on button at bounding box center [25, 553] width 25 height 25
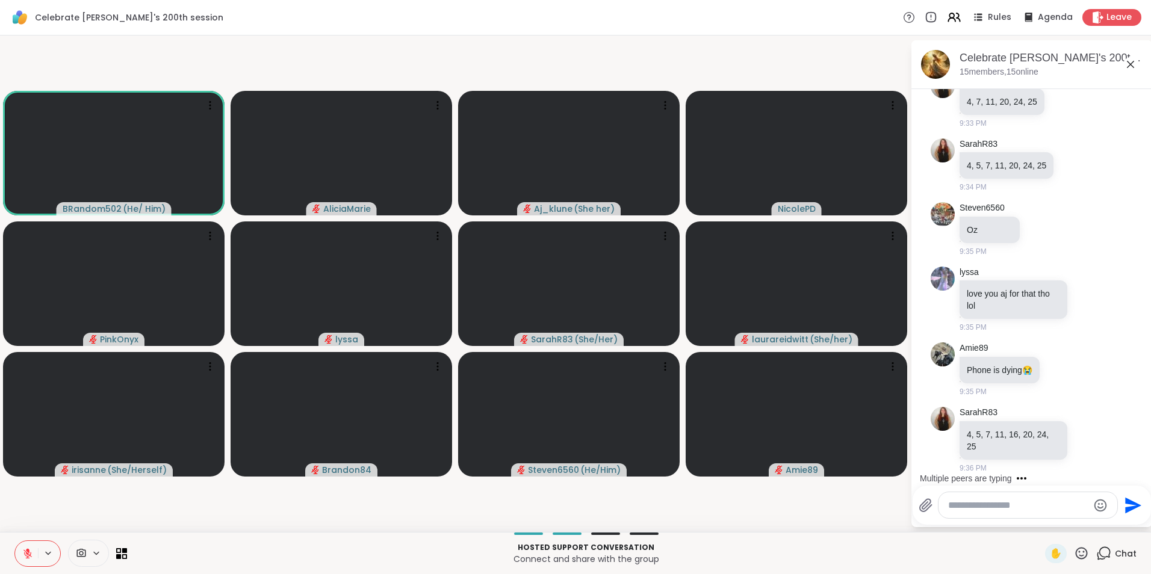
click at [36, 555] on button at bounding box center [26, 553] width 23 height 25
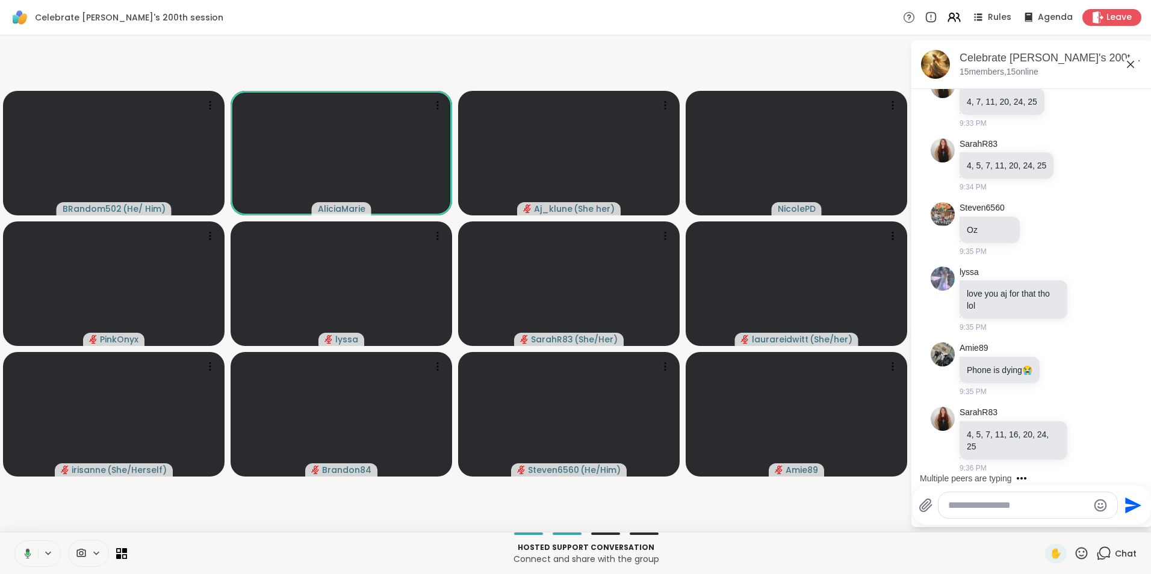
click at [36, 555] on button at bounding box center [25, 553] width 25 height 25
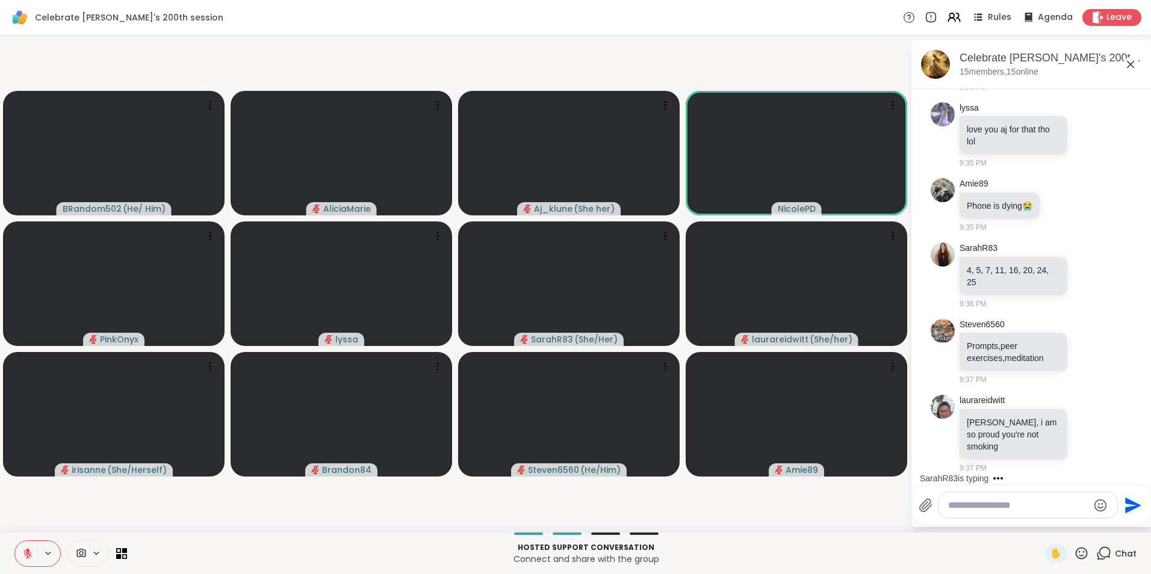
scroll to position [4737, 0]
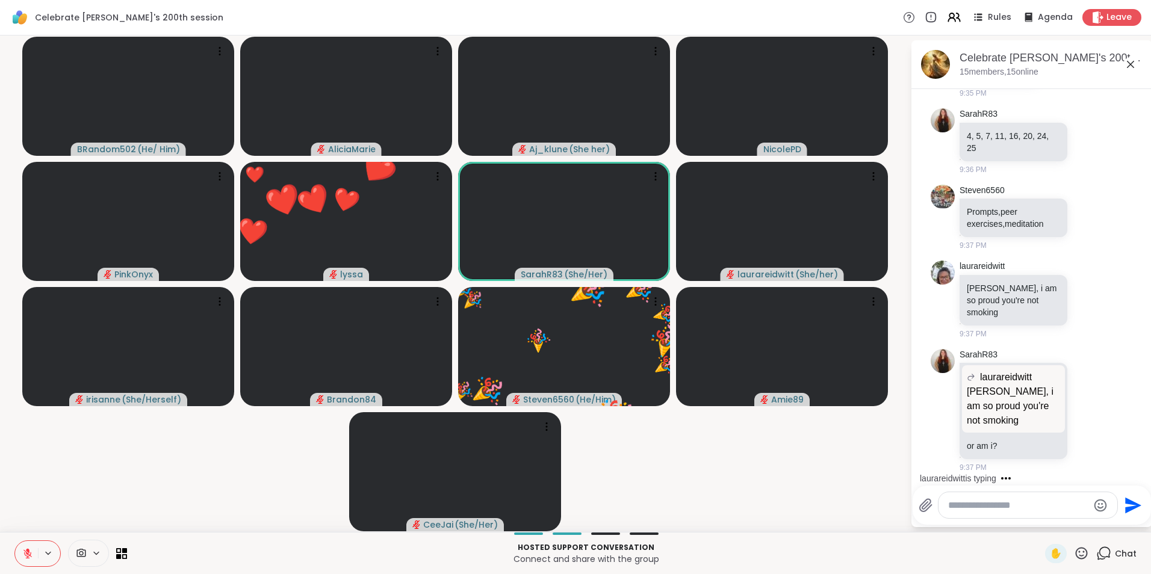
click at [32, 555] on icon at bounding box center [27, 554] width 11 height 11
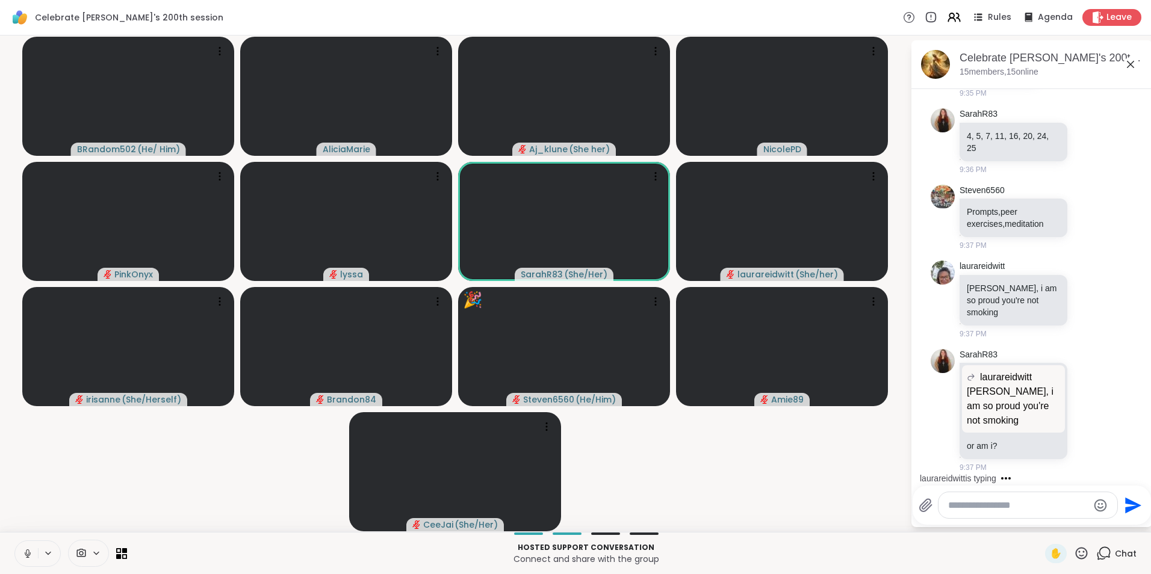
click at [33, 555] on icon at bounding box center [27, 554] width 11 height 11
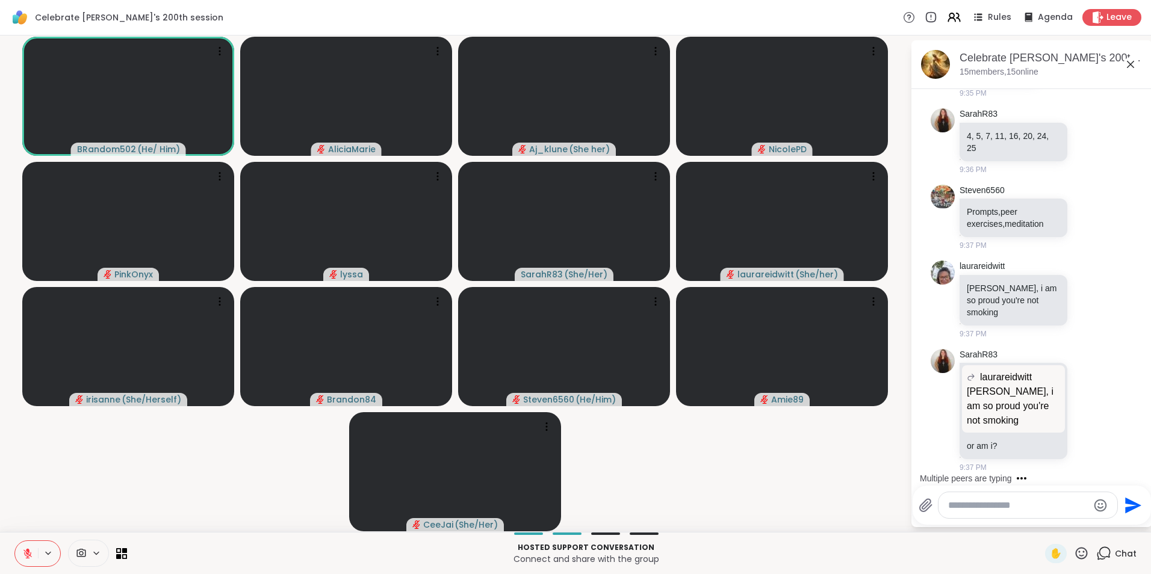
click at [33, 555] on icon at bounding box center [27, 554] width 11 height 11
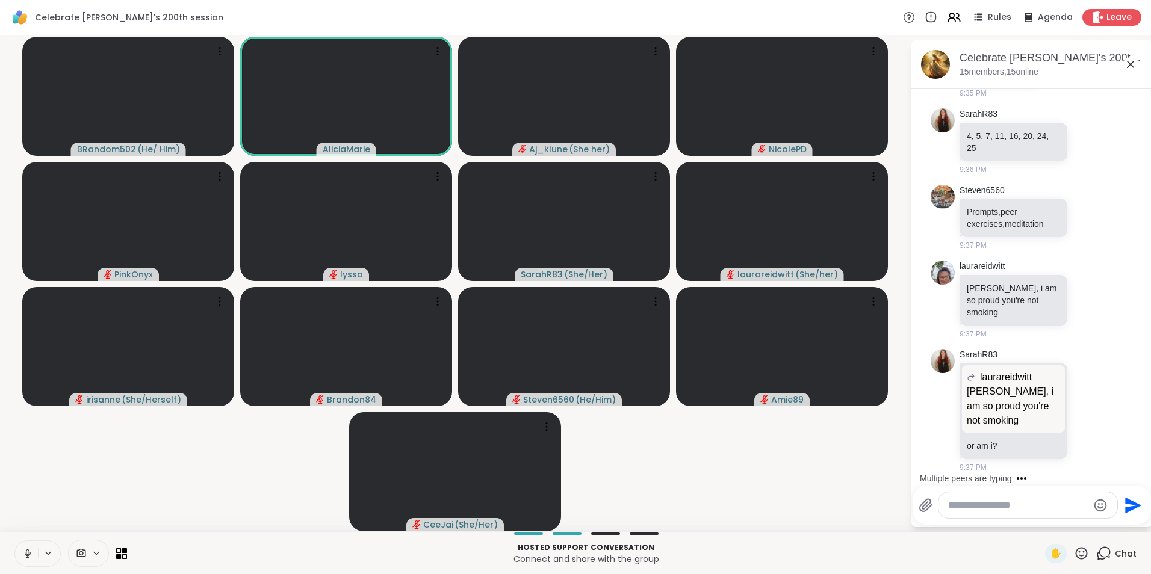
click at [33, 555] on icon at bounding box center [27, 554] width 11 height 11
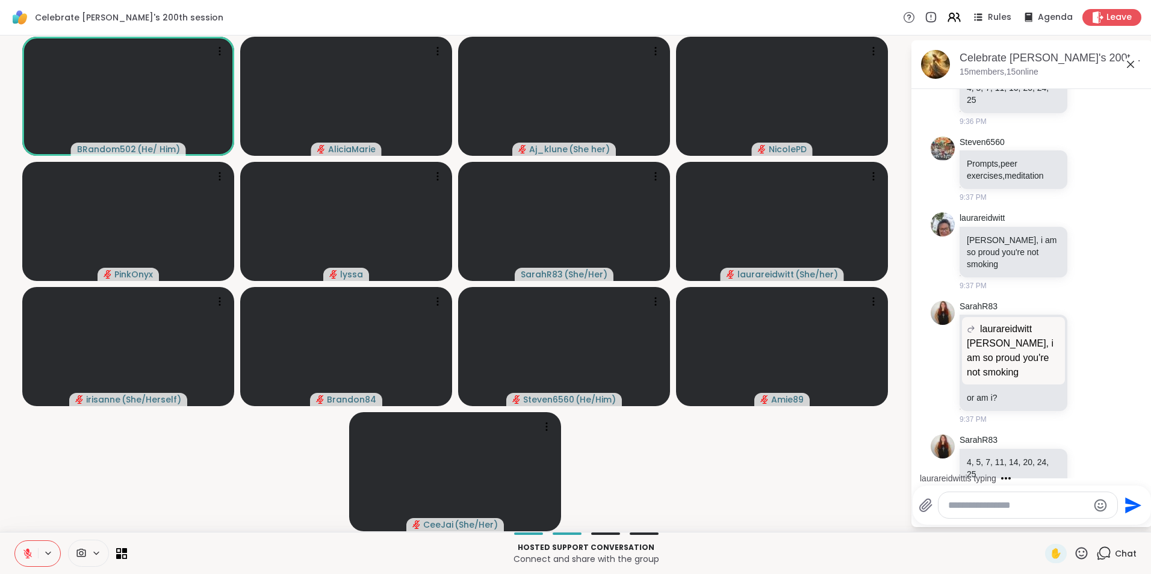
scroll to position [4813, 0]
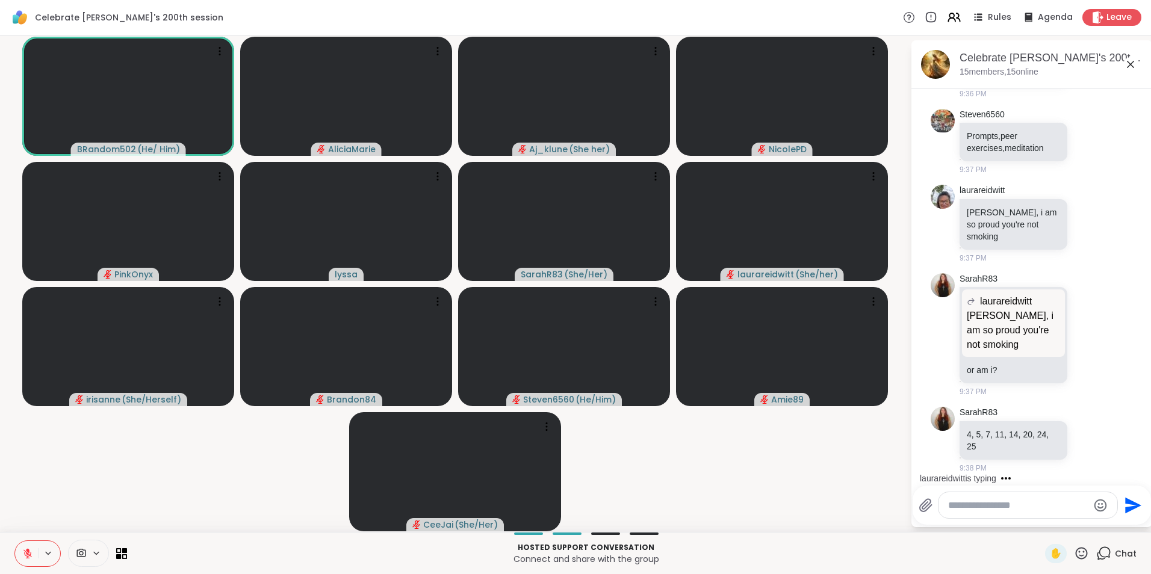
click at [33, 555] on icon at bounding box center [27, 554] width 11 height 11
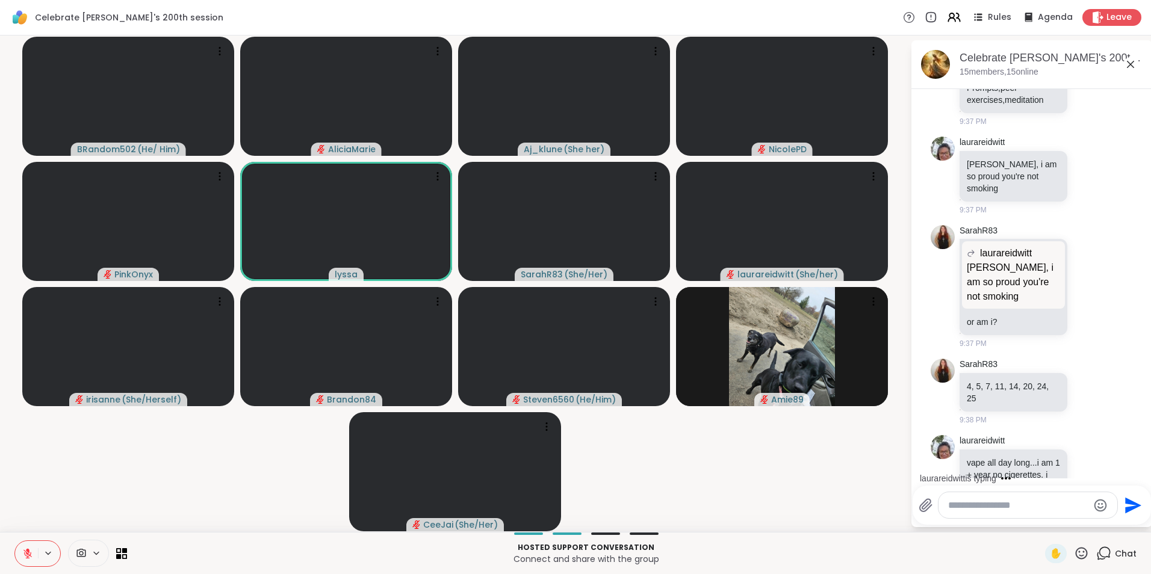
scroll to position [4913, 0]
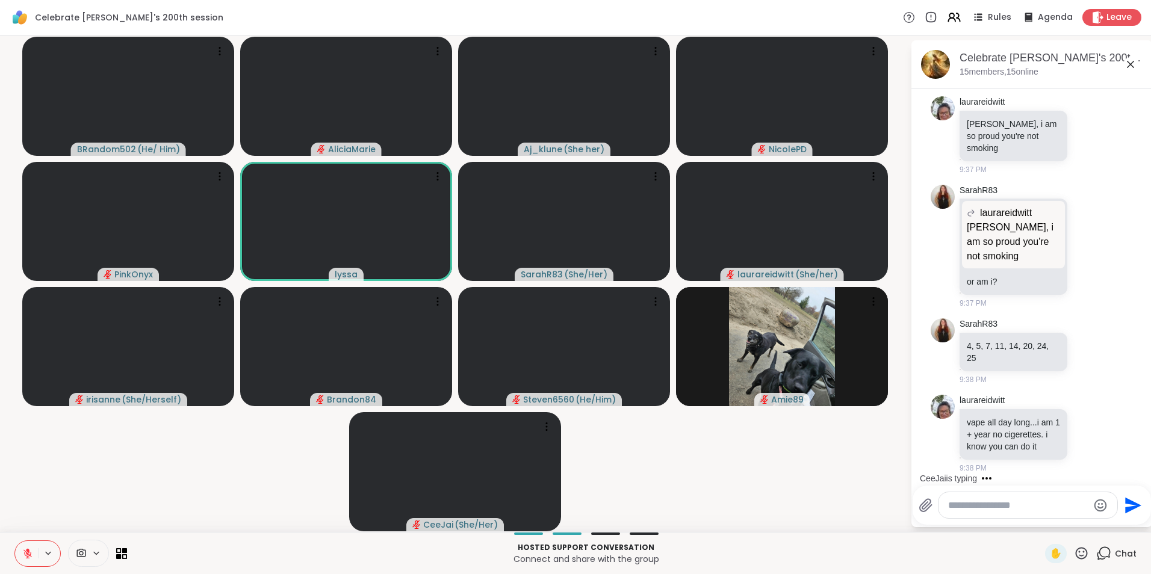
click at [30, 541] on button at bounding box center [26, 553] width 23 height 25
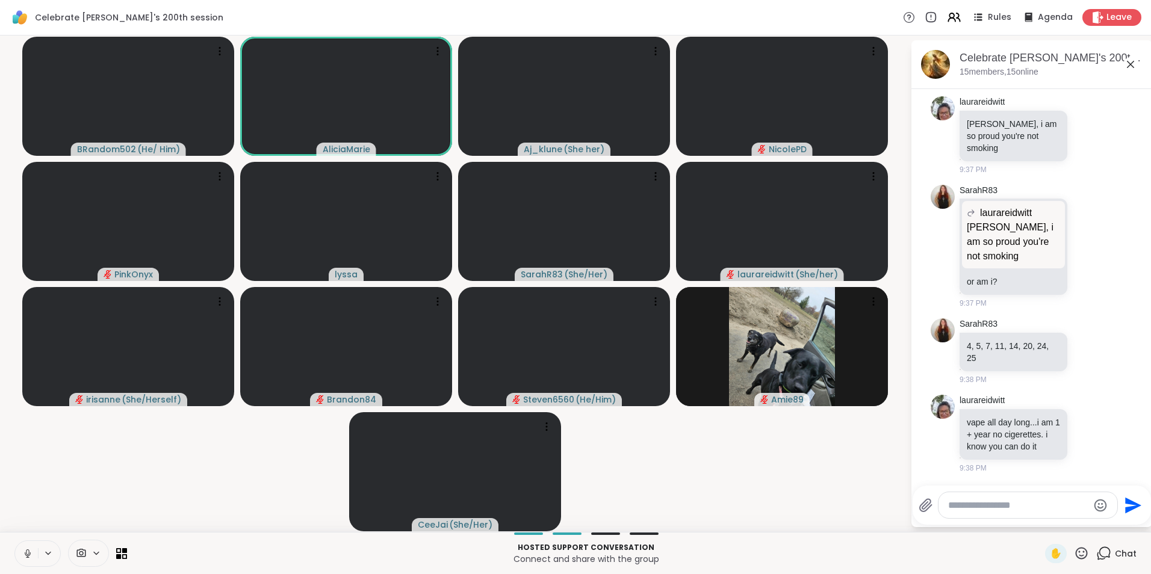
click at [22, 547] on button at bounding box center [26, 553] width 23 height 25
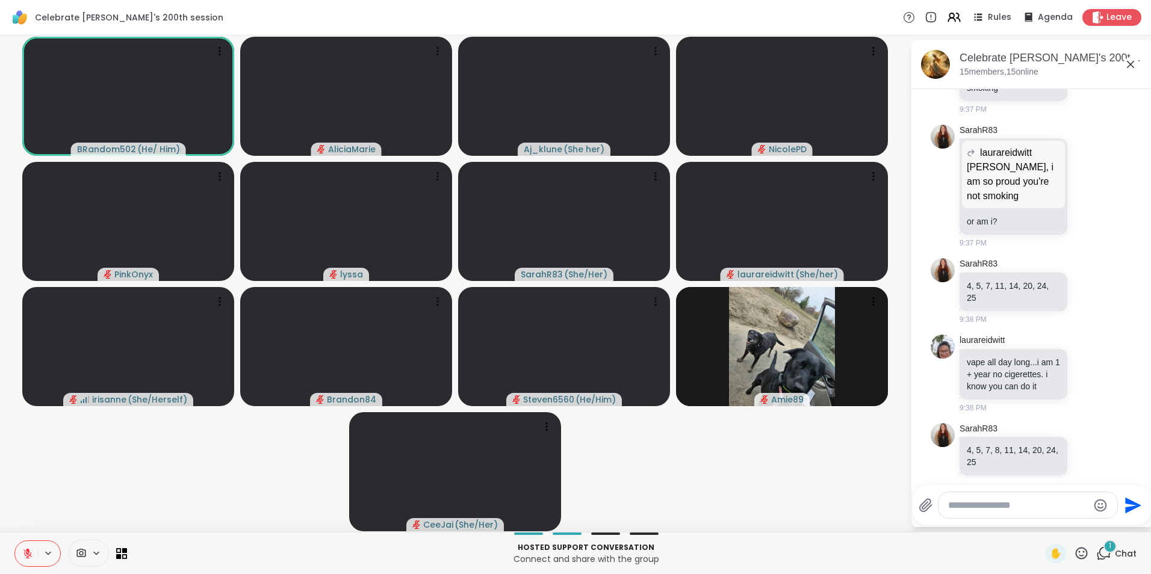
scroll to position [4989, 0]
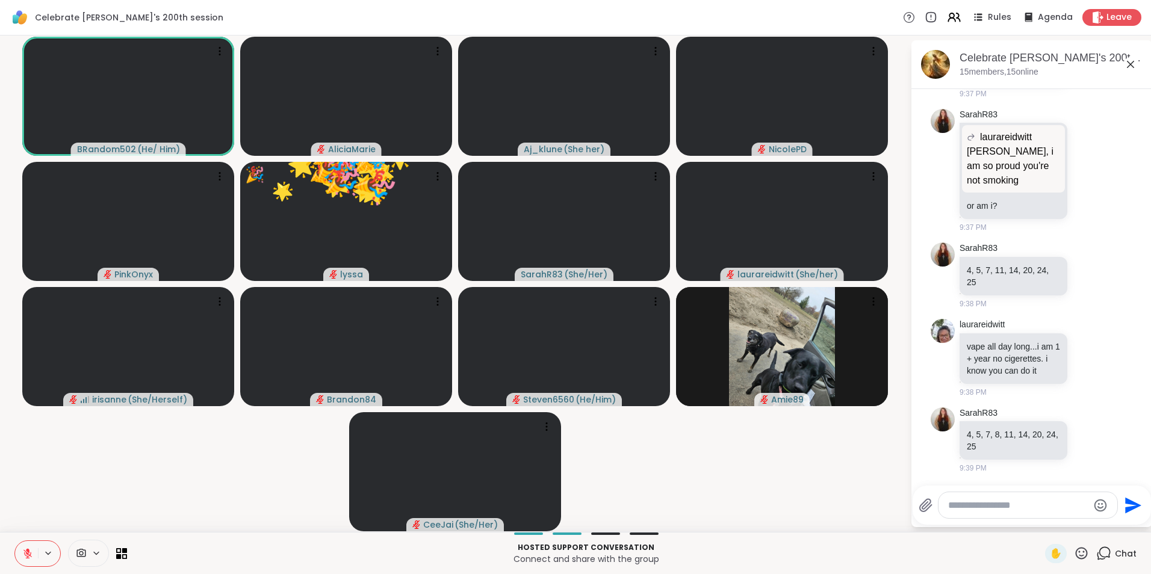
click at [33, 556] on button at bounding box center [26, 553] width 23 height 25
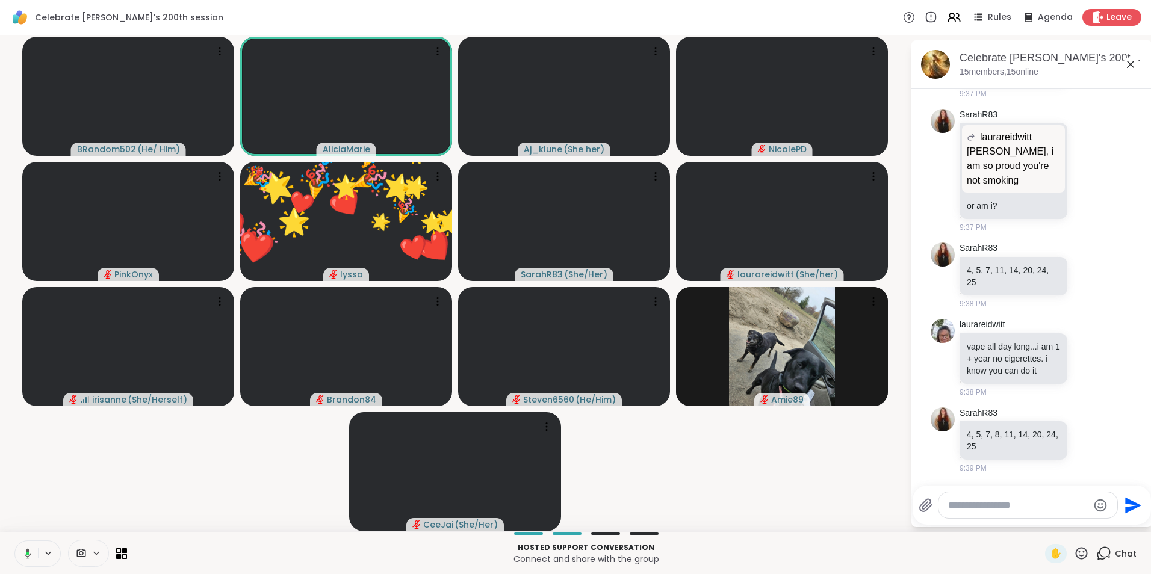
click at [33, 556] on button at bounding box center [25, 553] width 25 height 25
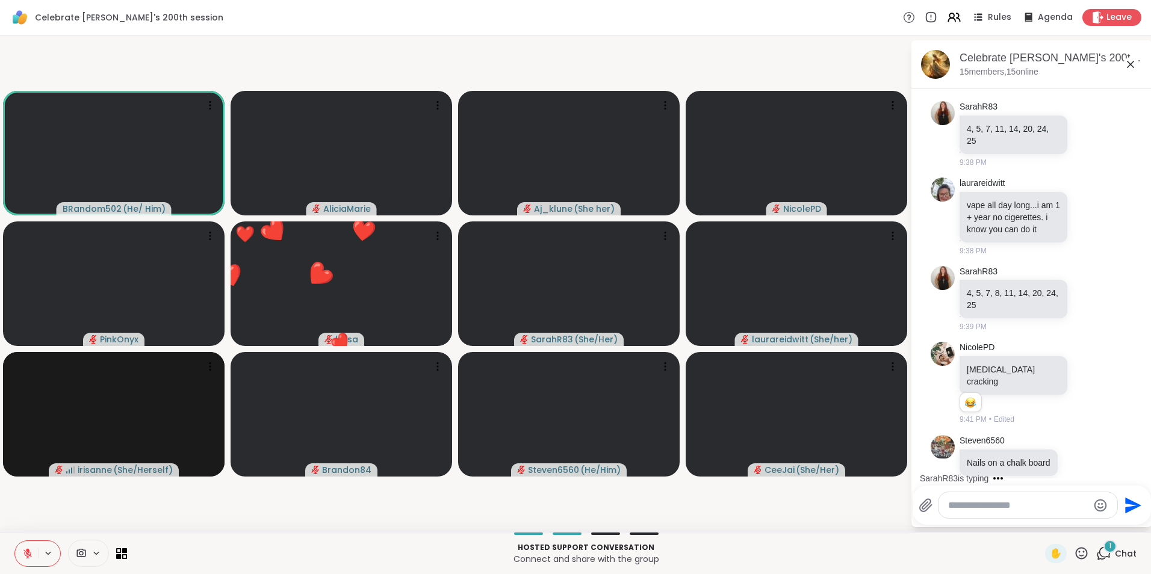
scroll to position [5147, 0]
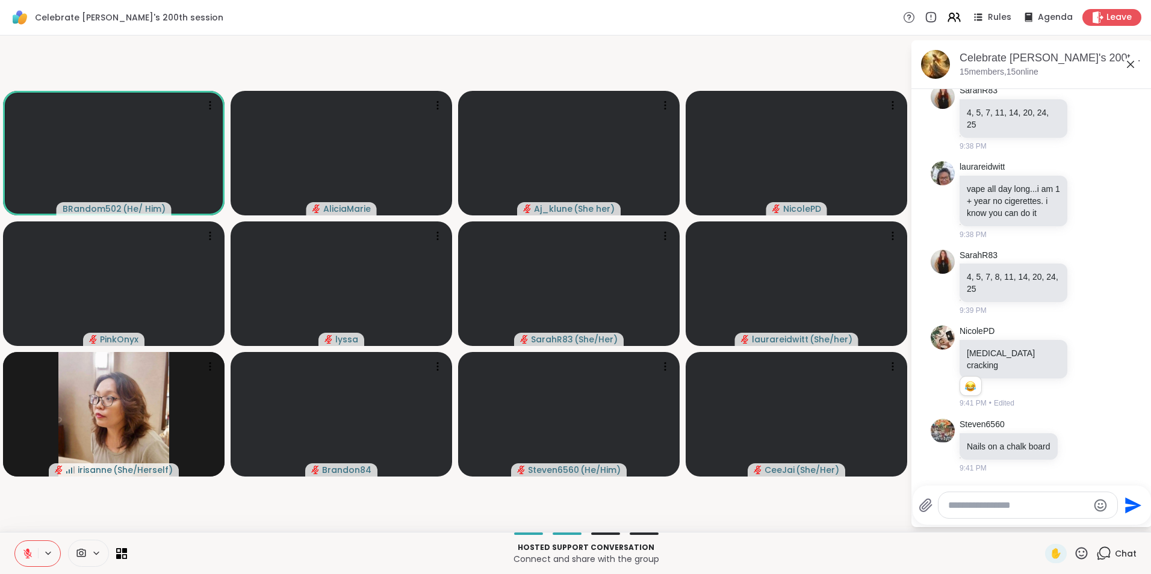
click at [28, 554] on icon at bounding box center [27, 554] width 8 height 8
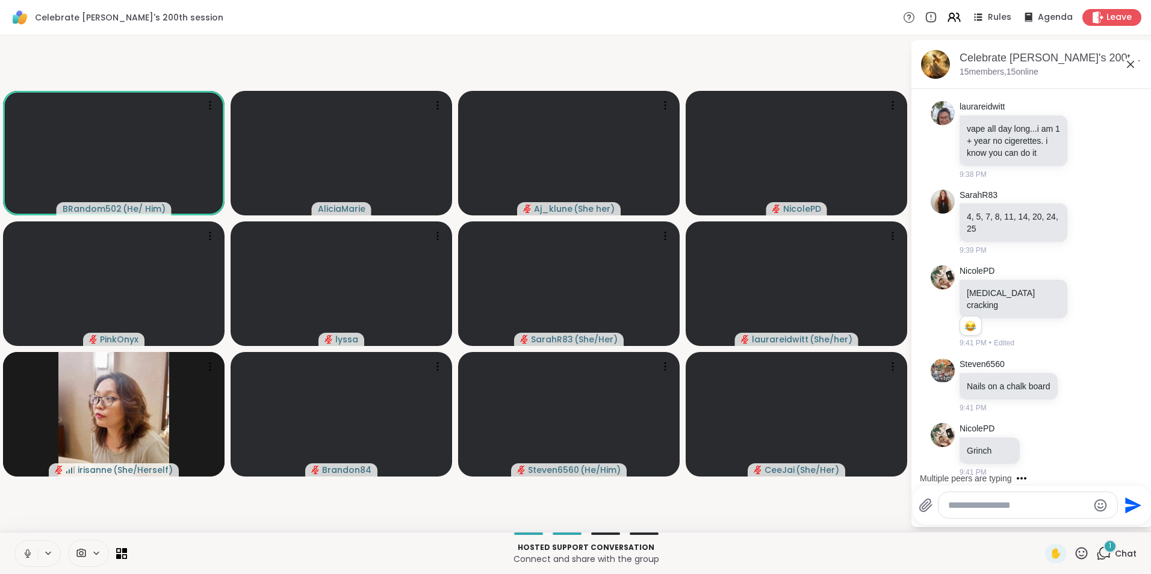
scroll to position [5211, 0]
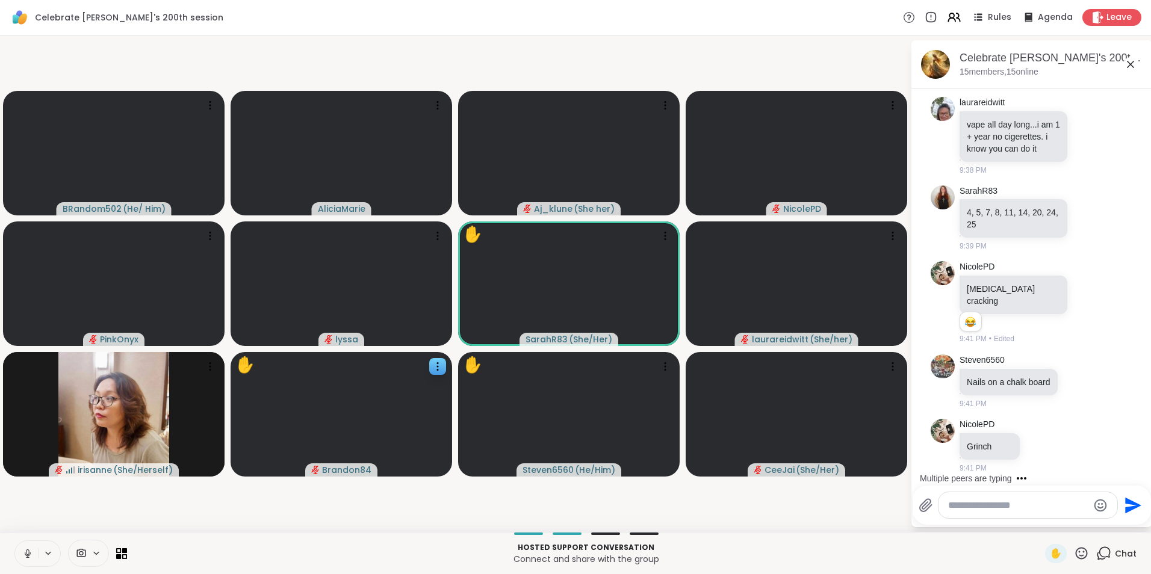
click at [264, 379] on video at bounding box center [342, 414] width 222 height 125
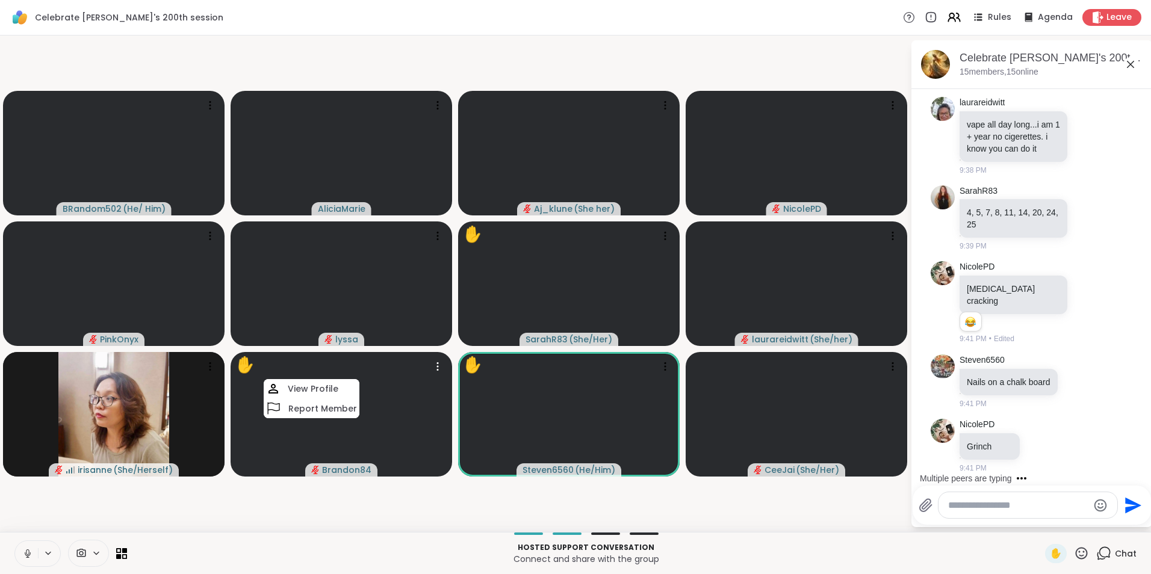
click at [44, 524] on video-player-container "BRandom502 ( He/ Him ) AliciaMarie Aj_klune ( She her ) NicolePD PinkOnyx lyssa…" at bounding box center [455, 283] width 896 height 487
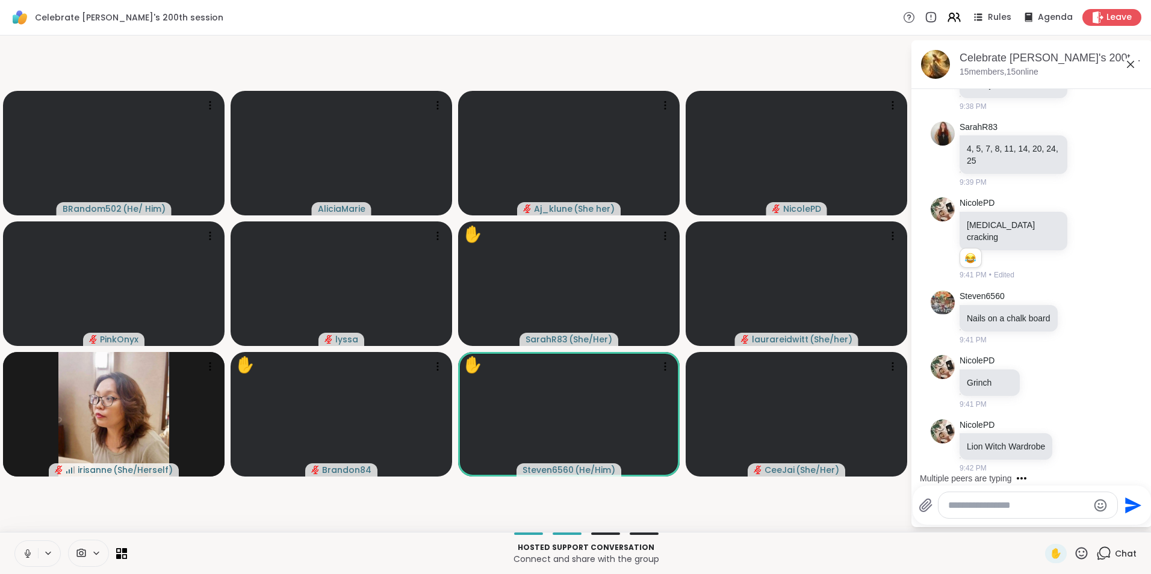
click at [43, 550] on button at bounding box center [49, 554] width 22 height 10
click at [28, 552] on icon at bounding box center [27, 554] width 11 height 11
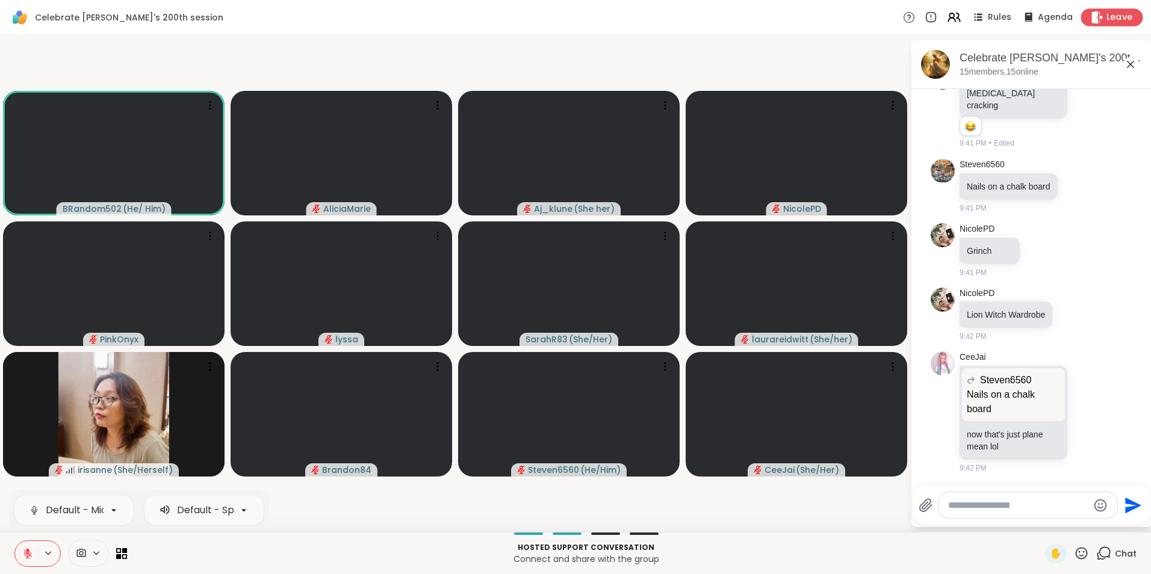
click at [1107, 16] on span "Leave" at bounding box center [1120, 17] width 26 height 13
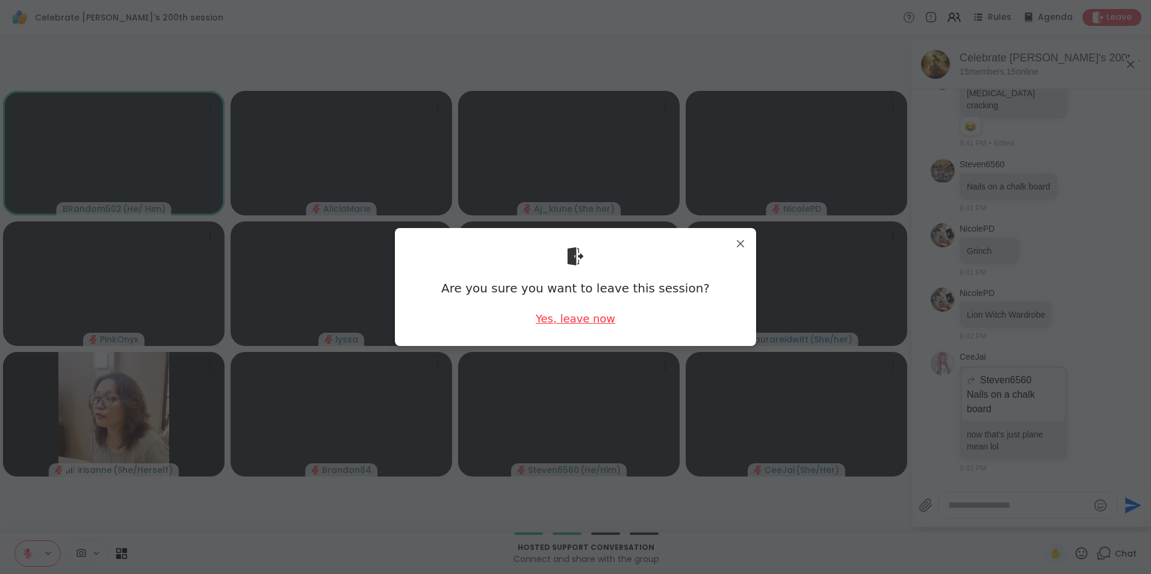
click at [567, 317] on div "Yes, leave now" at bounding box center [575, 318] width 79 height 15
